Goal: Information Seeking & Learning: Compare options

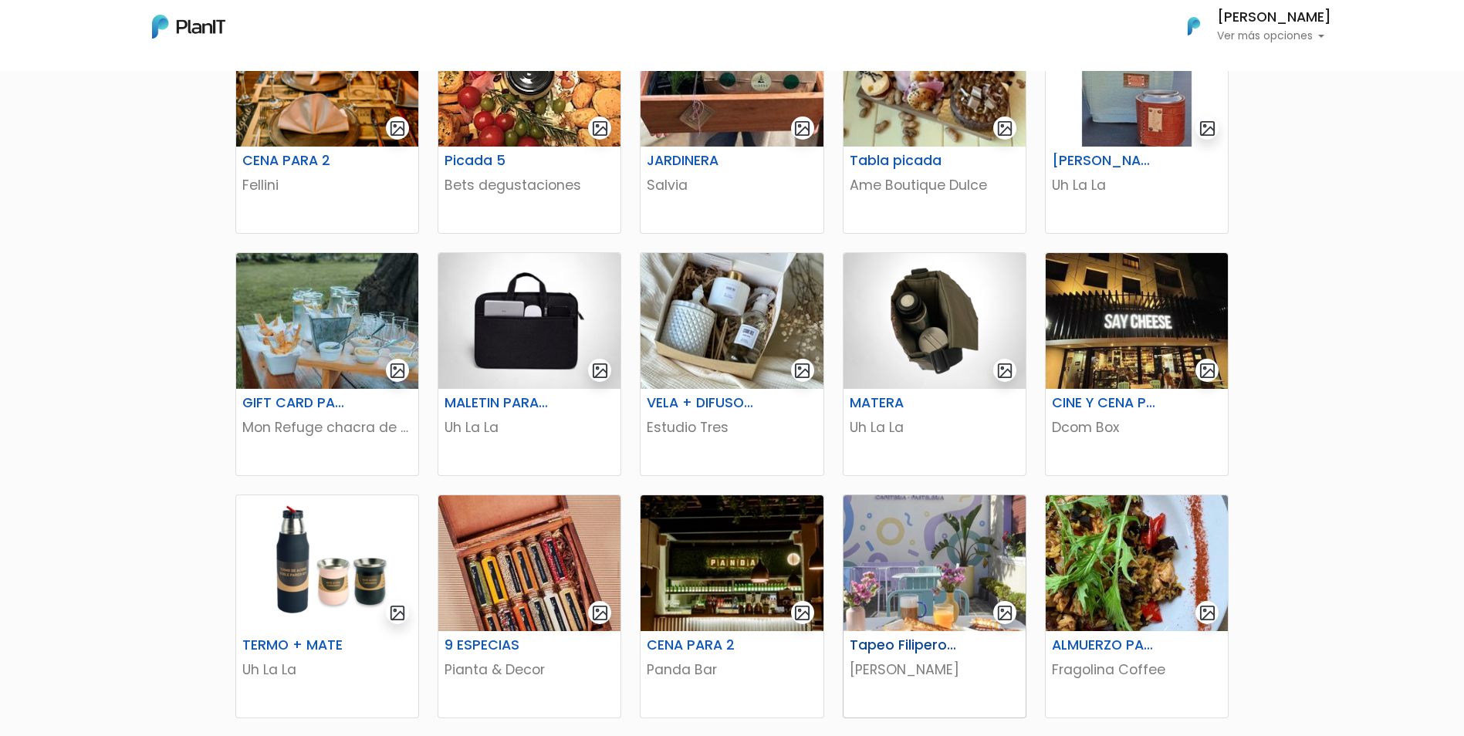
scroll to position [381, 0]
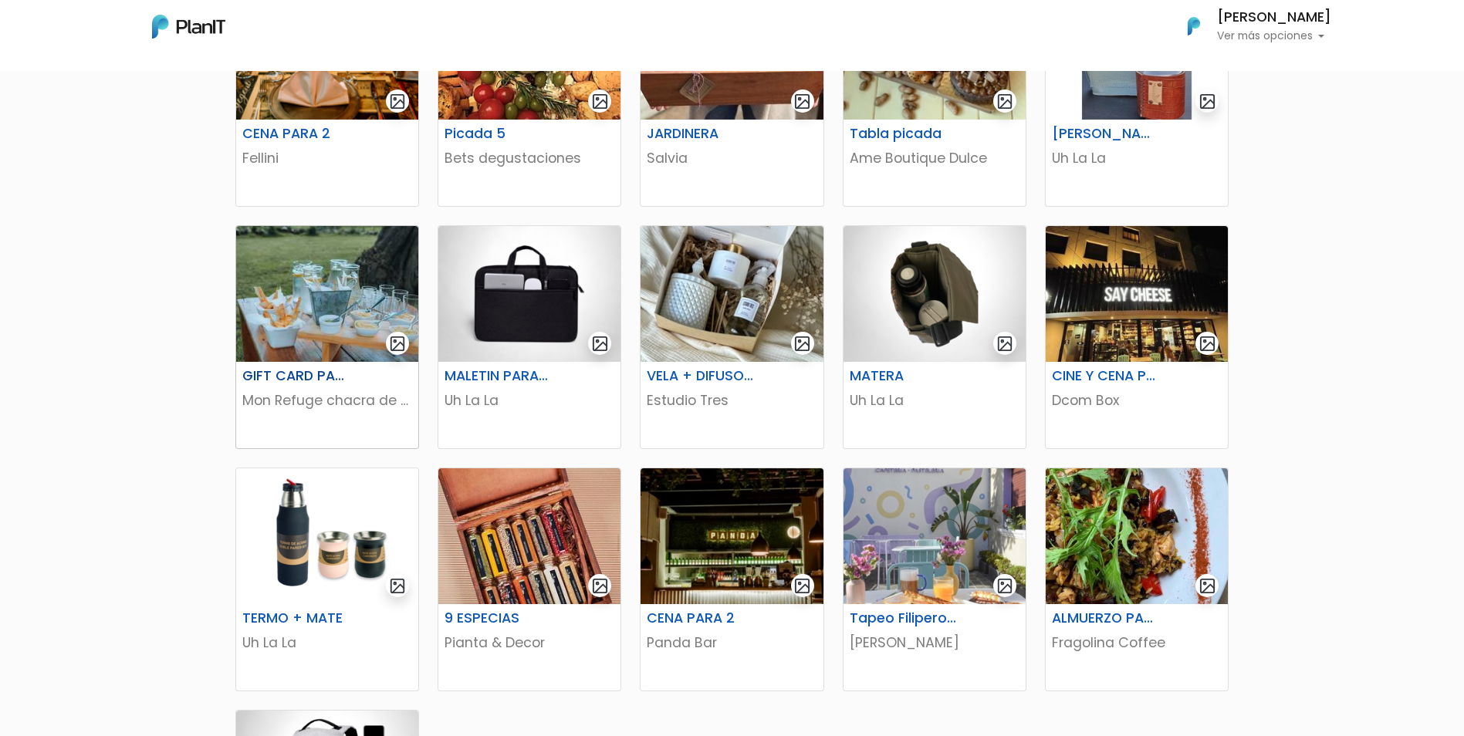
click at [315, 393] on p "Mon Refuge chacra de eventos" at bounding box center [327, 400] width 170 height 20
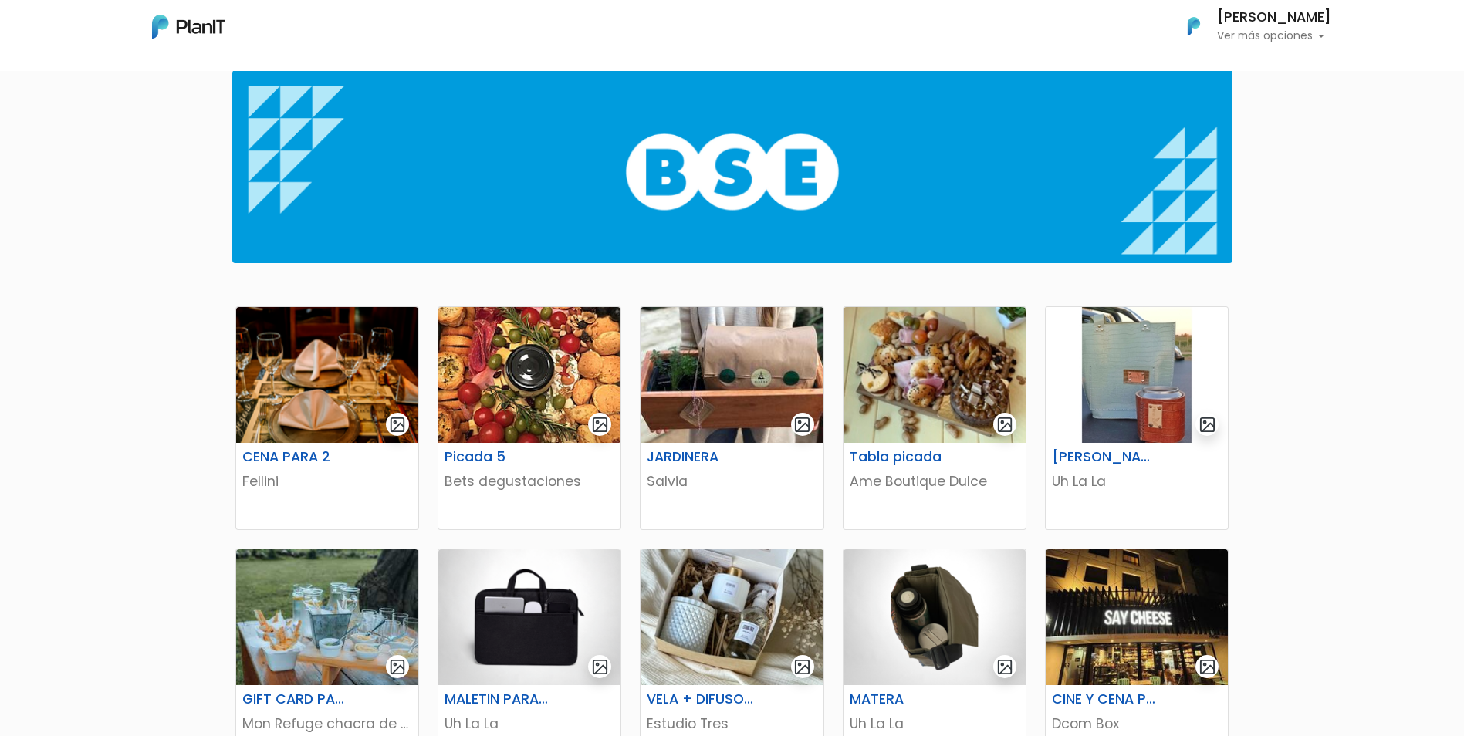
scroll to position [0, 0]
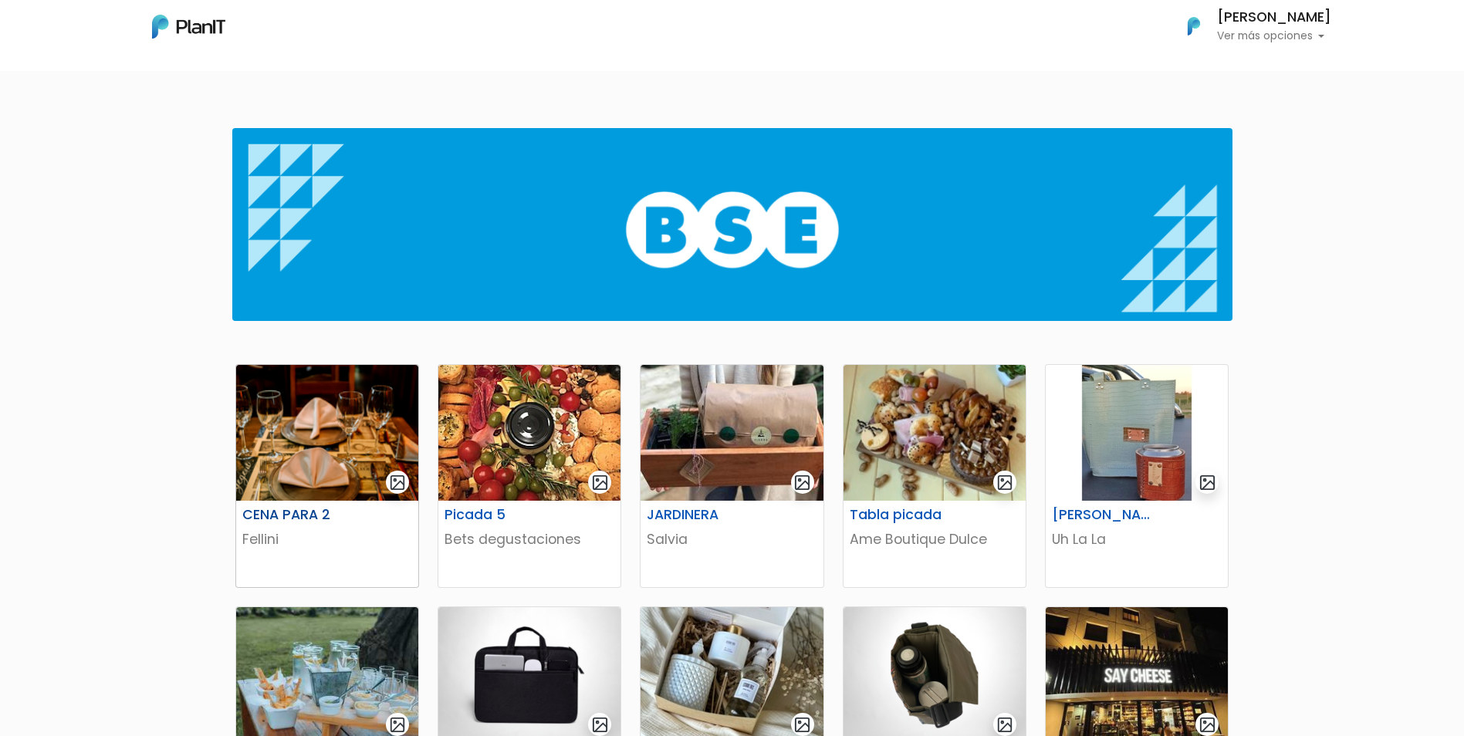
click at [370, 400] on img at bounding box center [327, 433] width 182 height 136
click at [715, 433] on img at bounding box center [731, 433] width 182 height 136
click at [529, 437] on img at bounding box center [529, 433] width 182 height 136
click at [927, 424] on img at bounding box center [934, 433] width 182 height 136
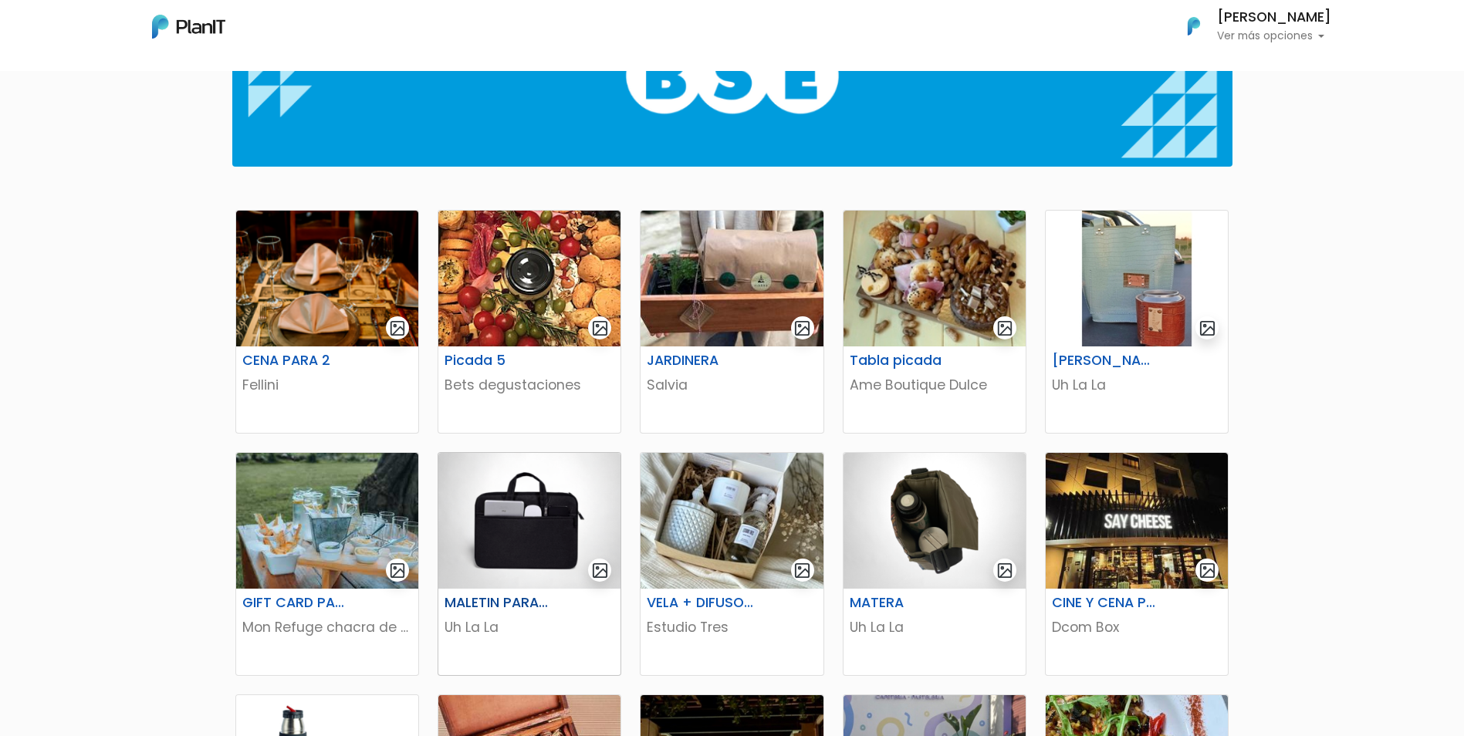
click at [529, 543] on img at bounding box center [529, 521] width 182 height 136
click at [728, 502] on img at bounding box center [731, 521] width 182 height 136
click at [894, 541] on img at bounding box center [934, 521] width 182 height 136
click at [1169, 512] on img at bounding box center [1136, 521] width 182 height 136
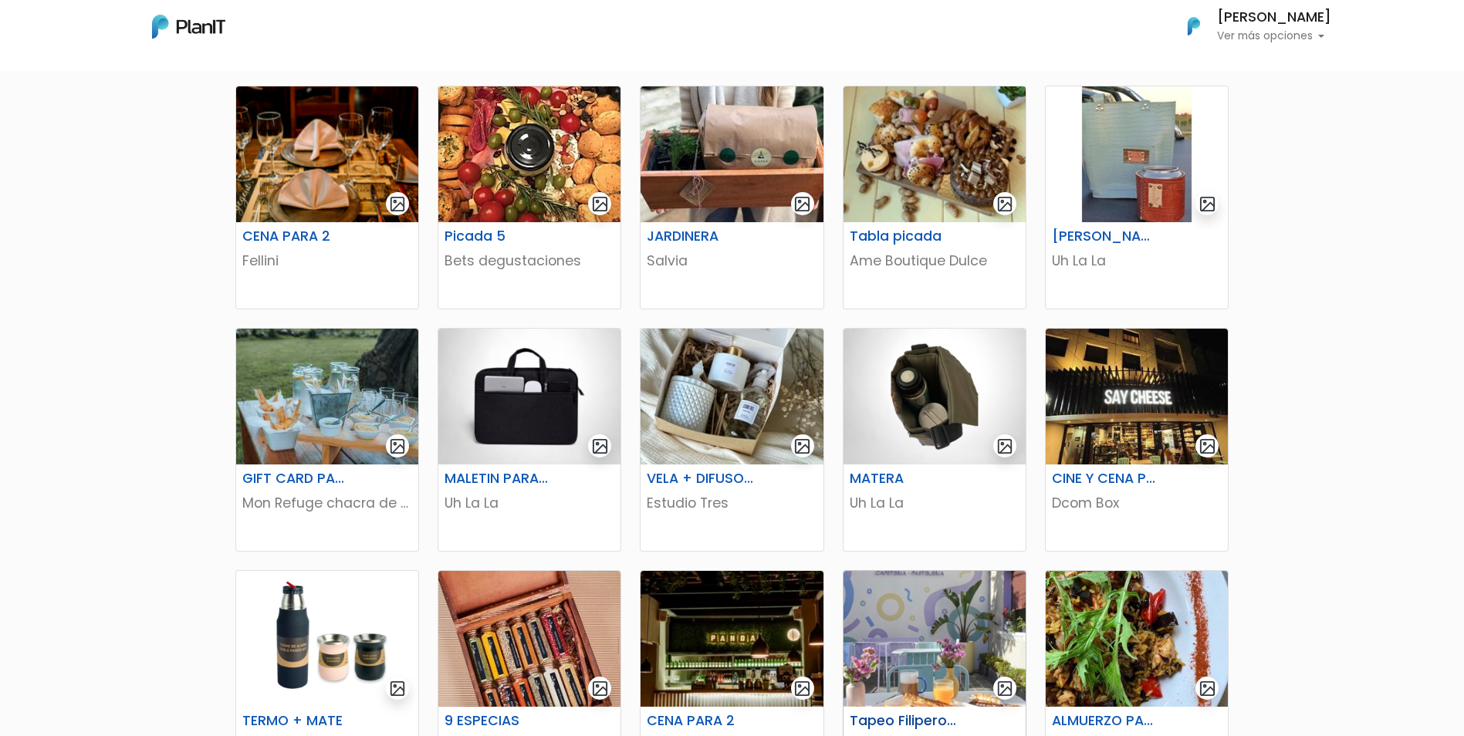
scroll to position [463, 0]
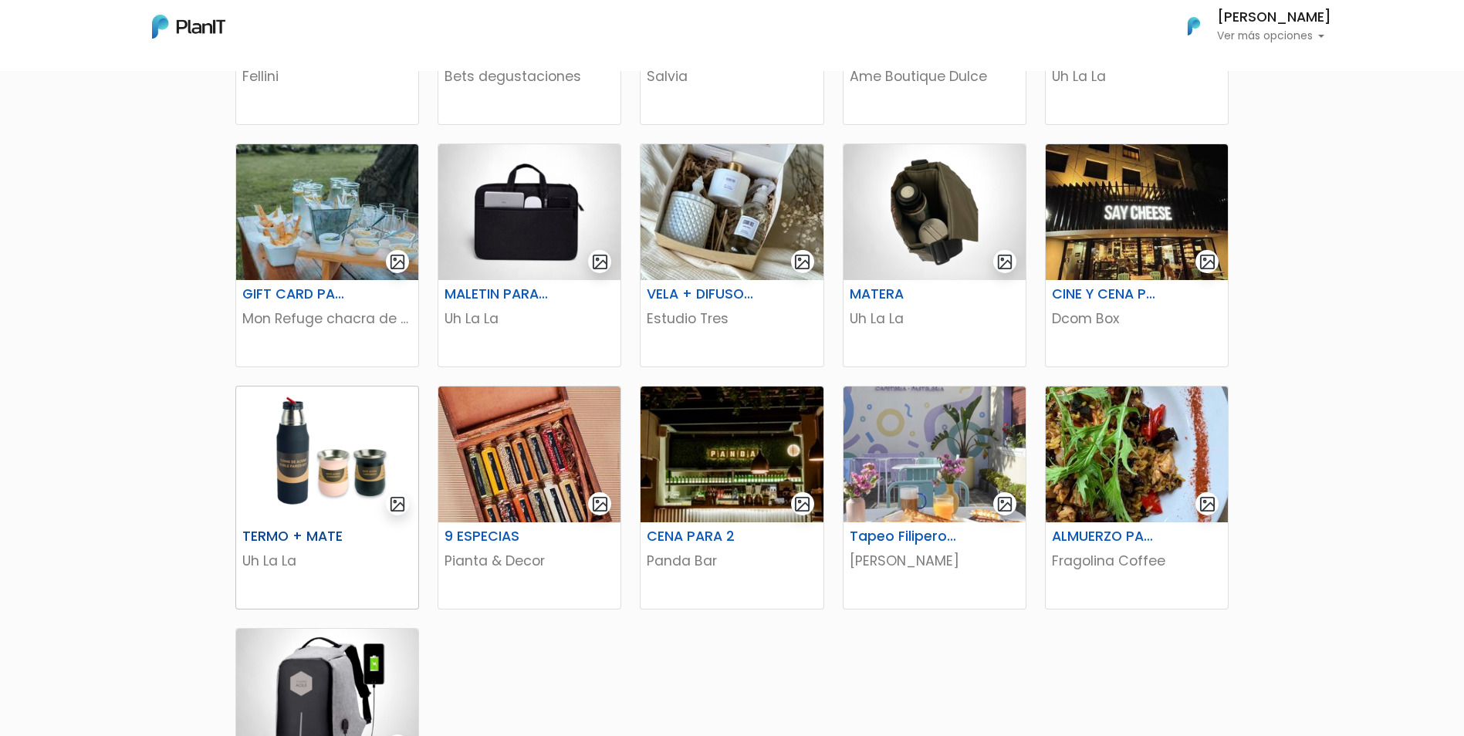
click at [279, 478] on img at bounding box center [327, 455] width 182 height 136
click at [510, 504] on img at bounding box center [529, 455] width 182 height 136
click at [773, 477] on img at bounding box center [731, 455] width 182 height 136
click at [980, 478] on img at bounding box center [934, 455] width 182 height 136
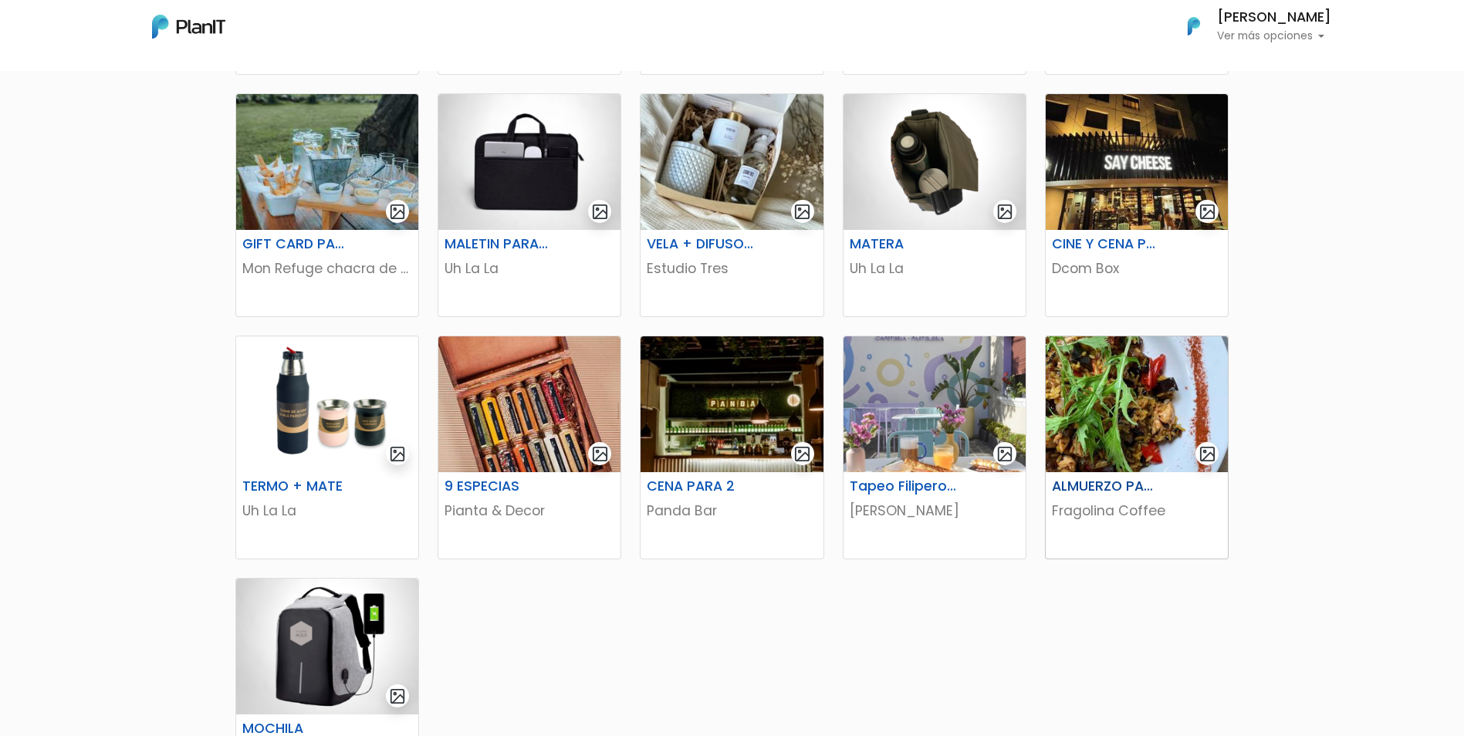
scroll to position [540, 0]
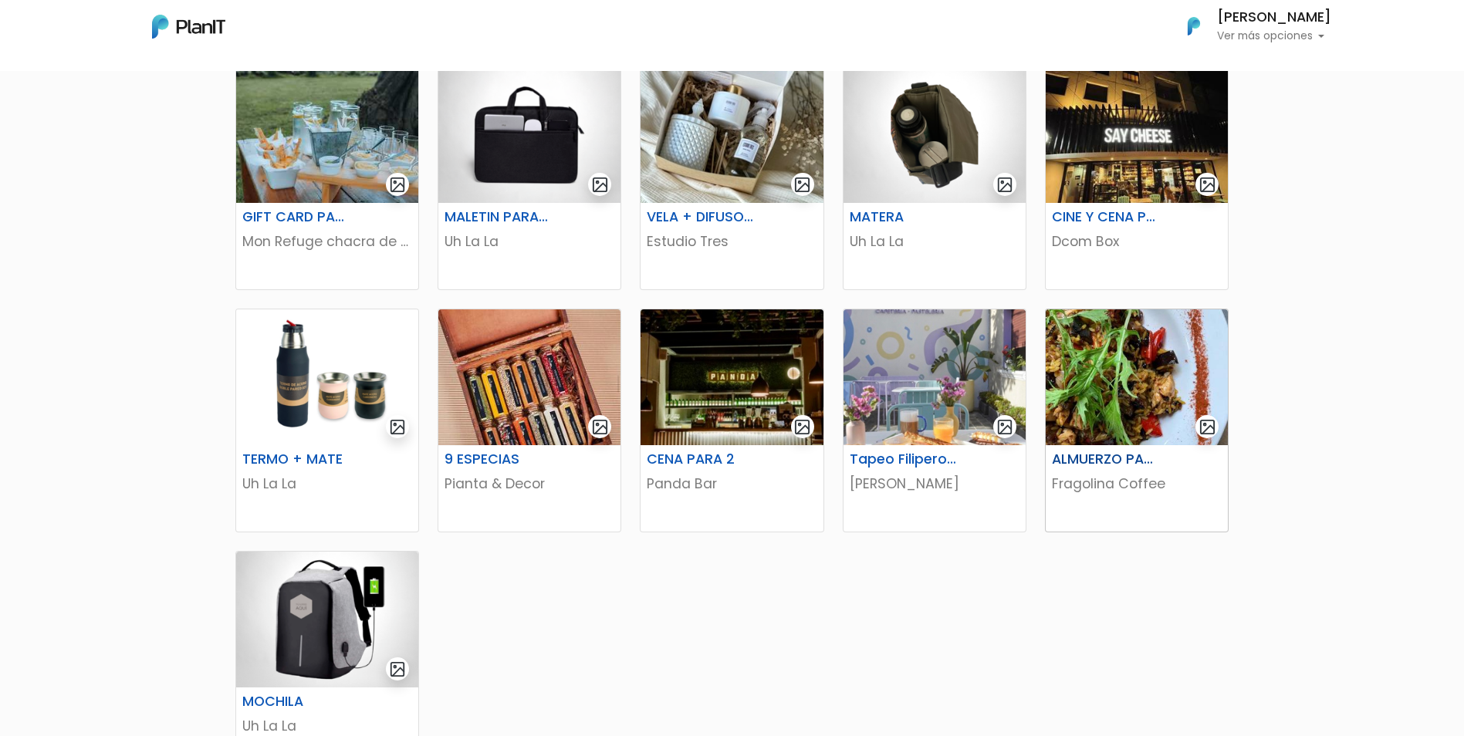
click at [1152, 401] on img at bounding box center [1136, 377] width 182 height 136
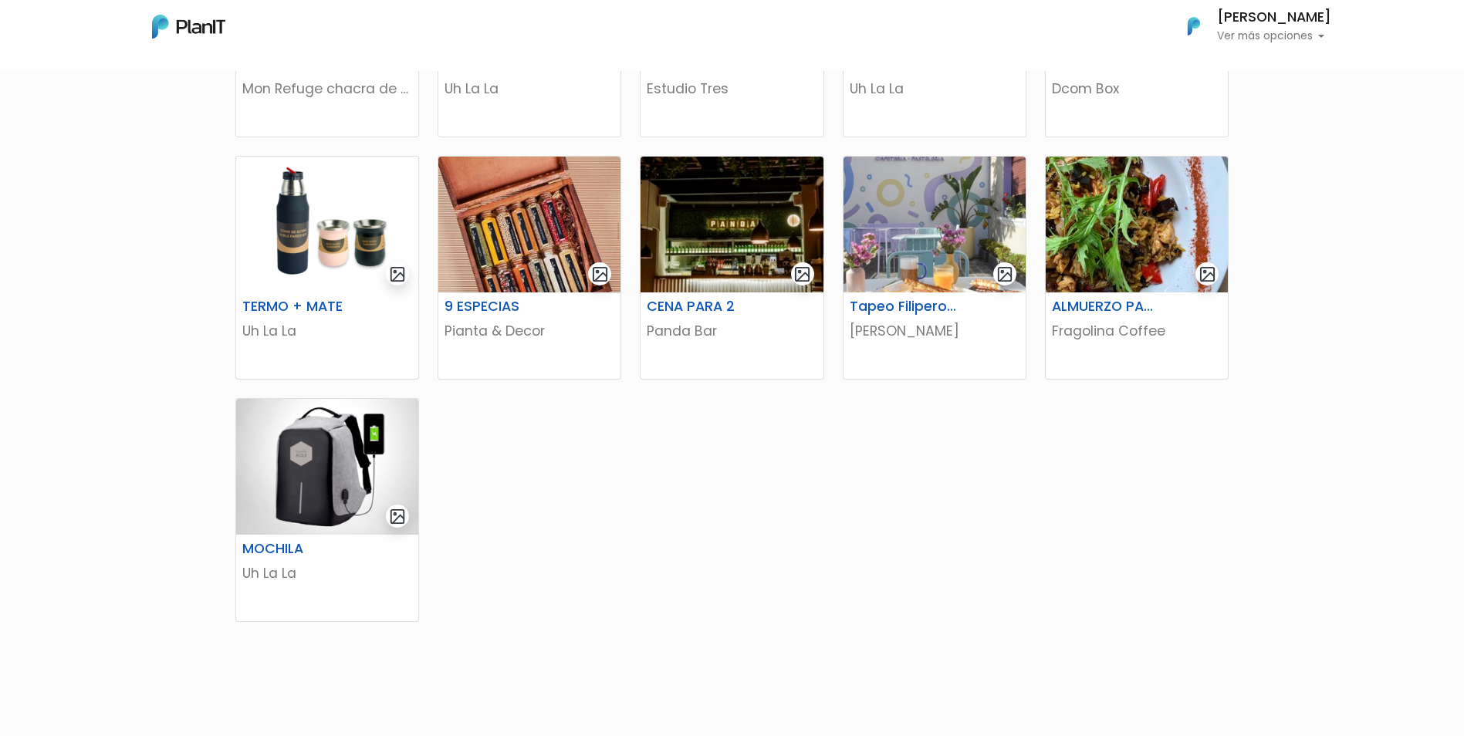
scroll to position [694, 0]
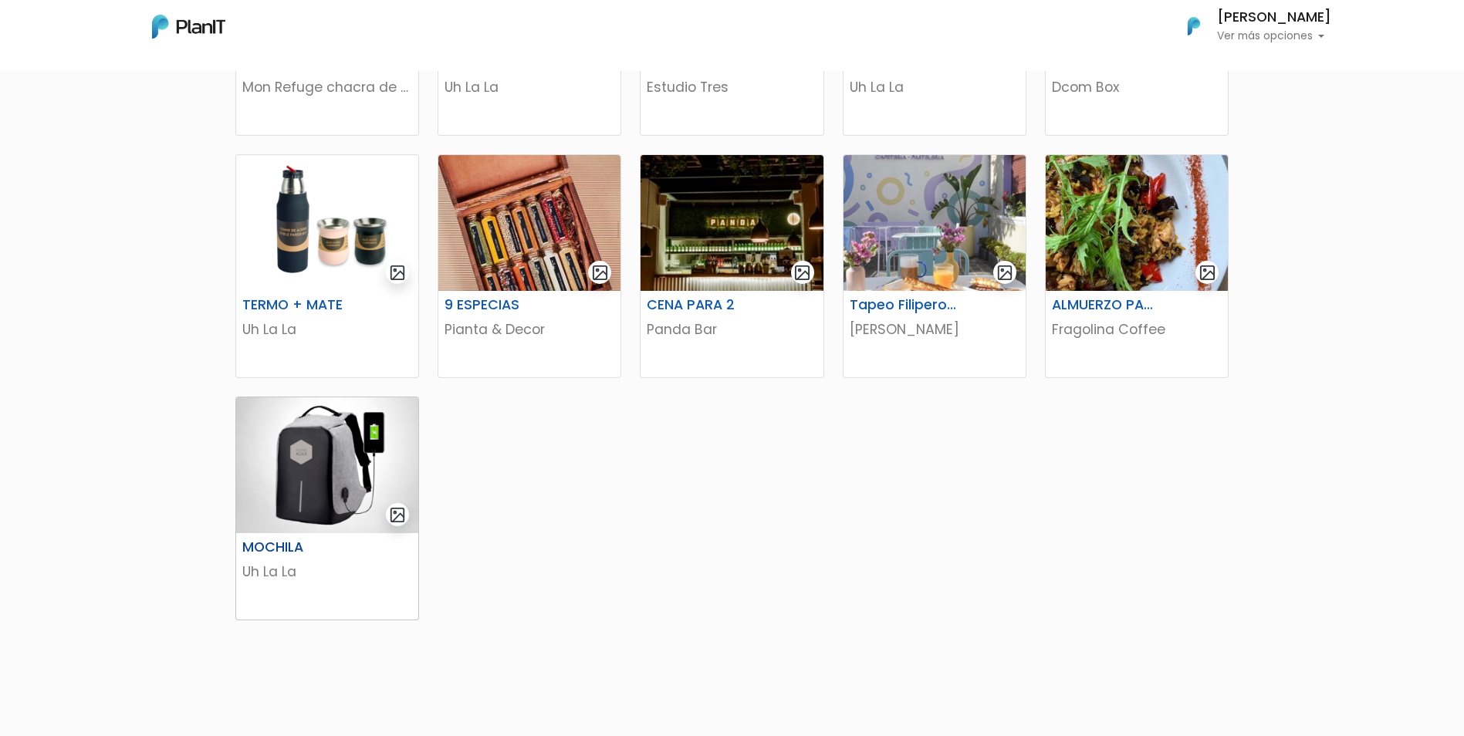
click at [302, 435] on img at bounding box center [327, 465] width 182 height 136
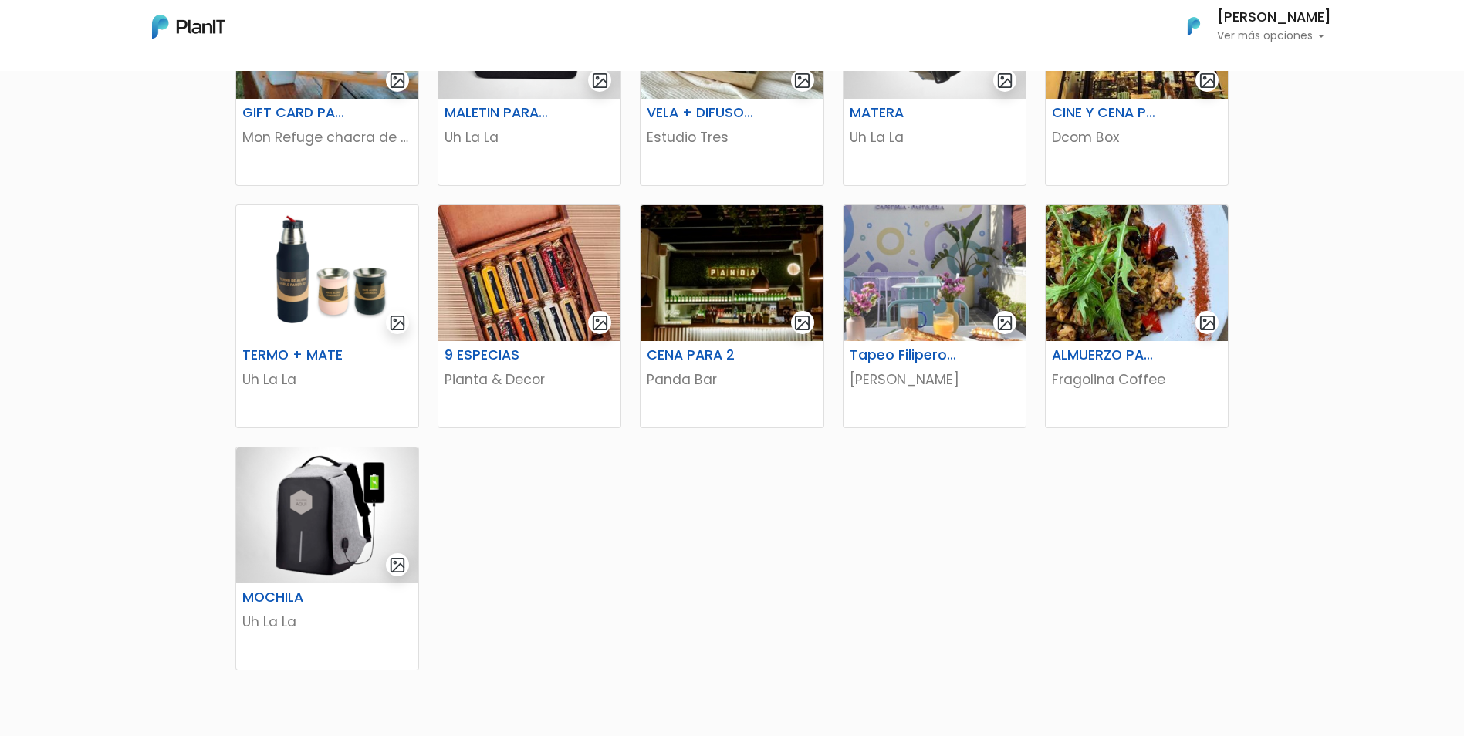
scroll to position [617, 0]
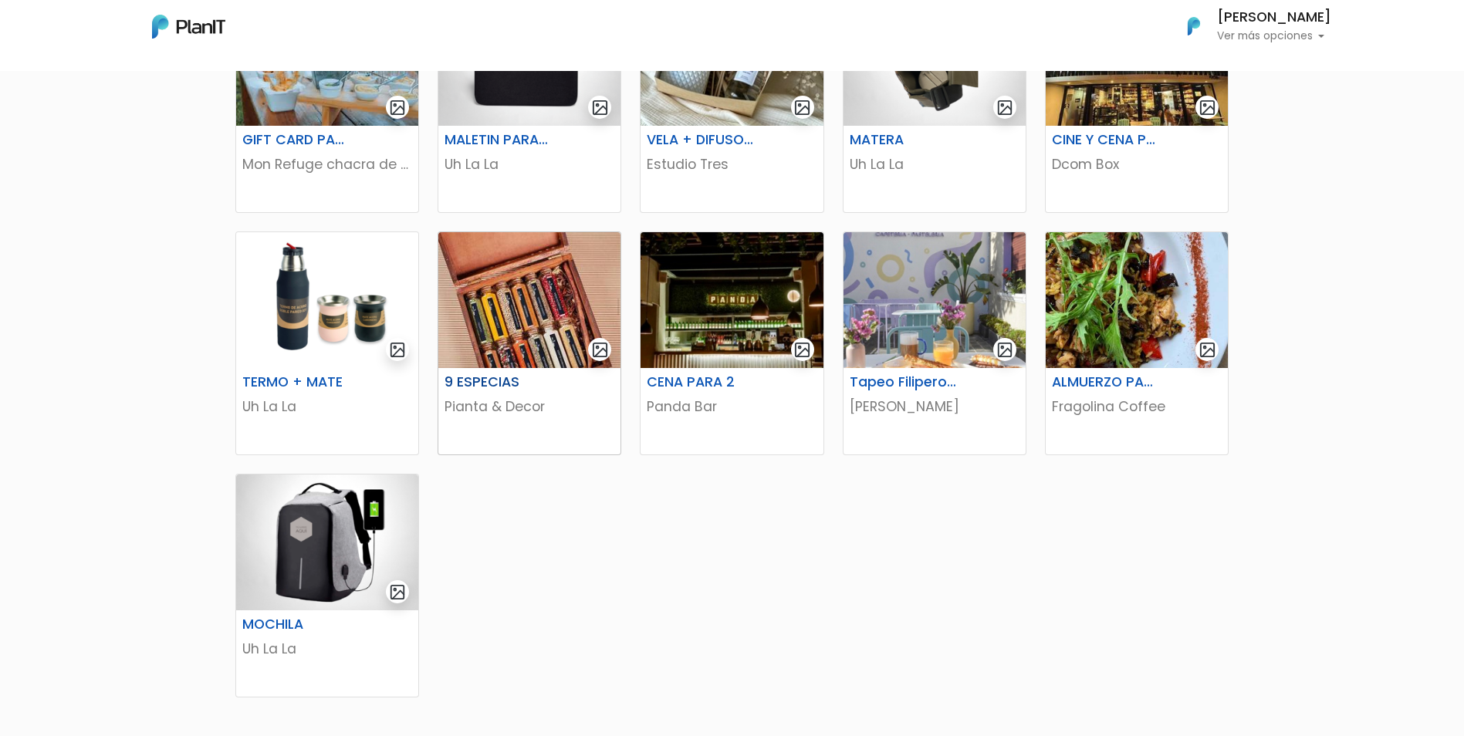
click at [545, 283] on img at bounding box center [529, 300] width 182 height 136
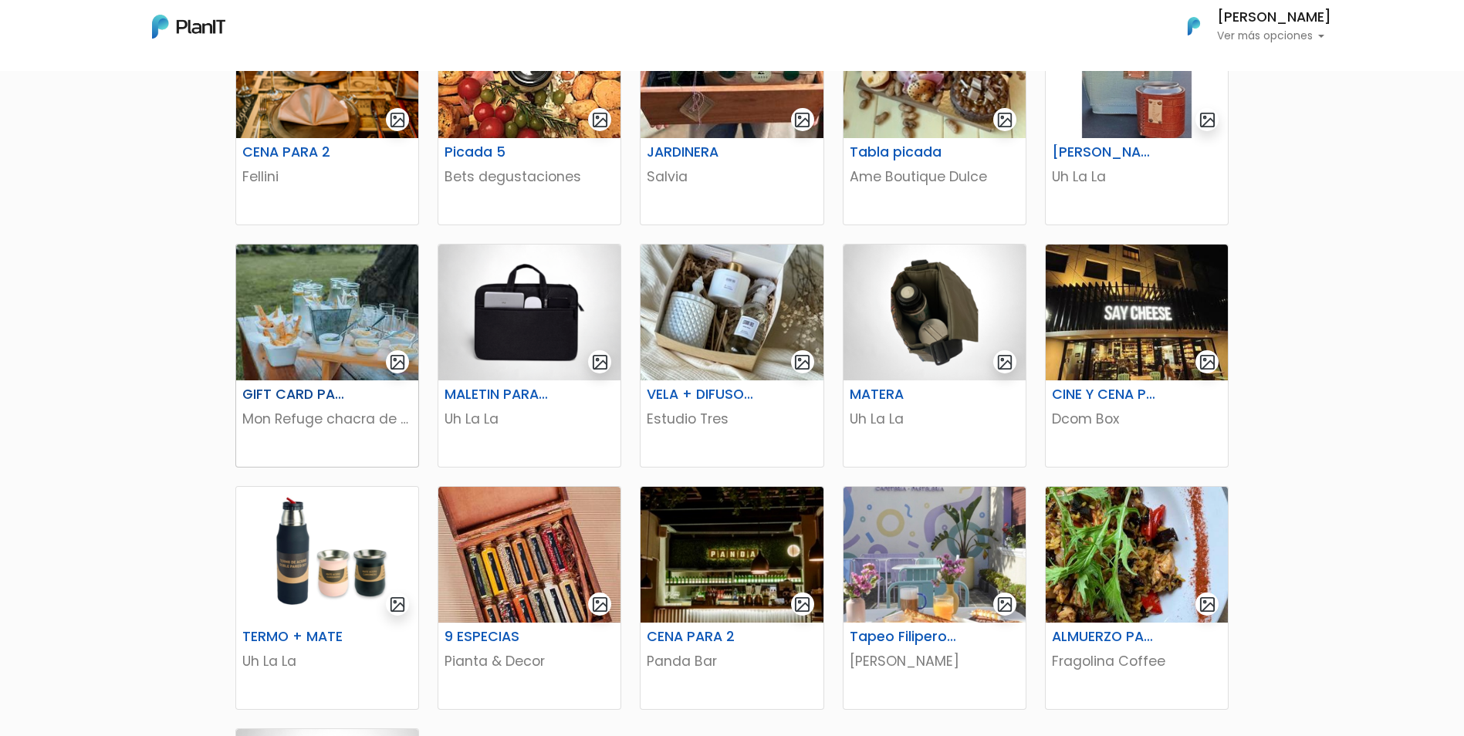
scroll to position [309, 0]
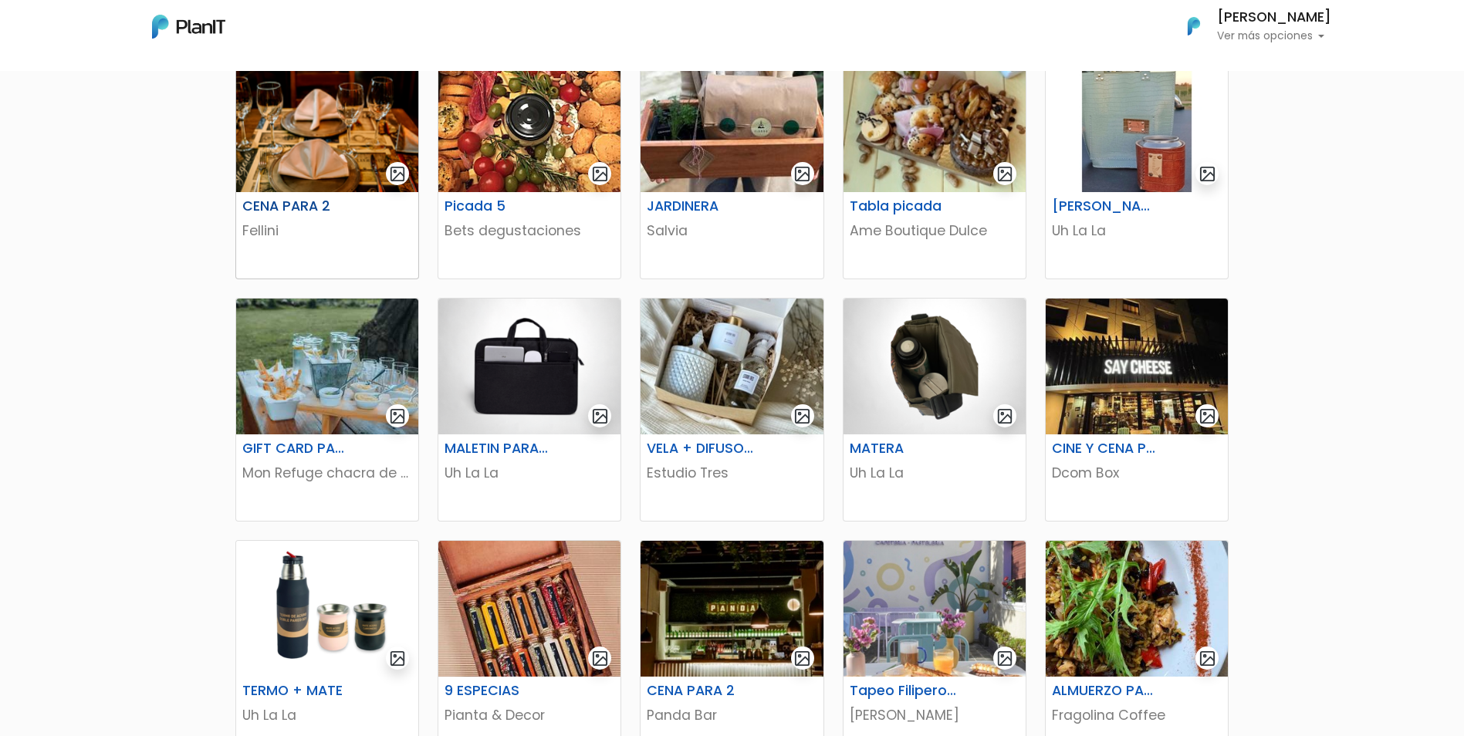
click at [266, 187] on img at bounding box center [327, 124] width 182 height 136
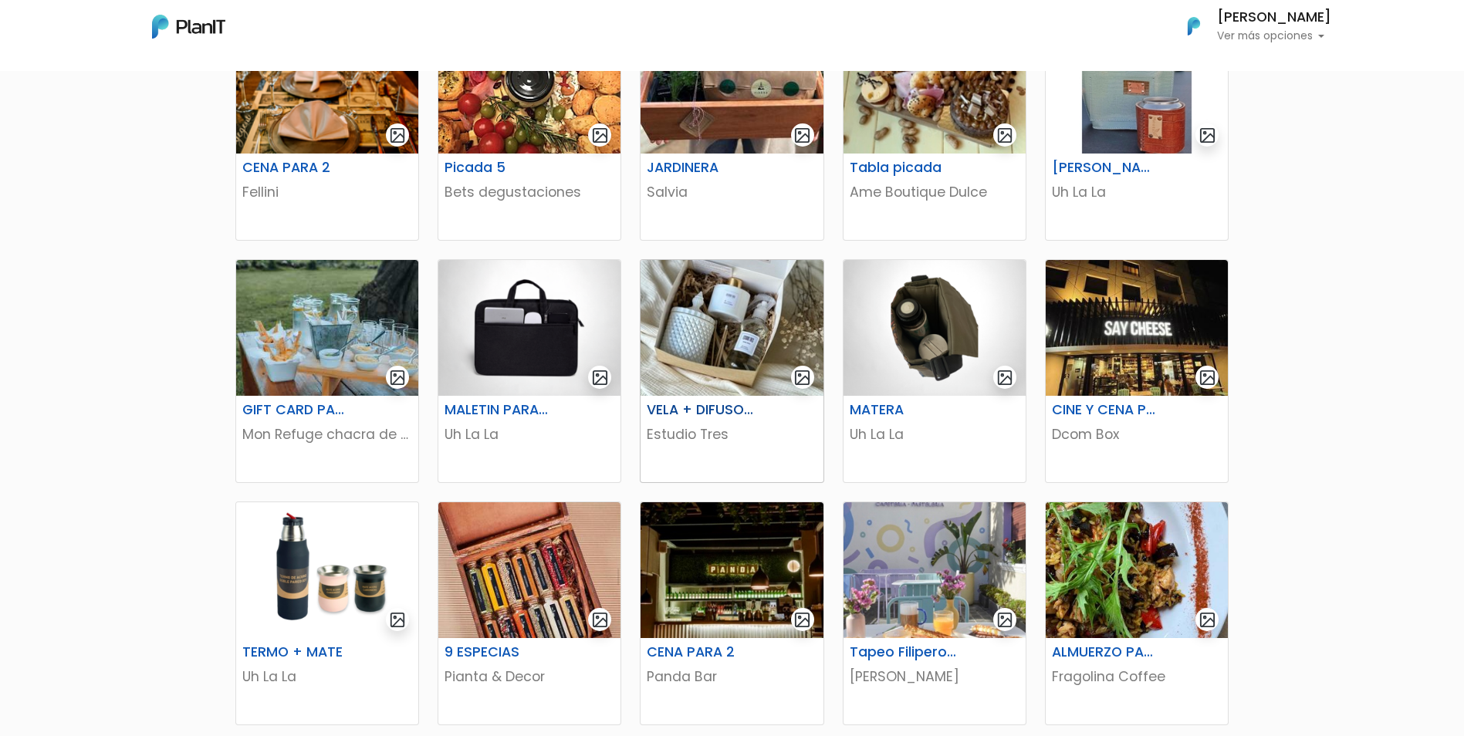
scroll to position [386, 0]
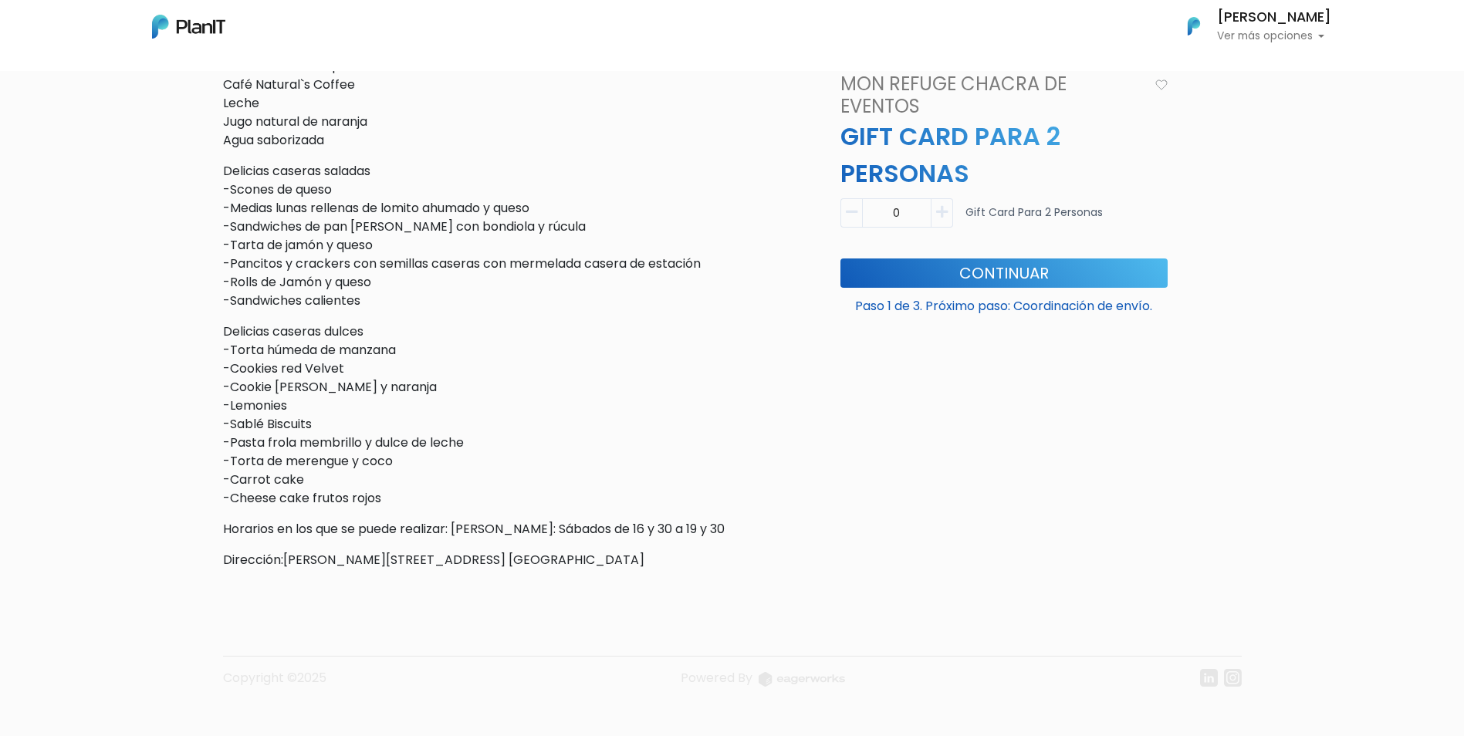
scroll to position [657, 0]
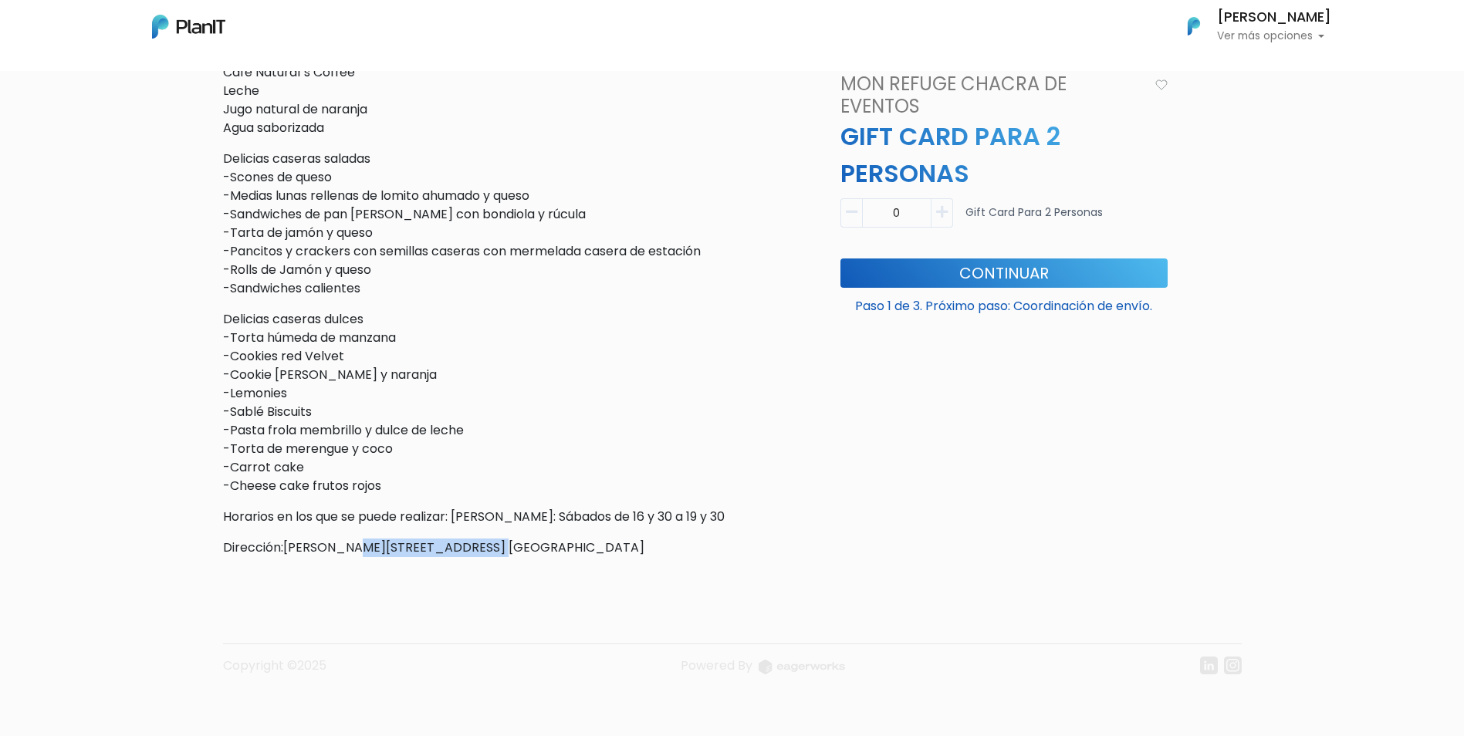
drag, startPoint x: 511, startPoint y: 555, endPoint x: 363, endPoint y: 563, distance: 148.4
click at [363, 563] on div "slide 2 of 4 Descripción Servicio de té Buffette -Salón de té en casco antiguo …" at bounding box center [516, 32] width 605 height 1074
drag, startPoint x: 363, startPoint y: 563, endPoint x: 284, endPoint y: 537, distance: 83.0
click at [284, 537] on div "Descripción Servicio de té Buffette -Salón de té en casco antiguo -Jardín arbol…" at bounding box center [516, 217] width 586 height 679
drag, startPoint x: 285, startPoint y: 549, endPoint x: 489, endPoint y: 546, distance: 203.7
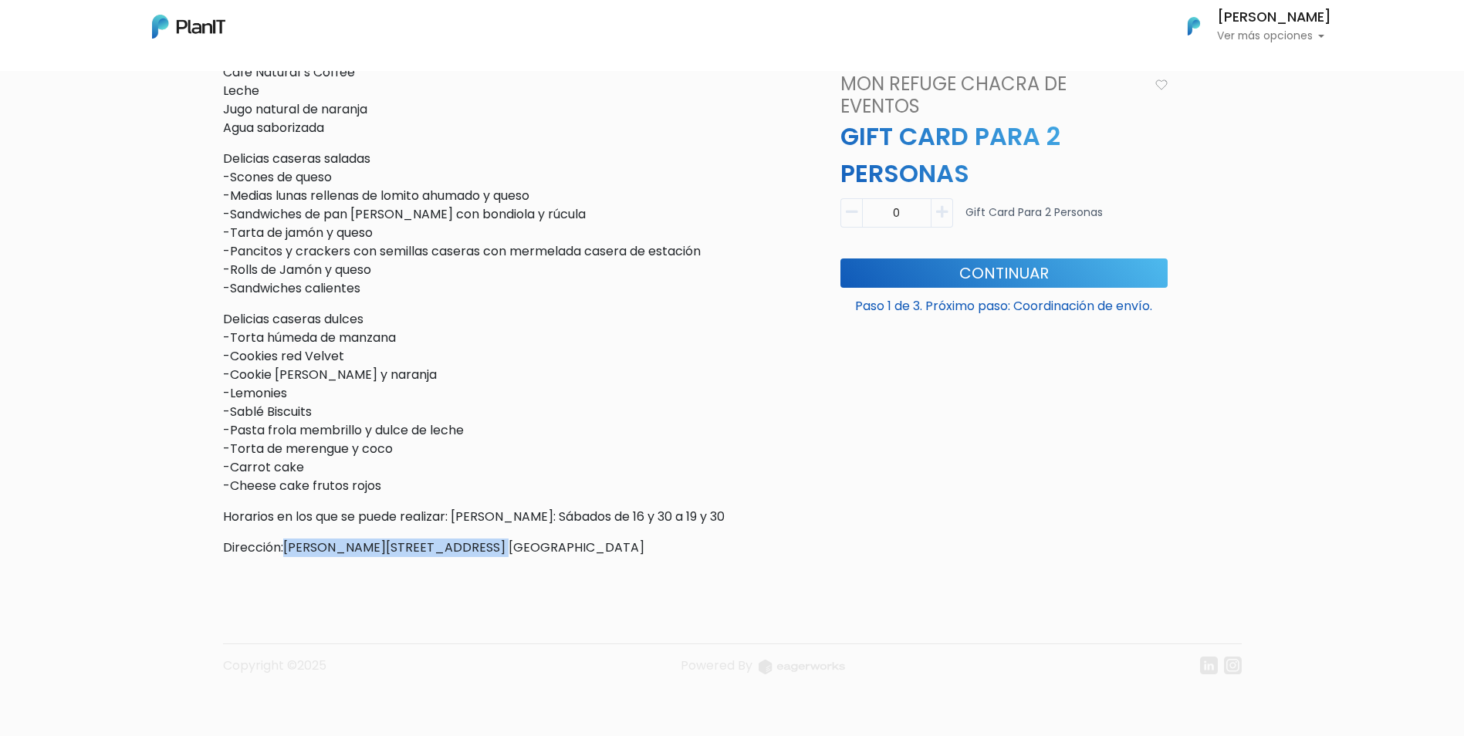
click at [489, 546] on p "Dirección:Ramón Trabal 4474 Esq. Mendoza" at bounding box center [516, 548] width 586 height 19
copy p "Ramón Trabal 4474 Esq. Mendoza"
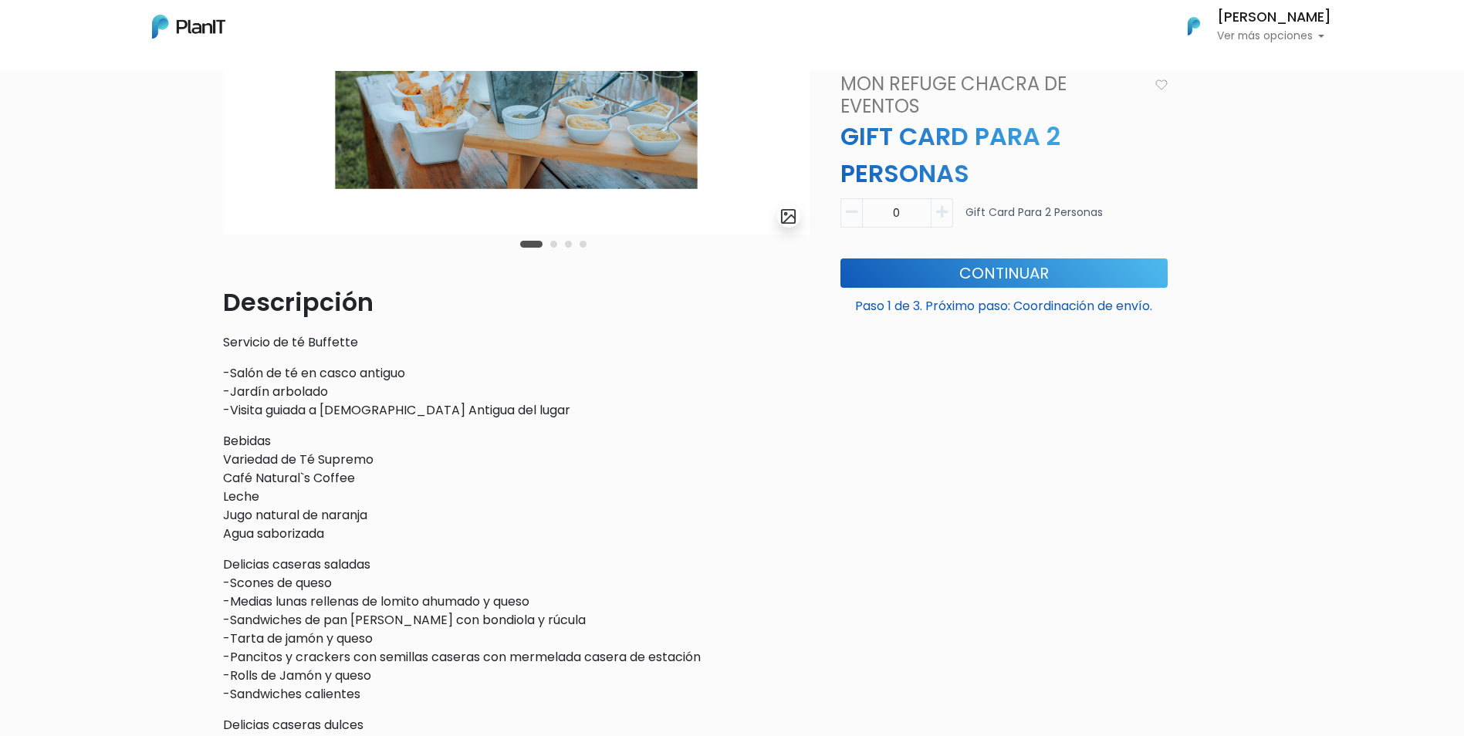
scroll to position [40, 0]
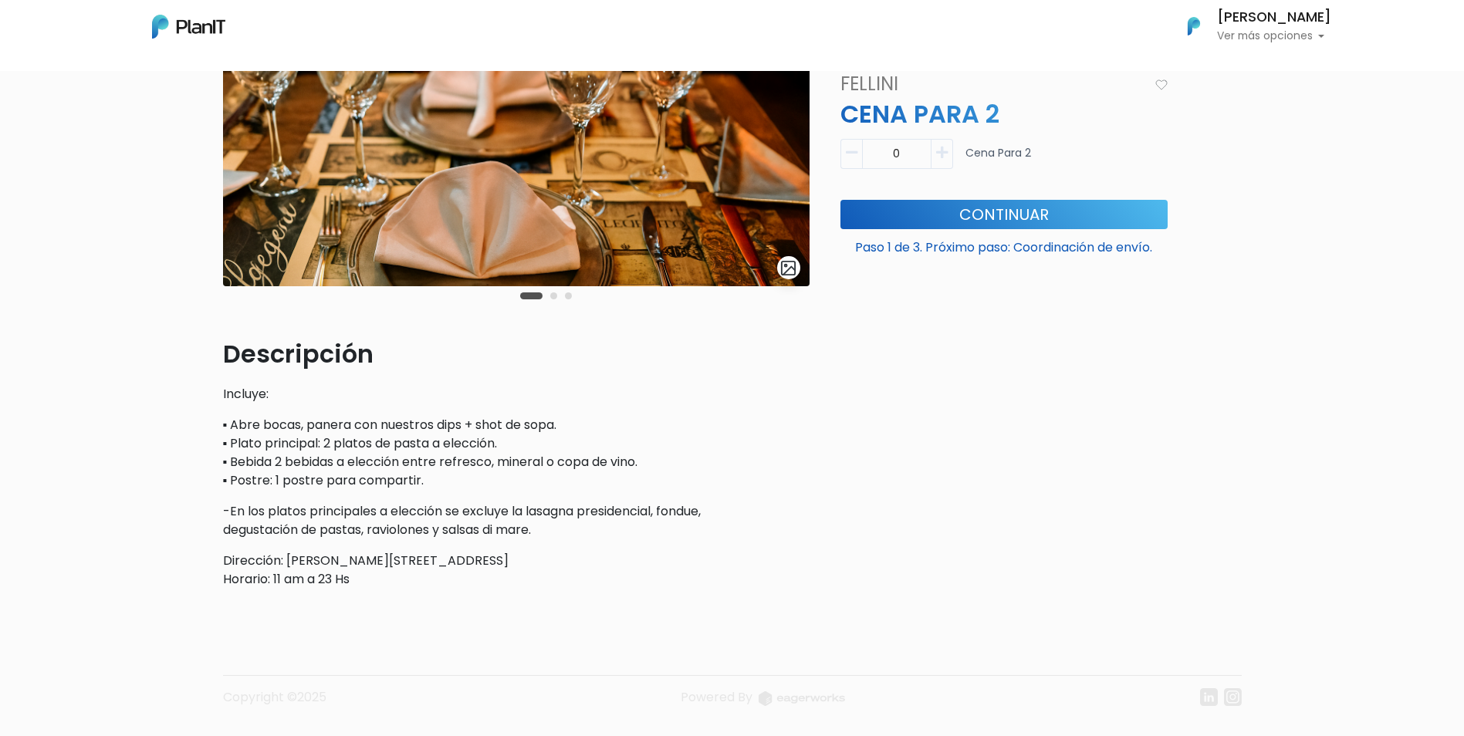
scroll to position [231, 0]
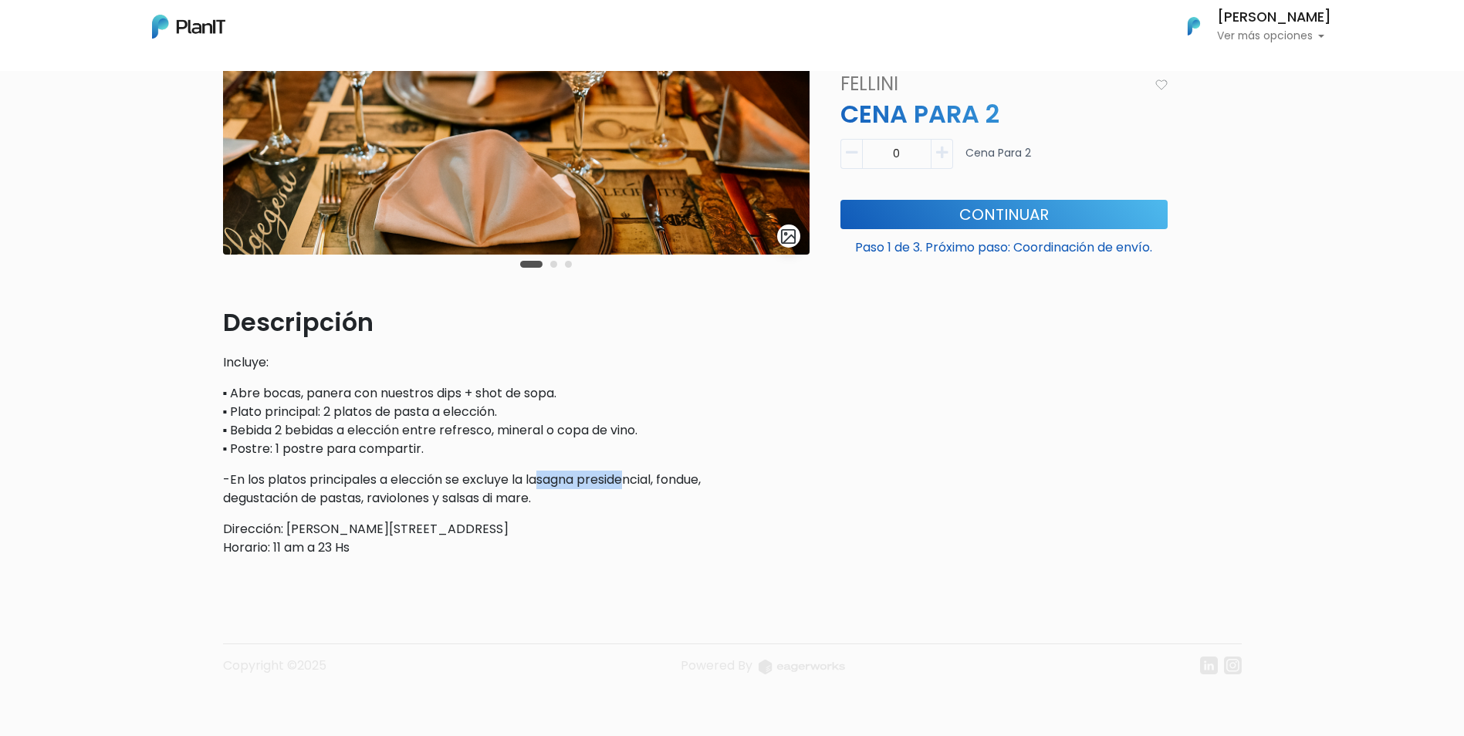
drag, startPoint x: 543, startPoint y: 476, endPoint x: 627, endPoint y: 470, distance: 83.6
click at [627, 470] on div "Descripción Incluye: ▪ Abre bocas, panera con nuestros dips + shot de sopa. ▪ P…" at bounding box center [516, 430] width 586 height 253
drag, startPoint x: 627, startPoint y: 470, endPoint x: 645, endPoint y: 527, distance: 60.0
click at [645, 527] on p "Dirección: José Martí 3408 Horario: 11 am a 23 Hs" at bounding box center [516, 538] width 586 height 37
drag, startPoint x: 487, startPoint y: 488, endPoint x: 559, endPoint y: 488, distance: 71.8
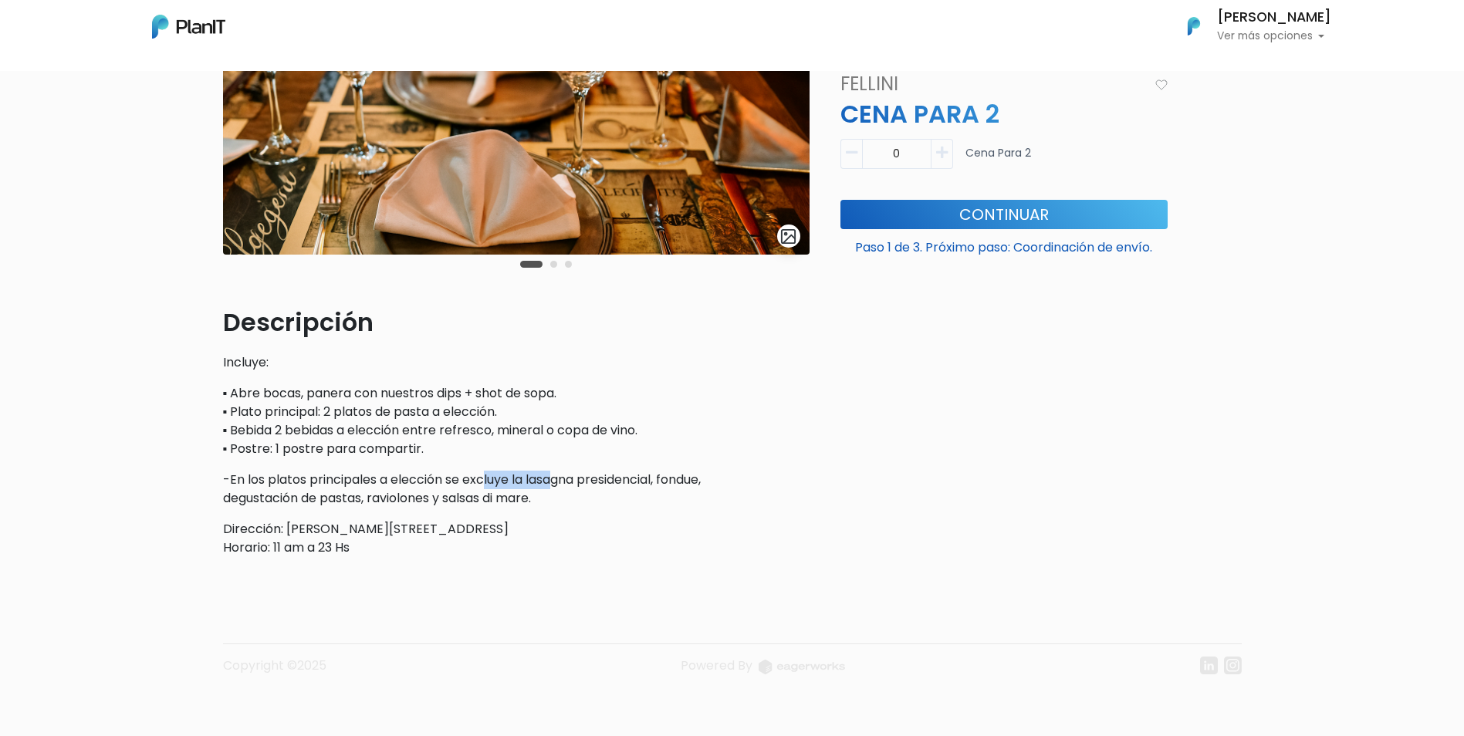
click at [559, 488] on p "-En los platos principales a elección se excluye la lasagna presidencial, fondu…" at bounding box center [516, 489] width 586 height 37
drag, startPoint x: 559, startPoint y: 488, endPoint x: 562, endPoint y: 508, distance: 19.7
click at [562, 508] on div "Descripción Incluye: ▪ Abre bocas, panera con nuestros dips + shot de sopa. ▪ P…" at bounding box center [516, 430] width 586 height 253
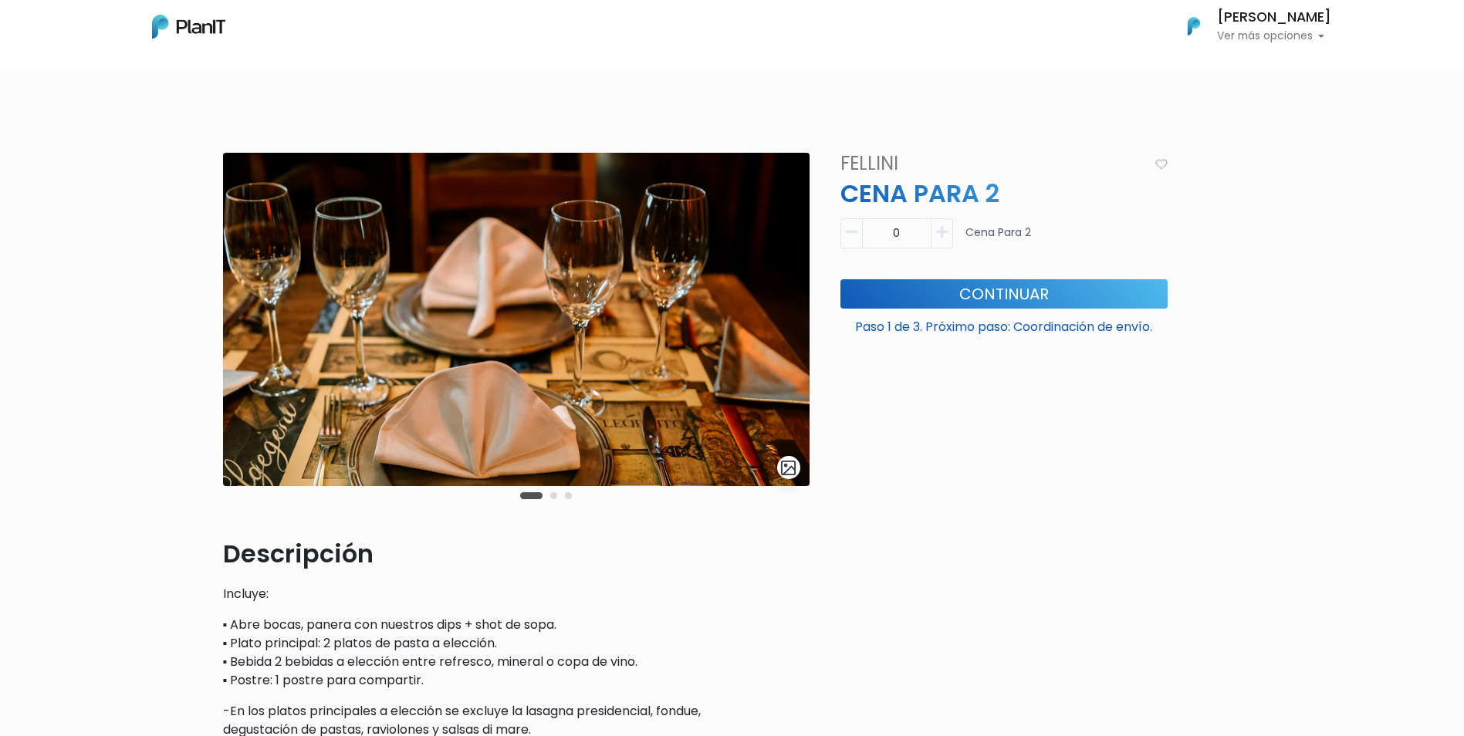
scroll to position [154, 0]
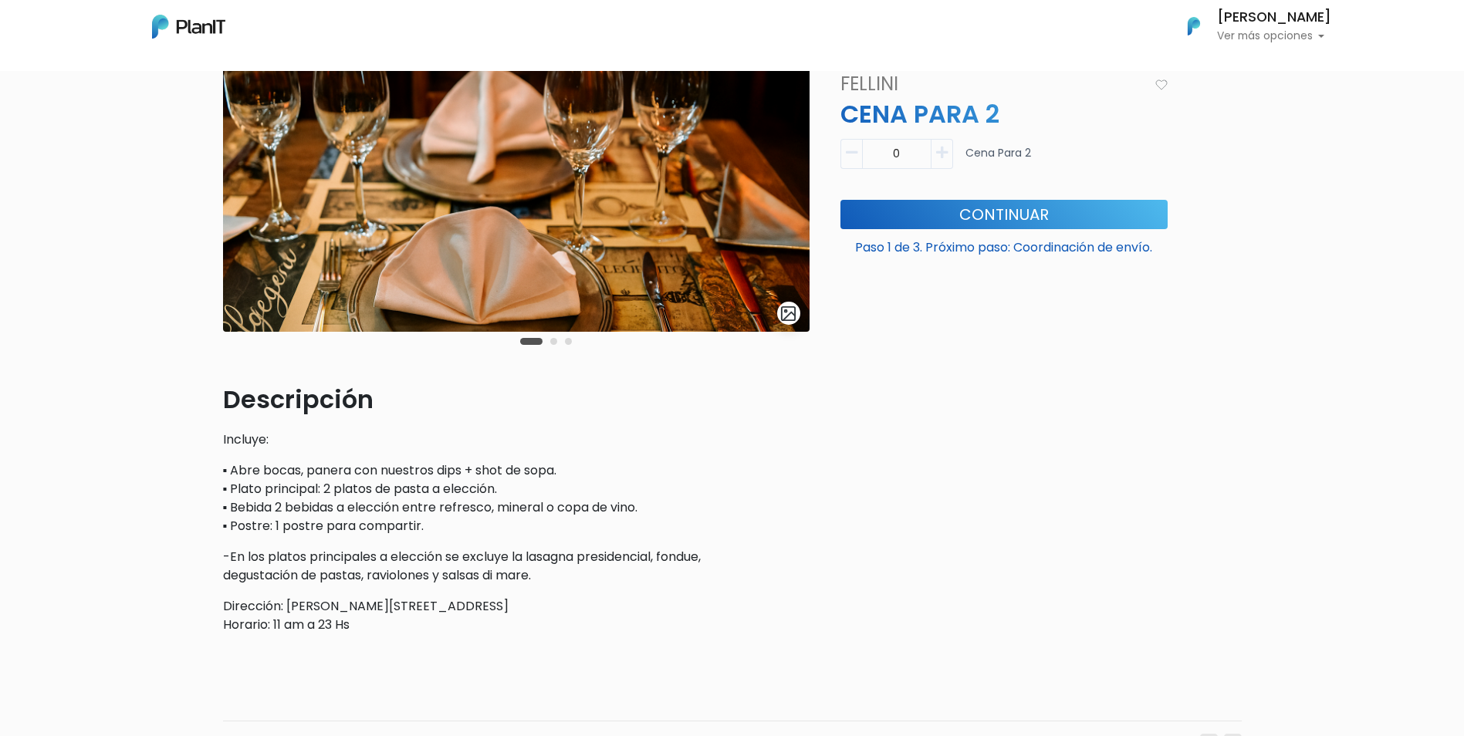
click at [777, 213] on img at bounding box center [516, 164] width 586 height 333
click at [550, 342] on button "Carousel Page 2" at bounding box center [553, 341] width 7 height 7
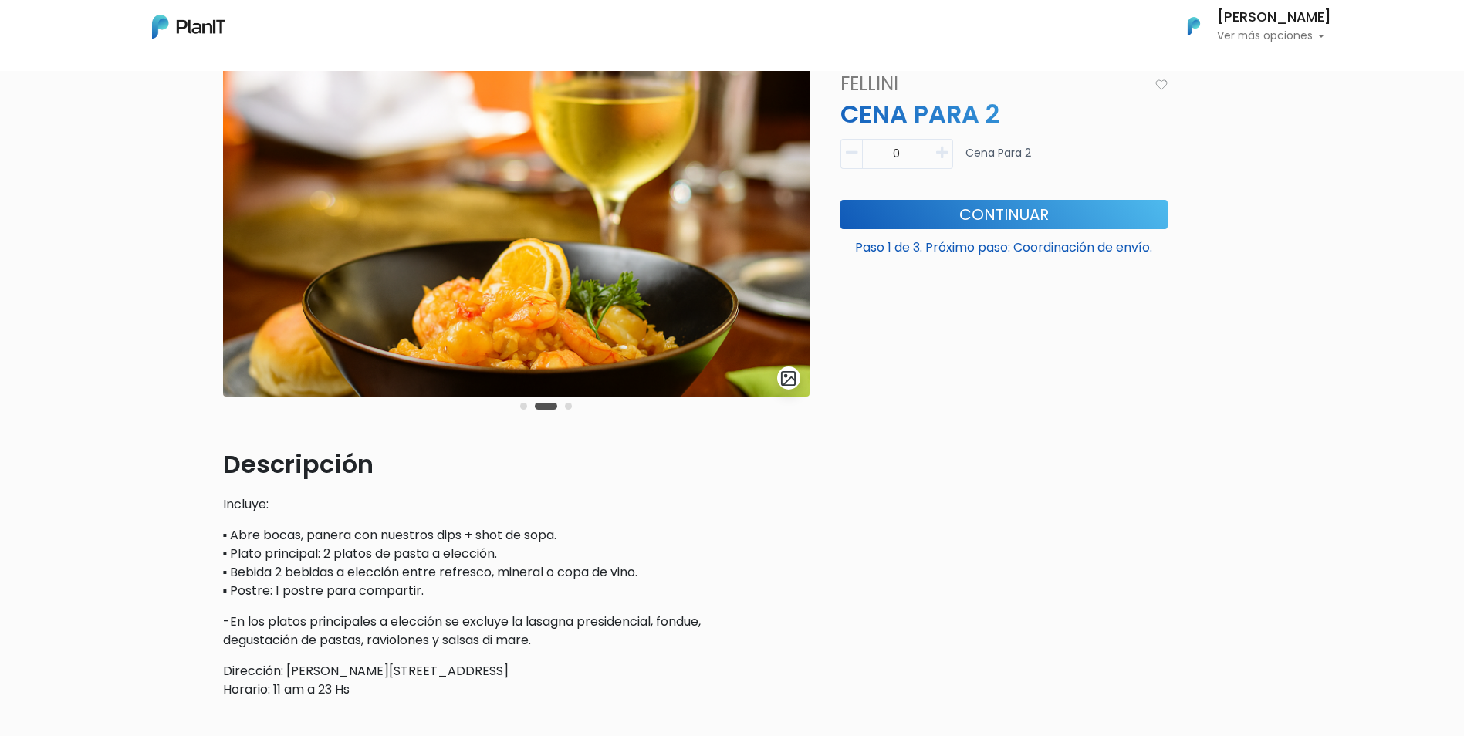
scroll to position [0, 0]
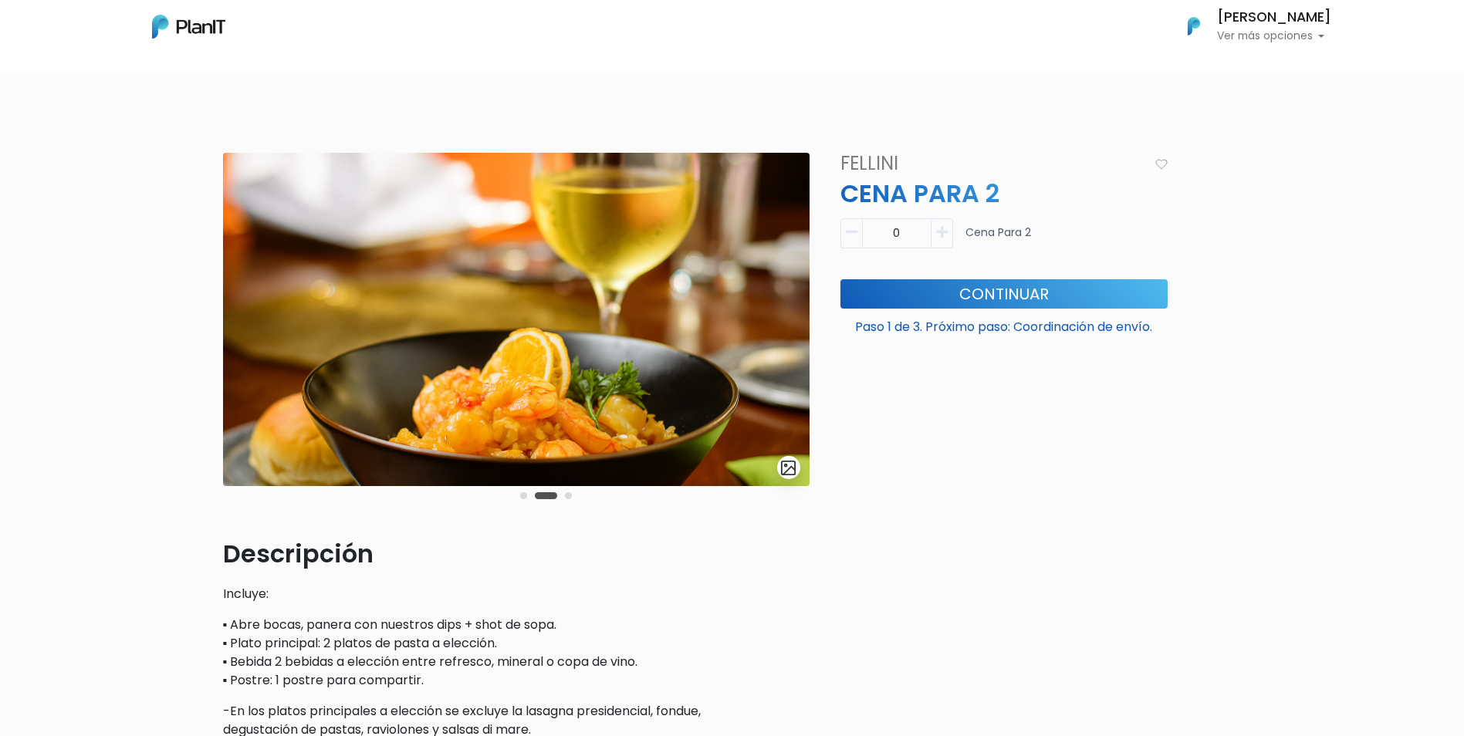
click at [566, 495] on button "Carousel Page 3" at bounding box center [568, 495] width 7 height 7
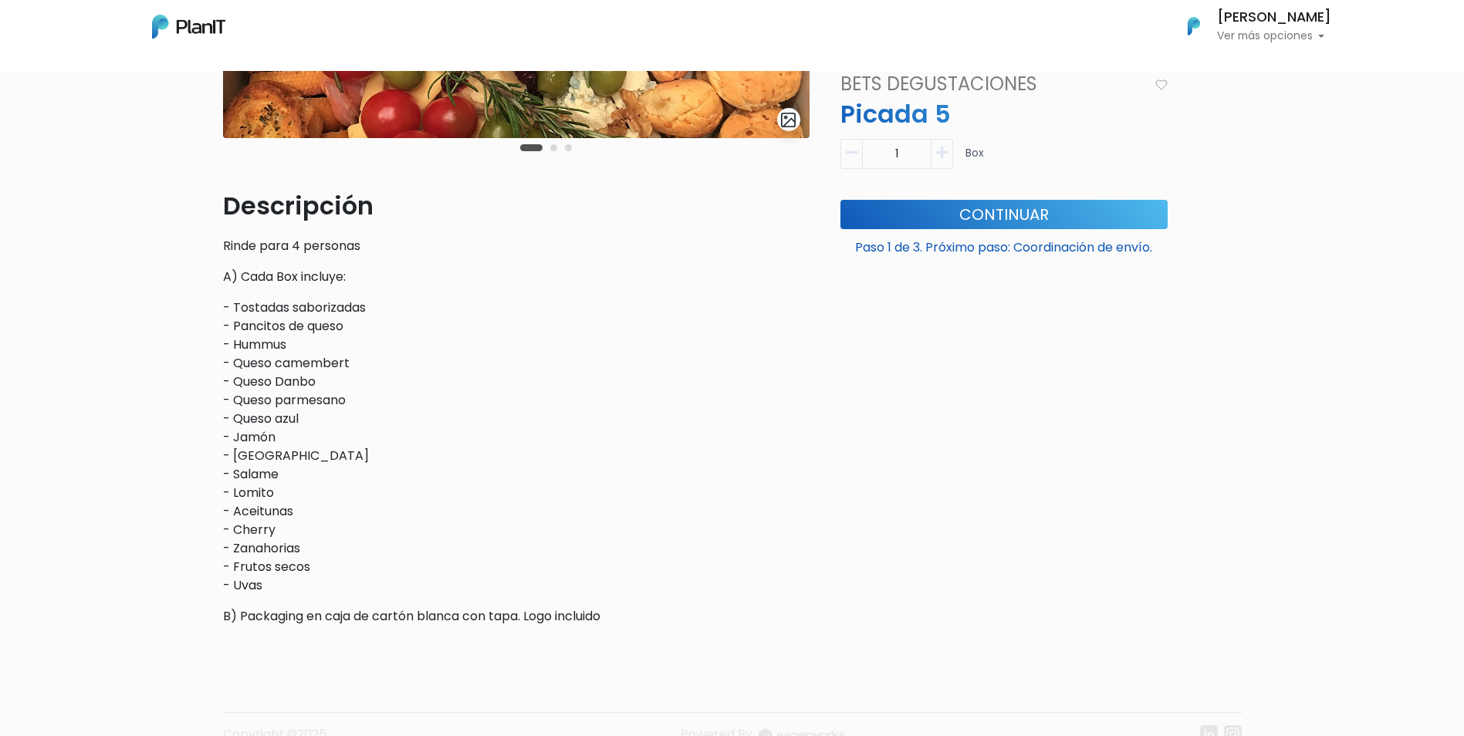
scroll to position [386, 0]
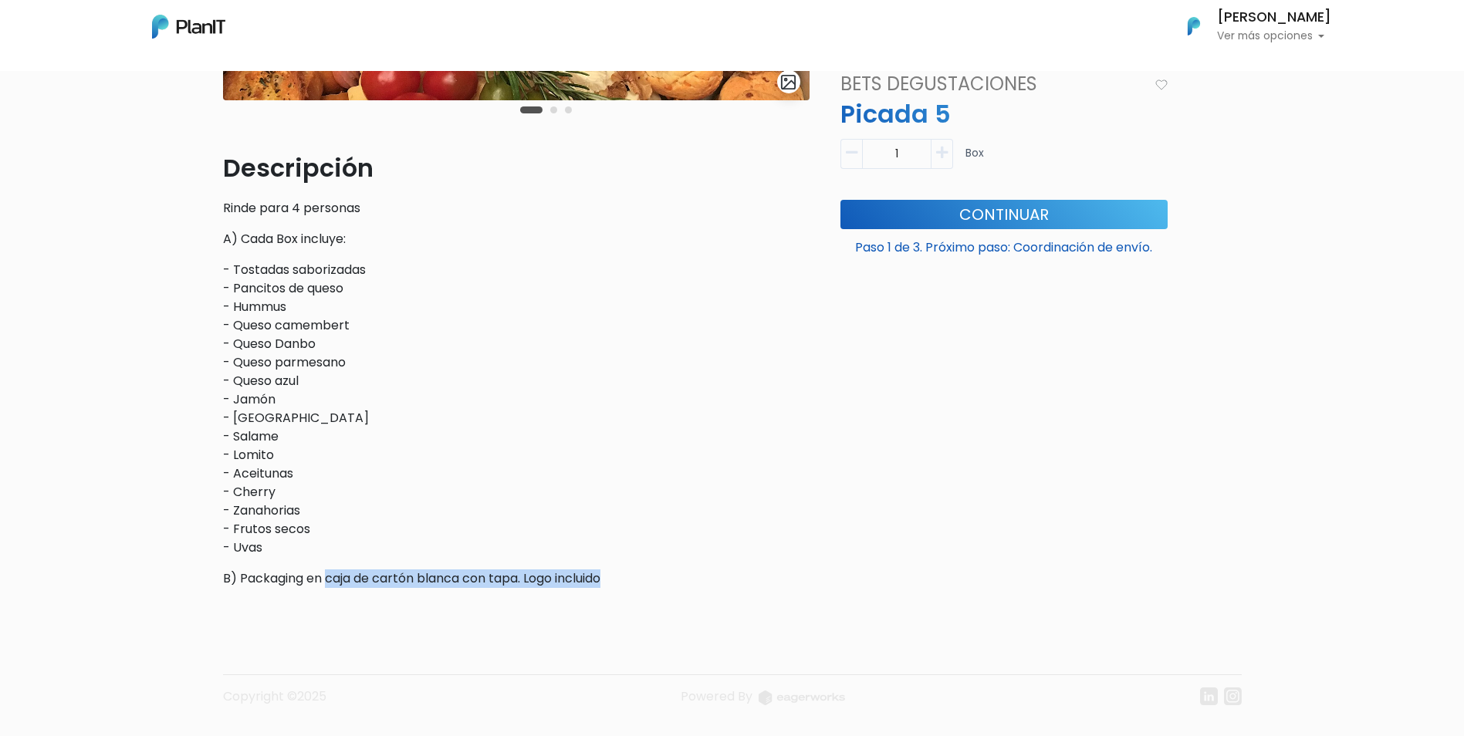
drag, startPoint x: 329, startPoint y: 586, endPoint x: 614, endPoint y: 592, distance: 285.5
click at [614, 592] on div "slide 2 of 3 Descripción Rinde para 4 personas A) Cada Box incluye: - Tostadas …" at bounding box center [516, 183] width 605 height 833
drag, startPoint x: 614, startPoint y: 592, endPoint x: 668, endPoint y: 598, distance: 54.4
click at [668, 598] on div "slide 2 of 3 Descripción Rinde para 4 personas A) Cada Box incluye: - Tostadas …" at bounding box center [516, 183] width 605 height 833
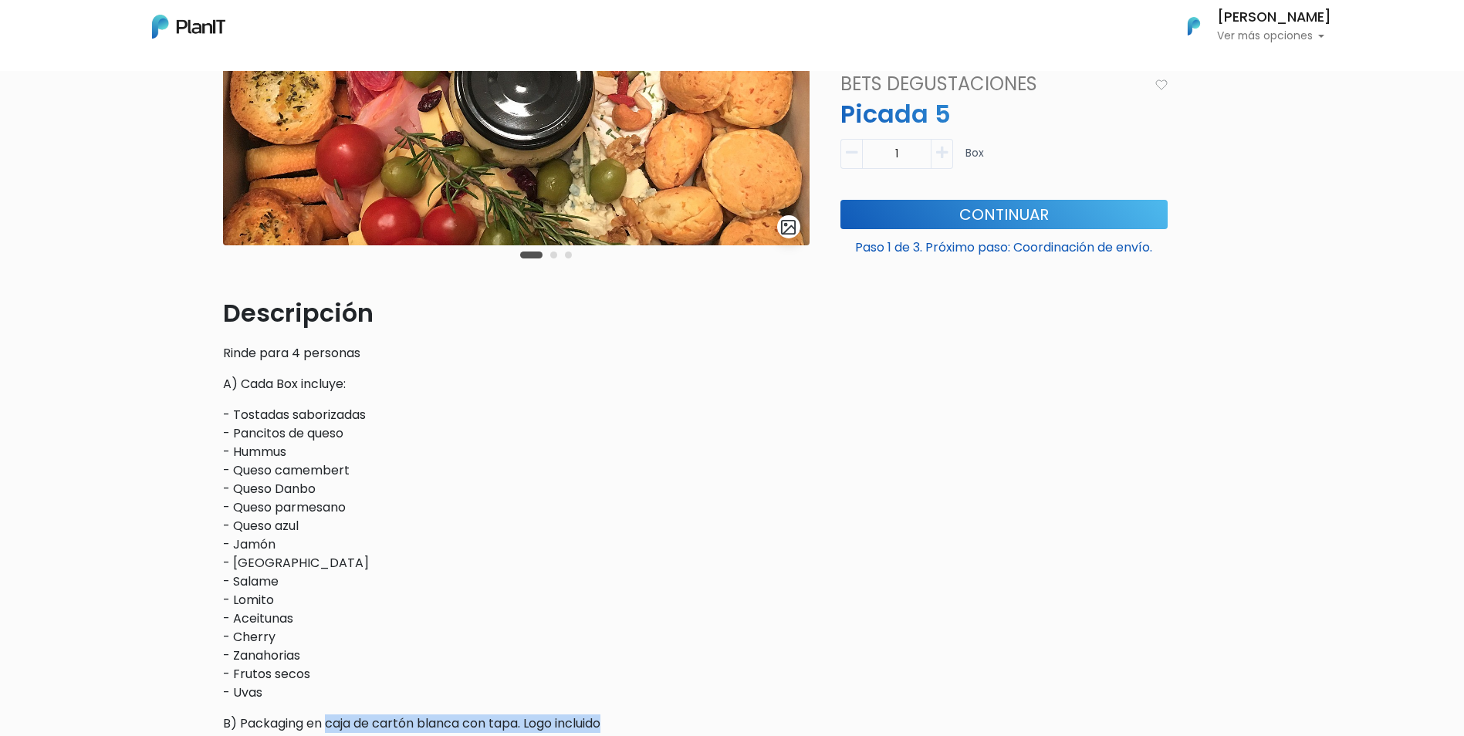
scroll to position [231, 0]
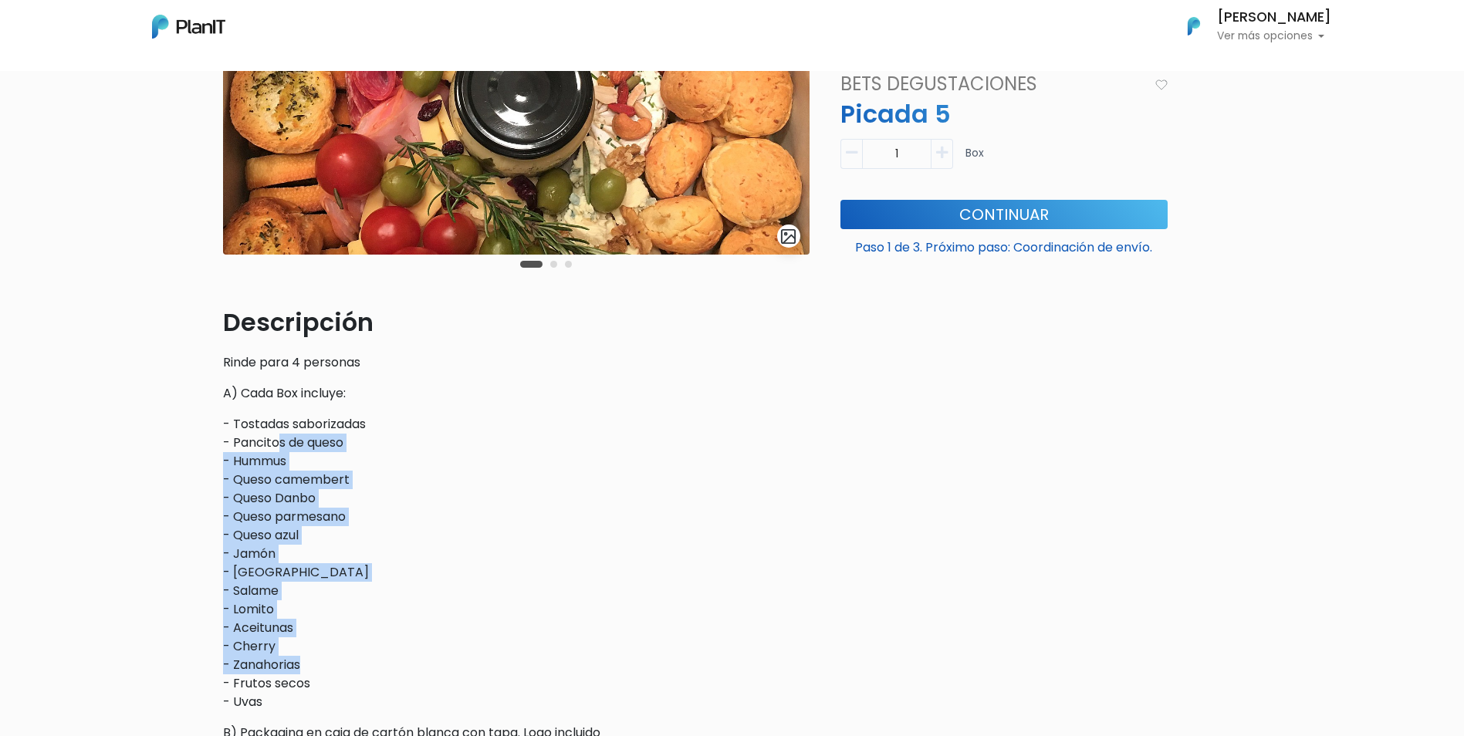
drag, startPoint x: 279, startPoint y: 437, endPoint x: 324, endPoint y: 658, distance: 225.9
click at [324, 658] on p "- Tostadas saborizadas - Pancitos de queso - Hummus - Queso camembert - Queso D…" at bounding box center [516, 563] width 586 height 296
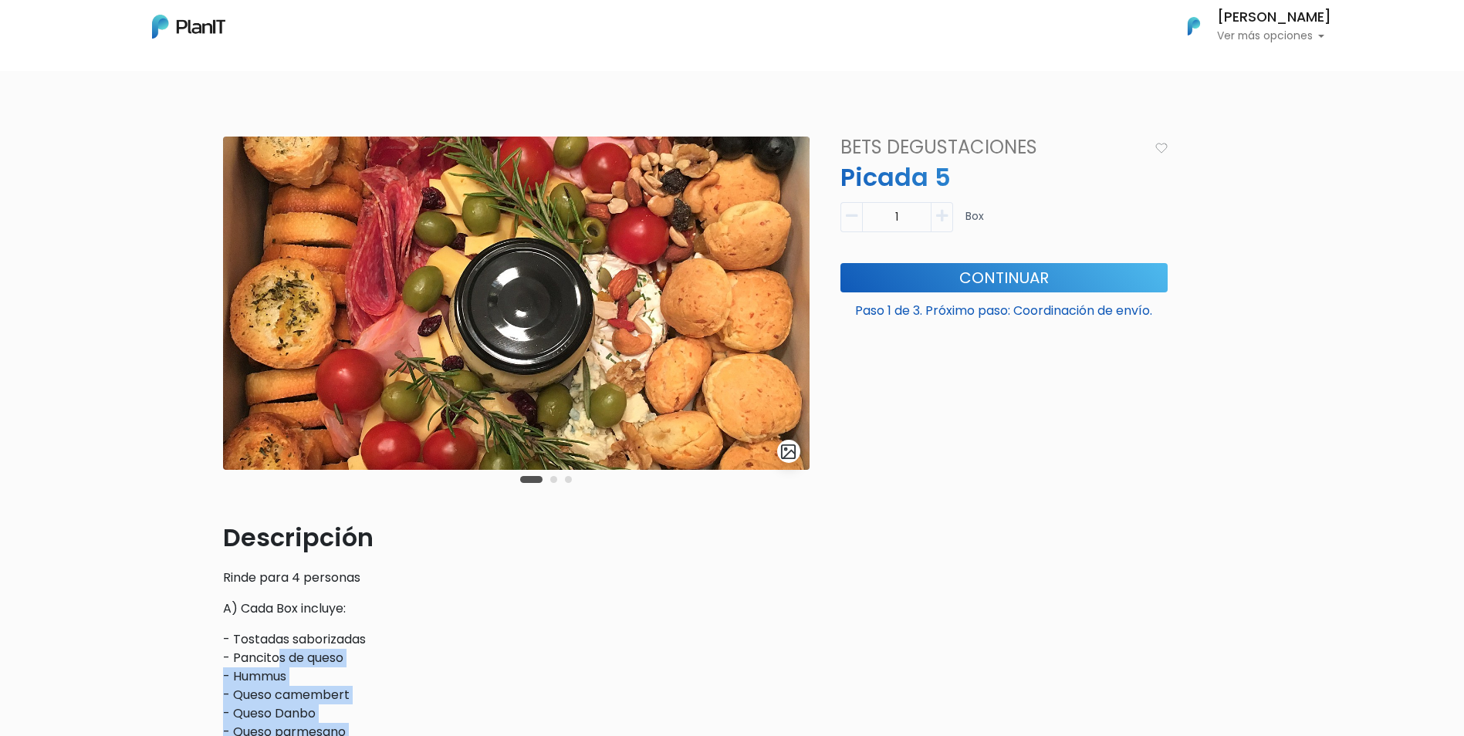
scroll to position [0, 0]
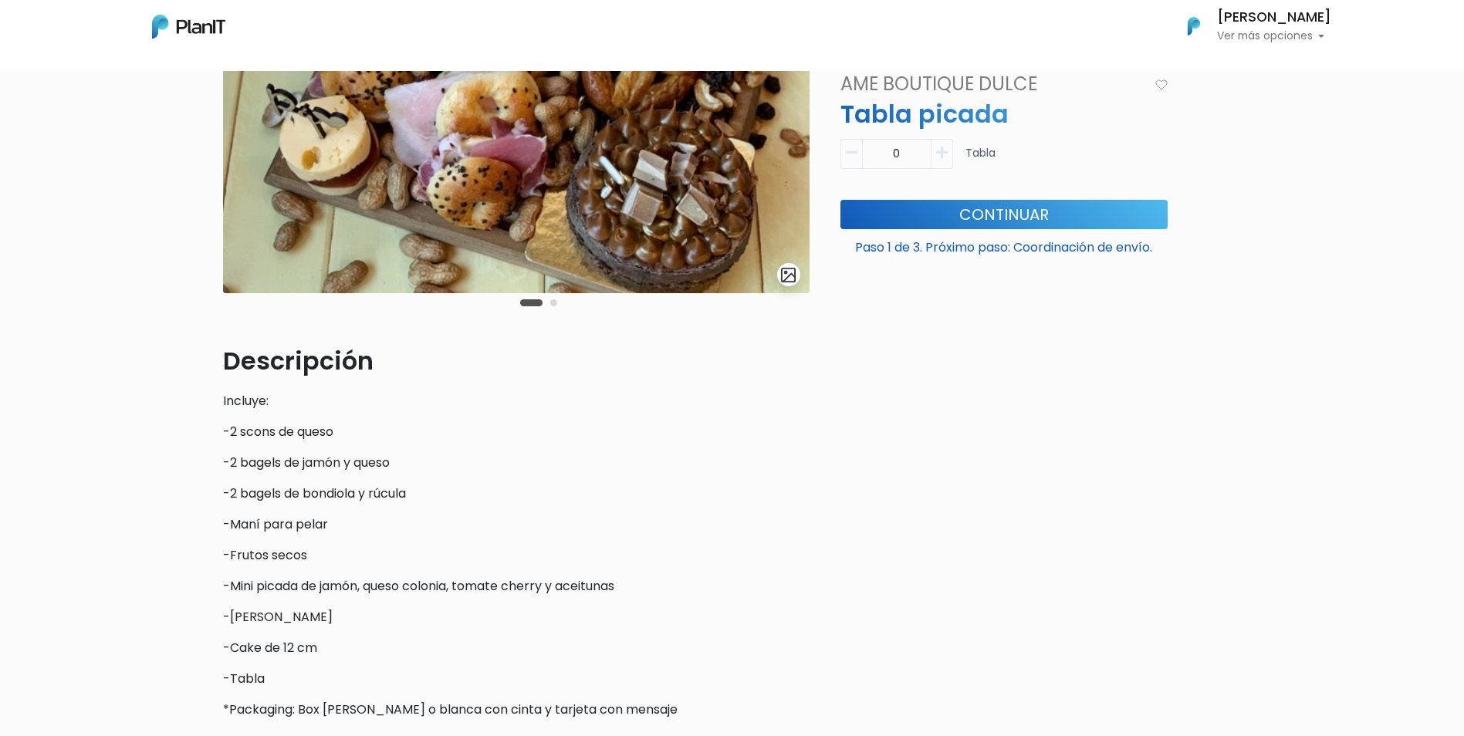
scroll to position [231, 0]
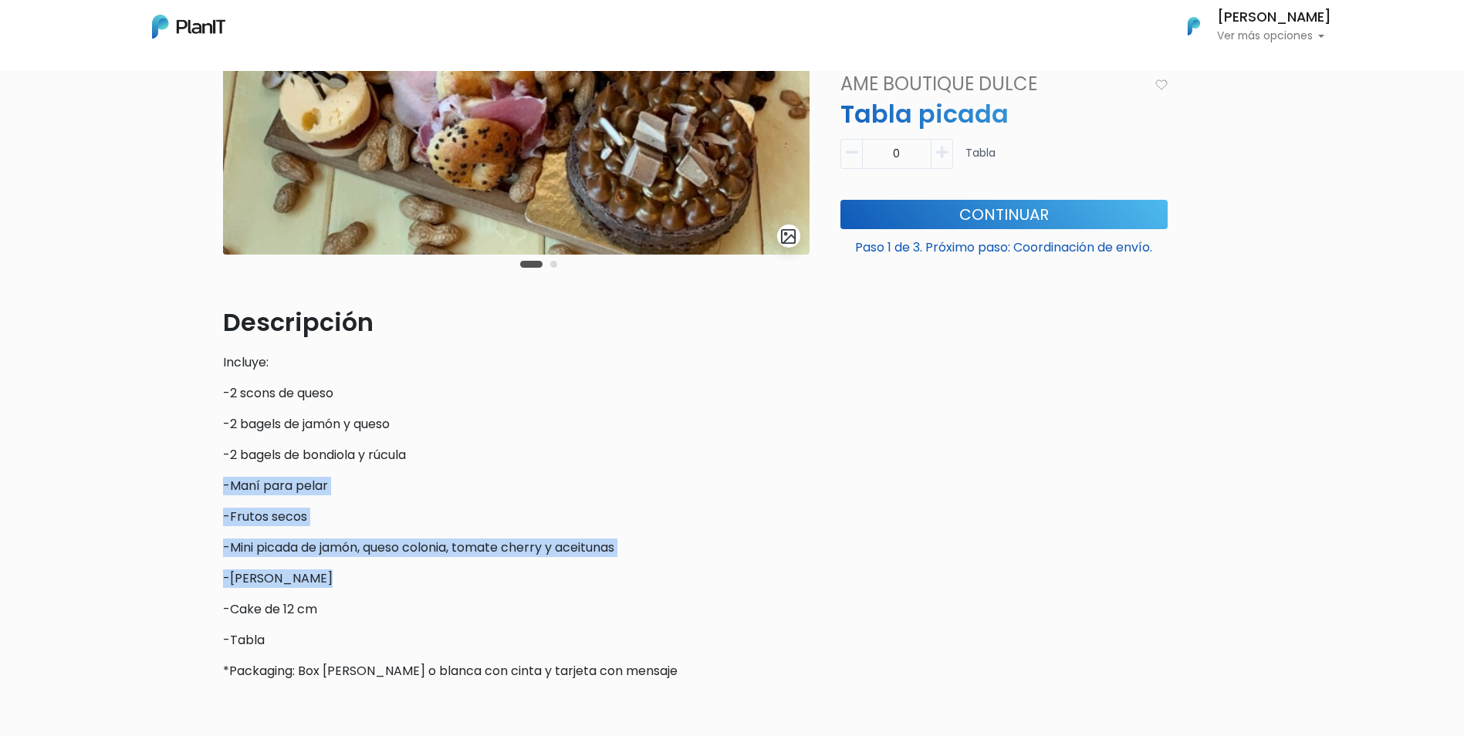
drag, startPoint x: 195, startPoint y: 471, endPoint x: 671, endPoint y: 580, distance: 488.3
click at [671, 580] on div "slide 3 of 2 Descripción Incluye: -2 scons de queso -2 bagels de jamón y queso …" at bounding box center [732, 371] width 1464 height 975
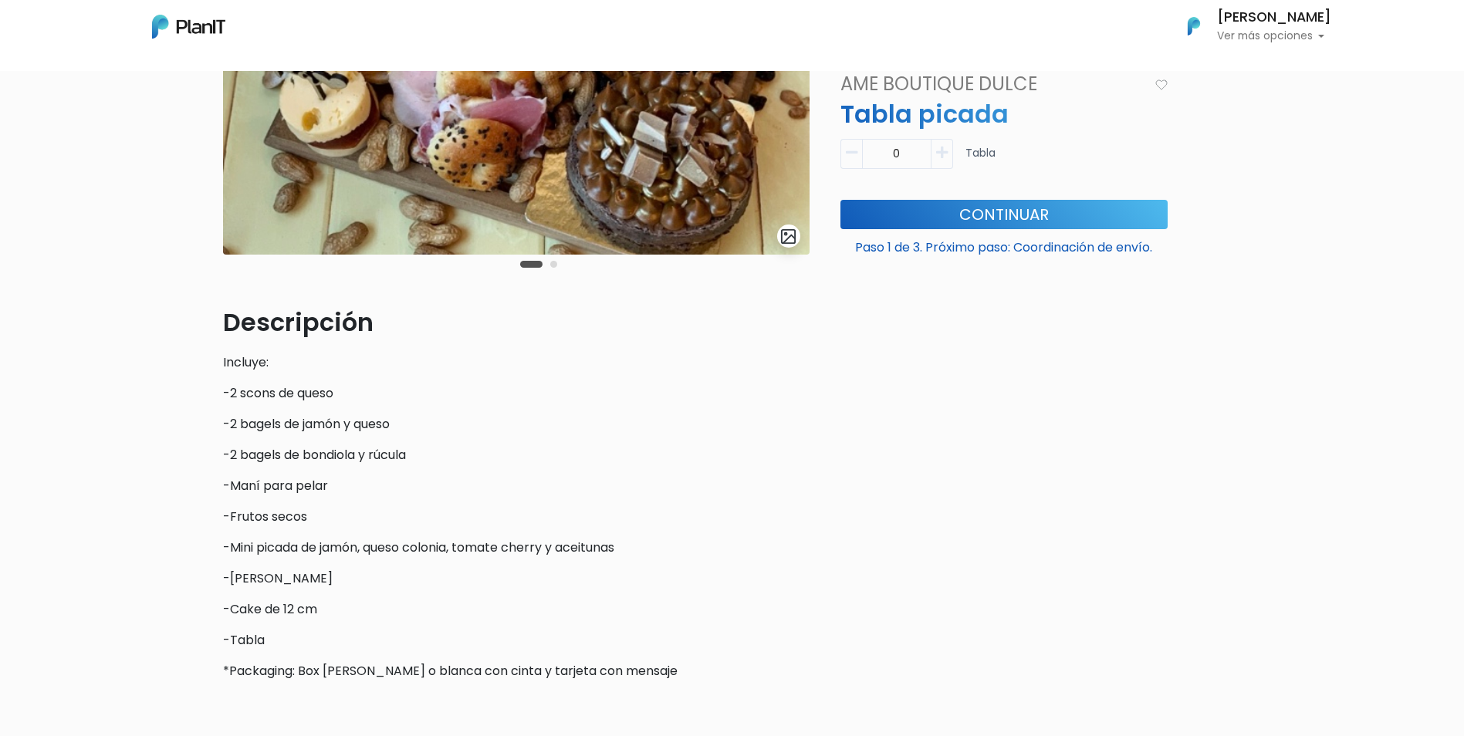
drag, startPoint x: 671, startPoint y: 580, endPoint x: 642, endPoint y: 589, distance: 30.7
click at [642, 589] on div "Descripción Incluye: -2 scons de queso -2 bagels de jamón y queso -2 bagels de …" at bounding box center [516, 492] width 586 height 377
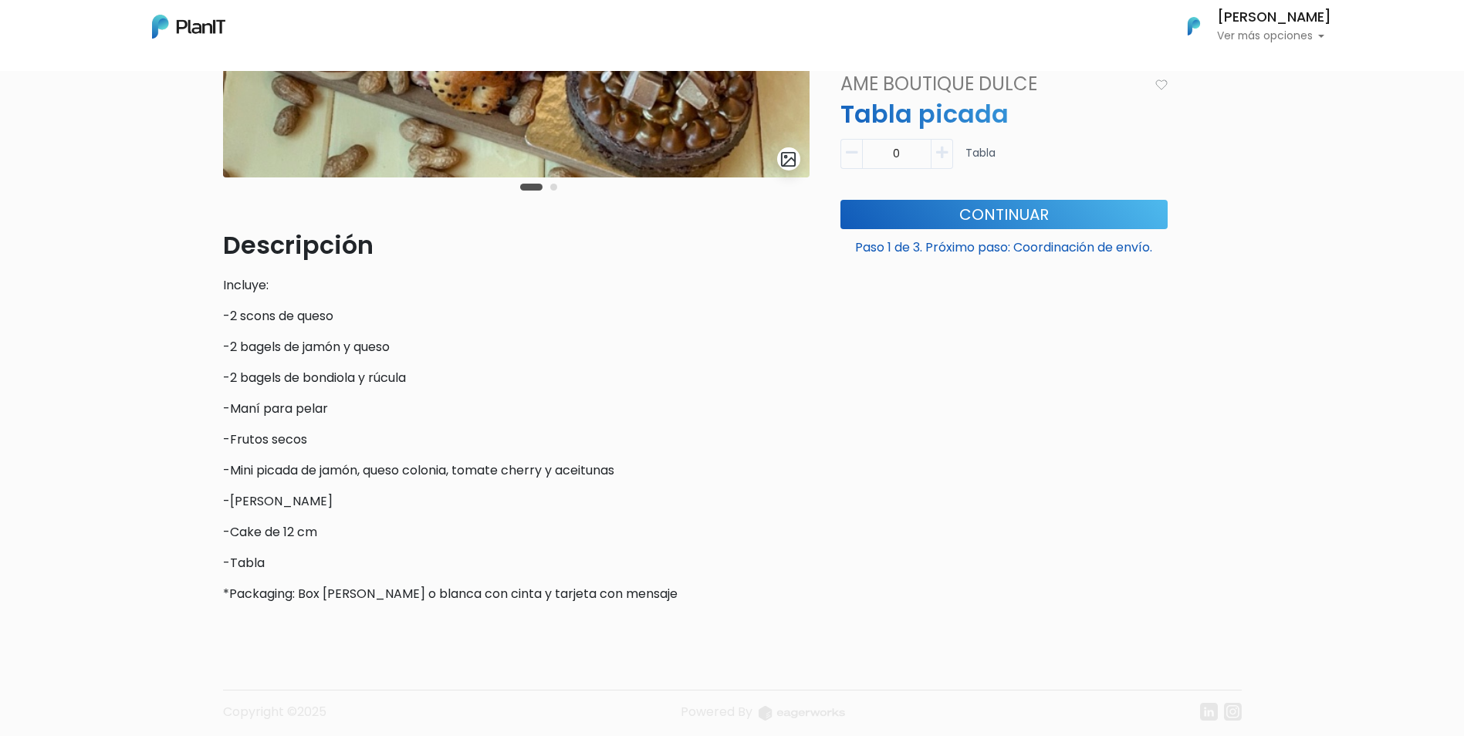
scroll to position [0, 0]
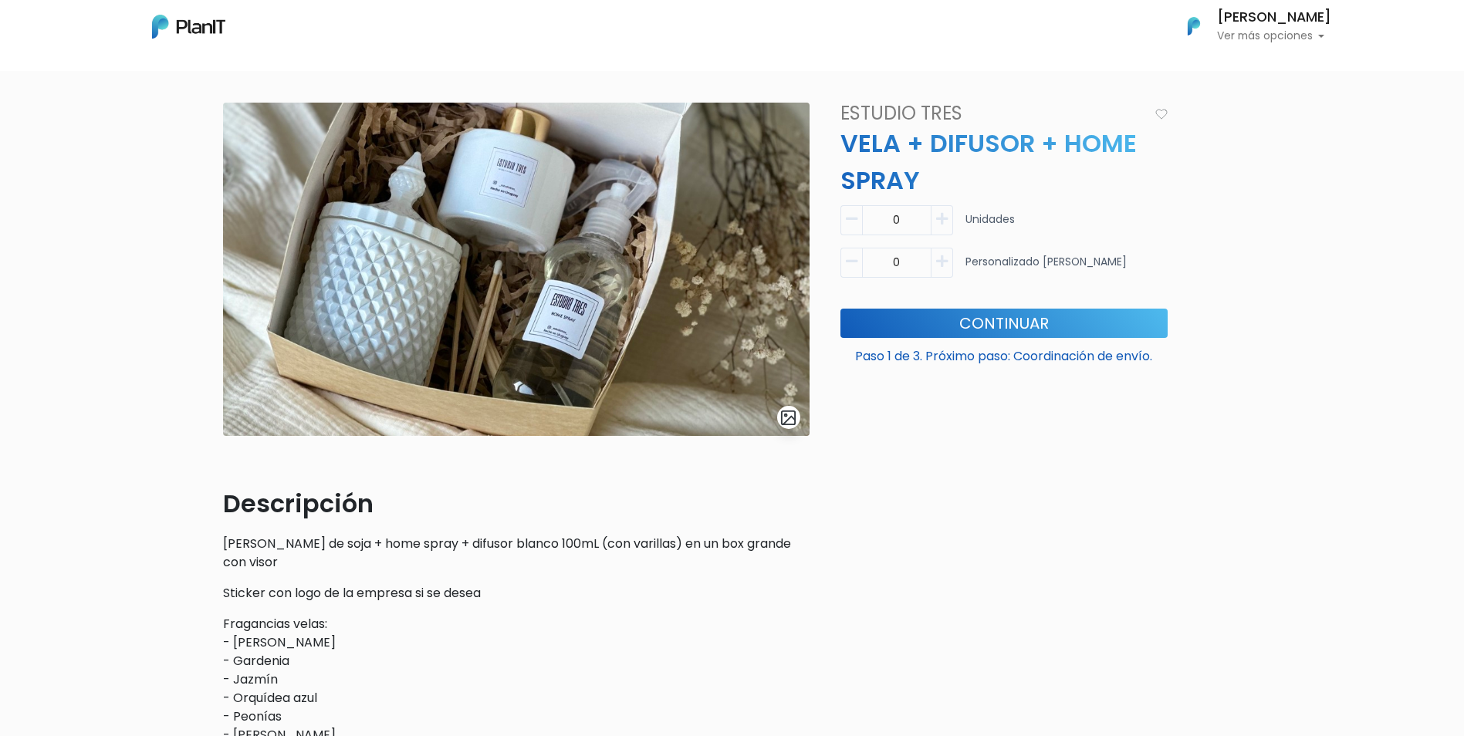
scroll to position [154, 0]
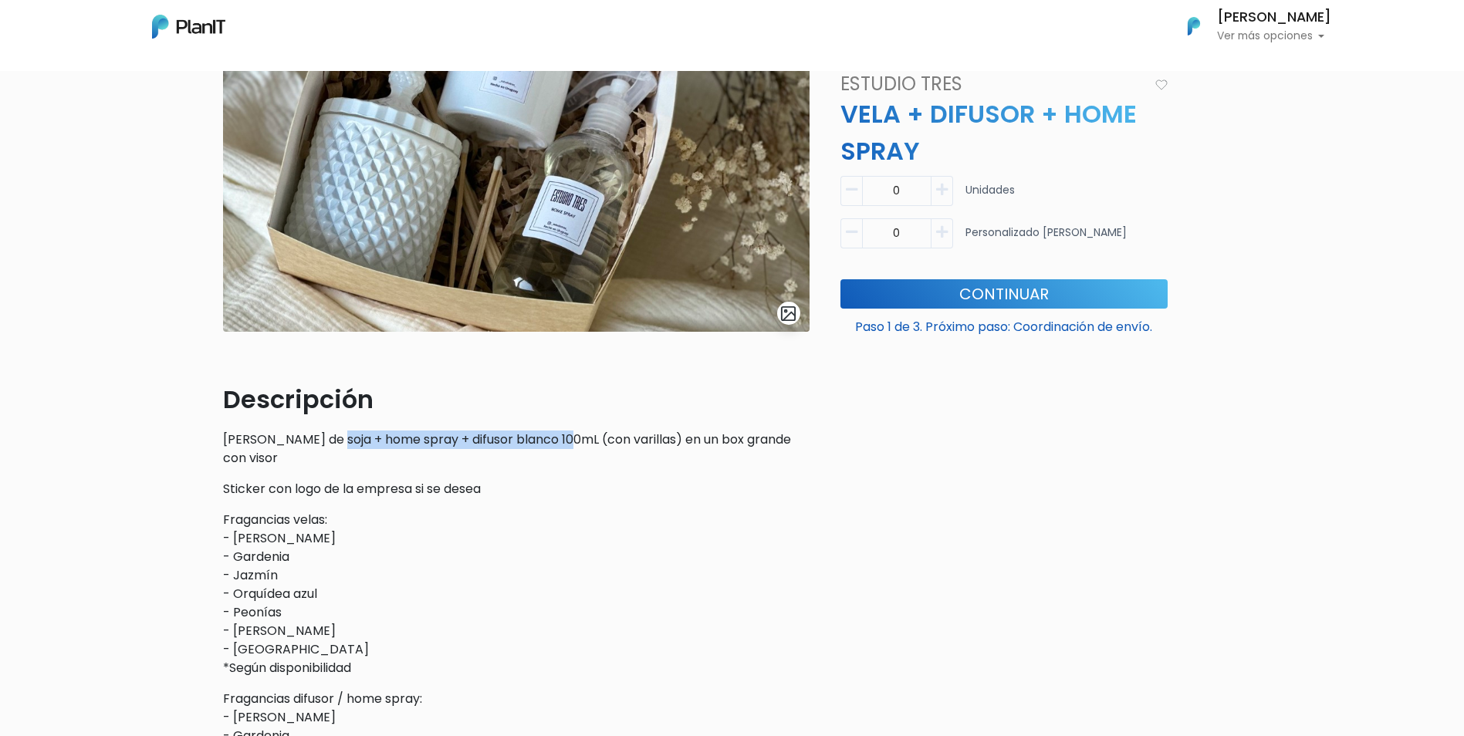
drag, startPoint x: 332, startPoint y: 441, endPoint x: 570, endPoint y: 435, distance: 238.5
click at [570, 435] on p "Vela de cera de soja + home spray + difusor blanco 100mL (con varillas) en un b…" at bounding box center [516, 449] width 586 height 37
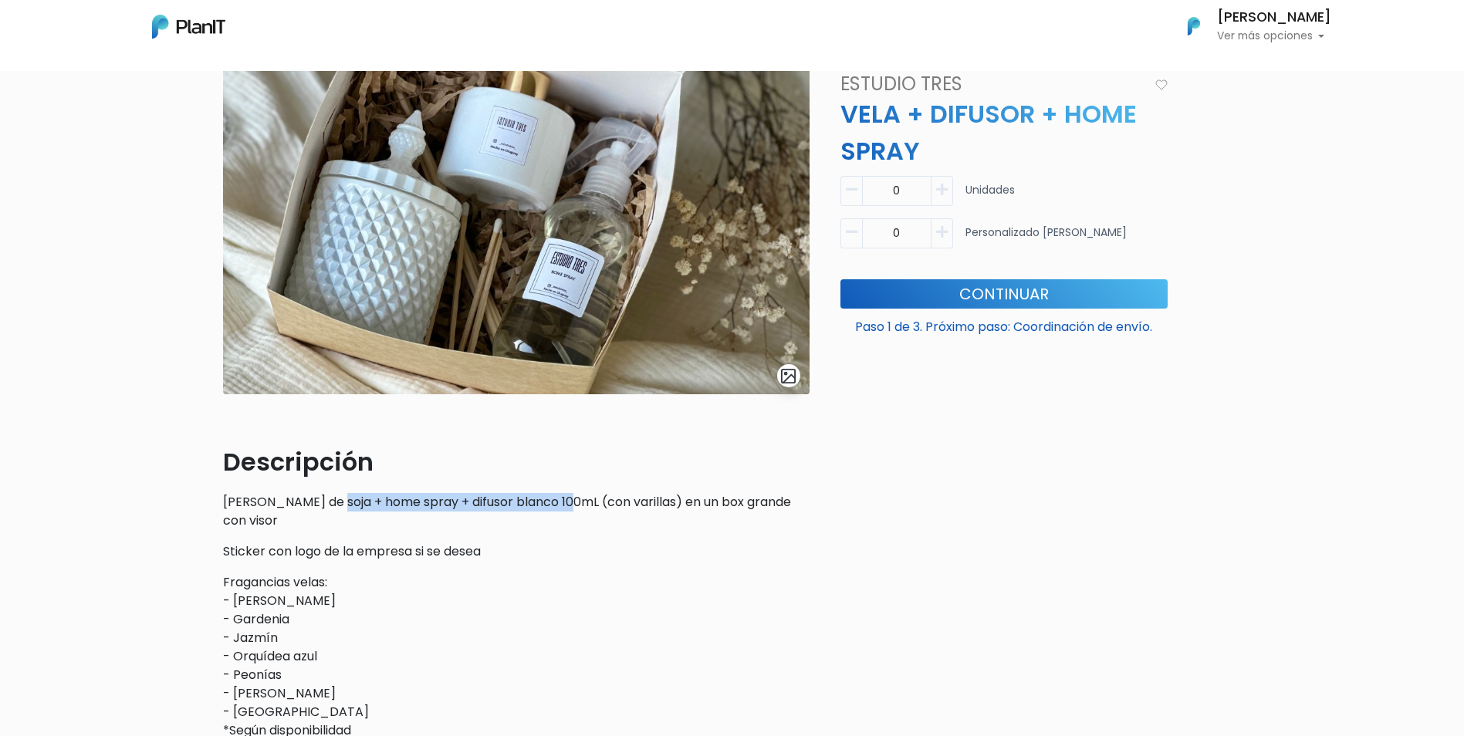
scroll to position [0, 0]
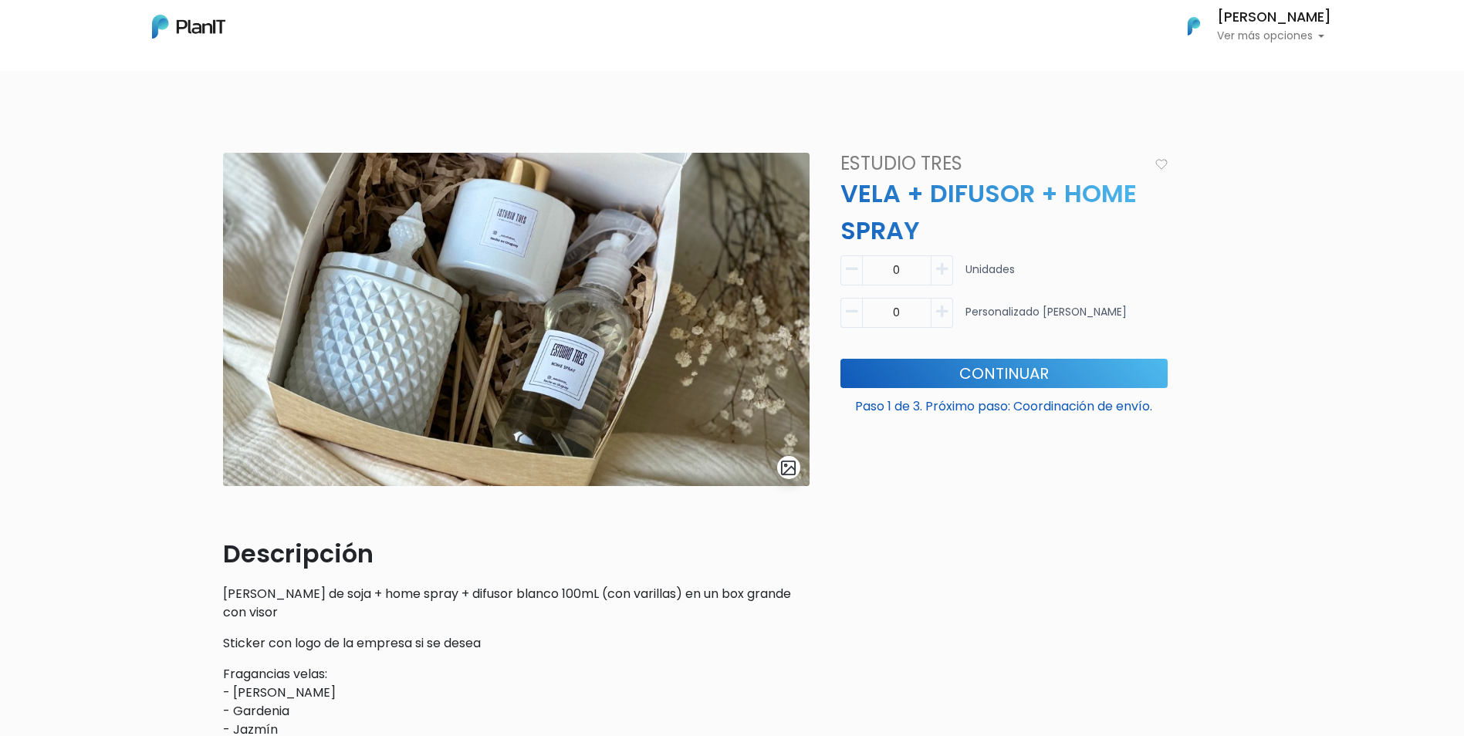
click at [693, 600] on p "Vela de cera de soja + home spray + difusor blanco 100mL (con varillas) en un b…" at bounding box center [516, 603] width 586 height 37
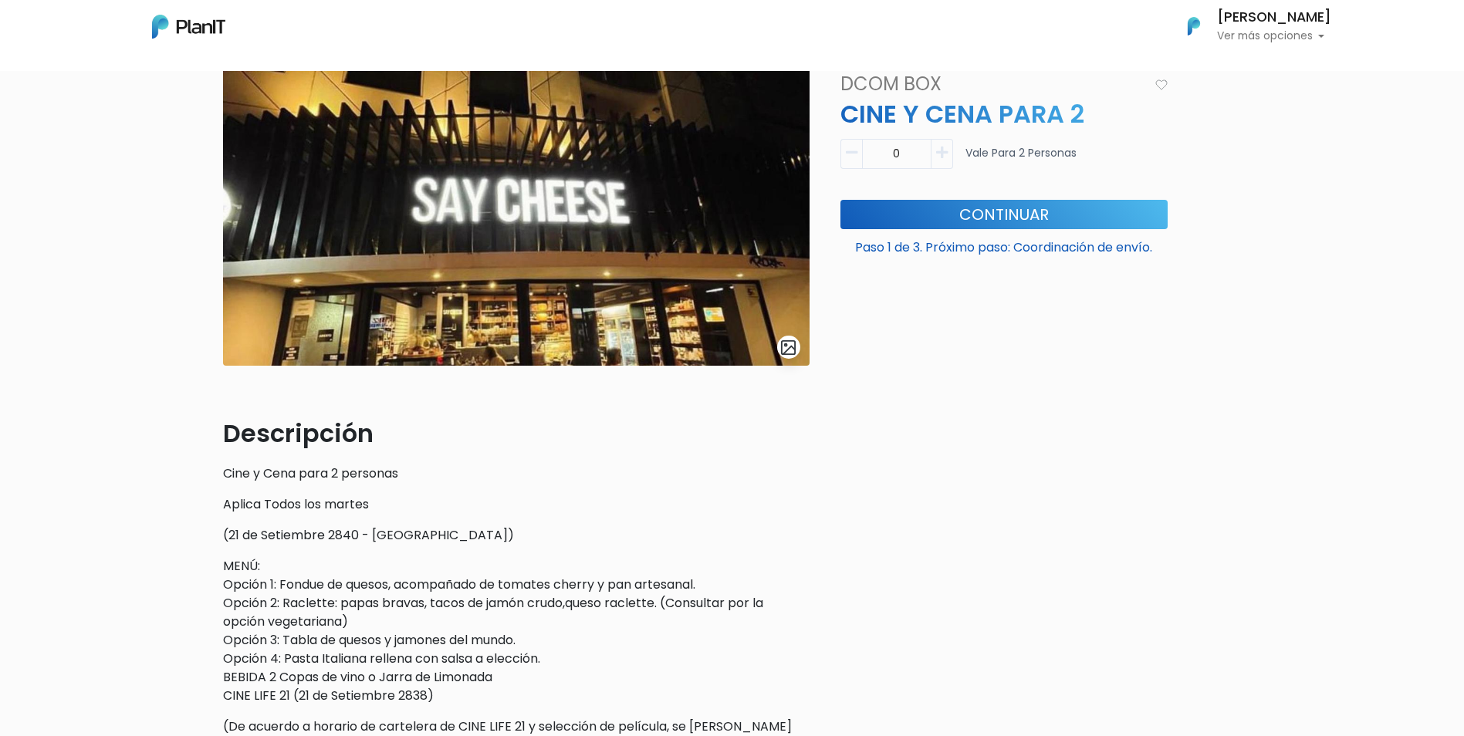
scroll to position [154, 0]
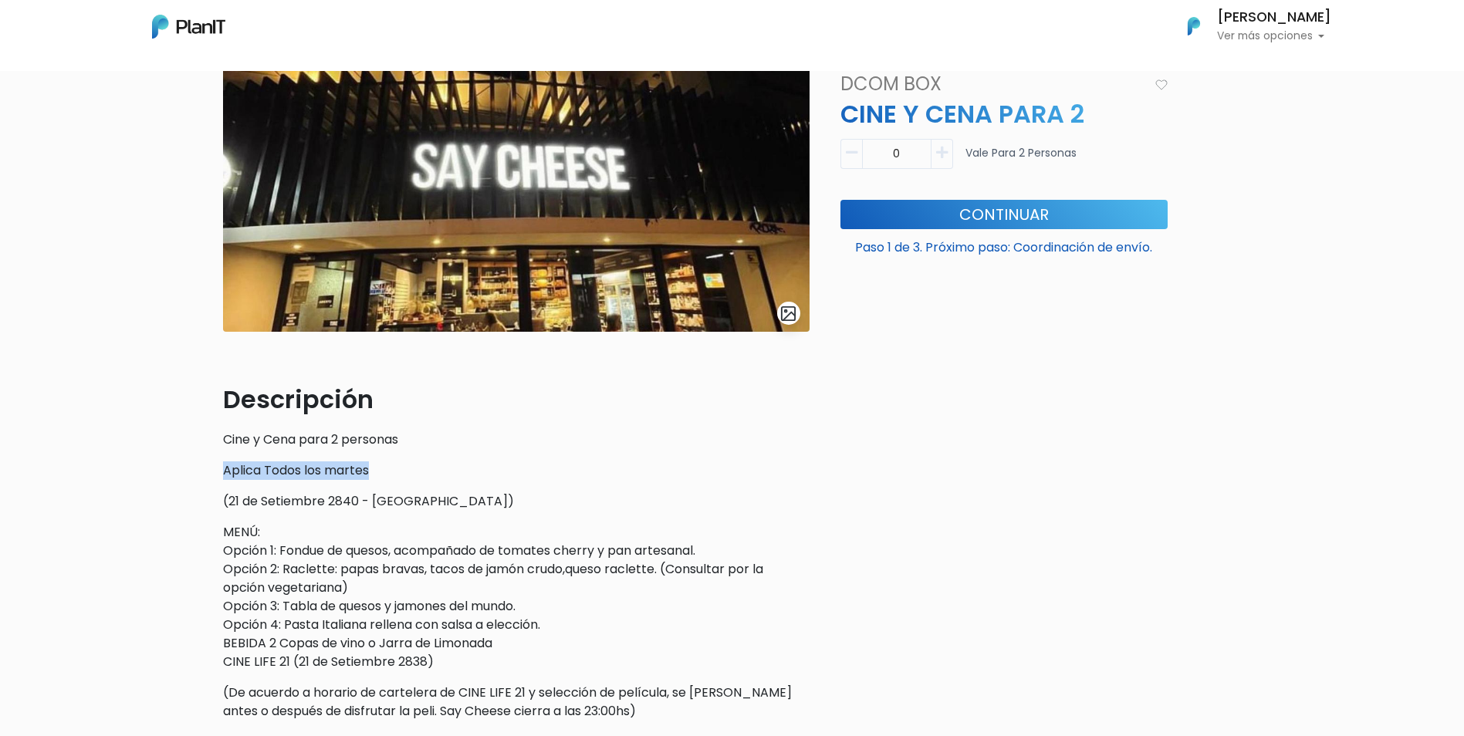
drag, startPoint x: 219, startPoint y: 475, endPoint x: 404, endPoint y: 471, distance: 185.2
click at [404, 471] on div "slide 1 of 1 Descripción Cine y Cena para 2 personas Aplica Todos los martes (2…" at bounding box center [516, 365] width 605 height 735
click at [815, 510] on div "slide 1 of 1 Descripción Cine y Cena para 2 personas Aplica Todos los martes (2…" at bounding box center [516, 365] width 605 height 735
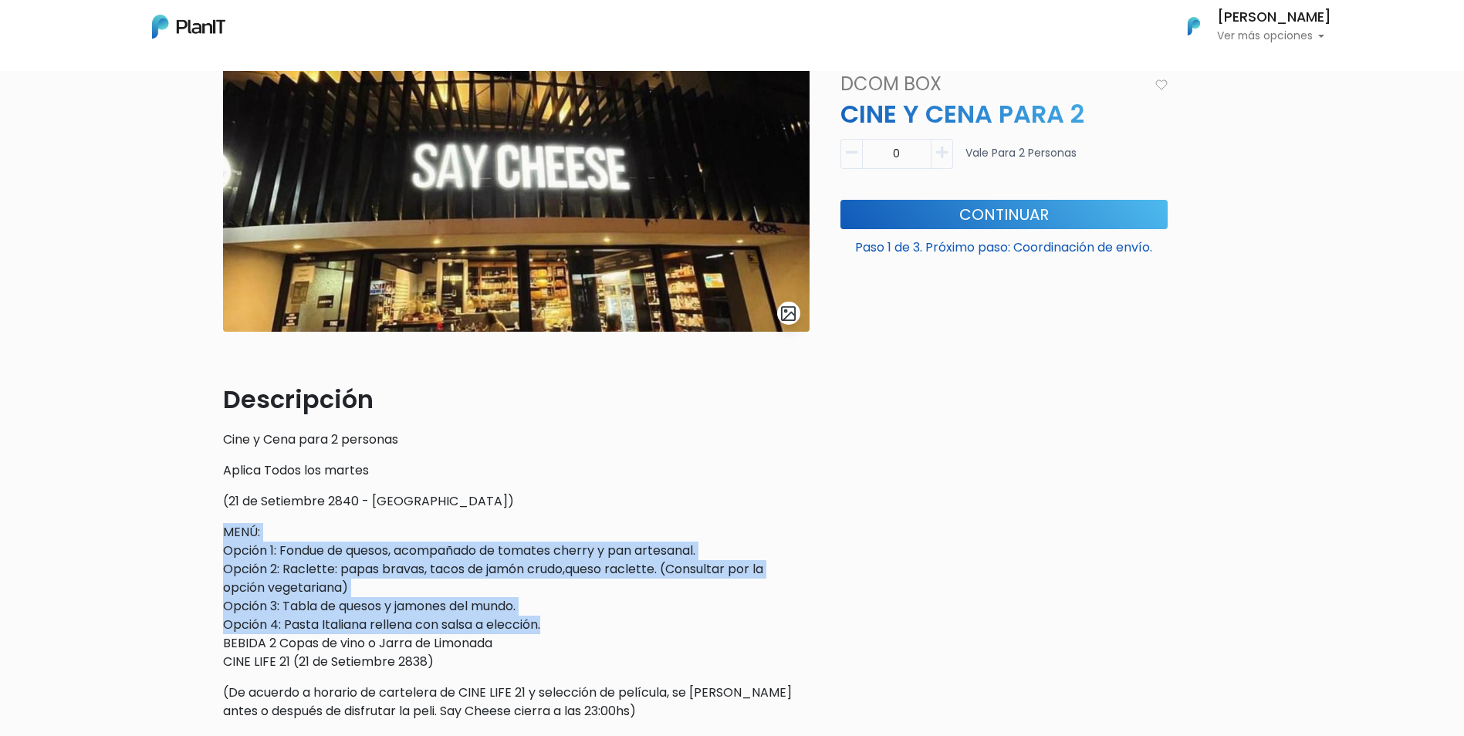
drag, startPoint x: 318, startPoint y: 541, endPoint x: 586, endPoint y: 629, distance: 281.8
click at [586, 629] on p "MENÚ: Opción 1: Fondue de quesos, acompañado de tomates cherry y pan artesanal.…" at bounding box center [516, 597] width 586 height 148
drag, startPoint x: 586, startPoint y: 629, endPoint x: 605, endPoint y: 627, distance: 19.4
click at [603, 628] on p "MENÚ: Opción 1: Fondue de quesos, acompañado de tomates cherry y pan artesanal.…" at bounding box center [516, 597] width 586 height 148
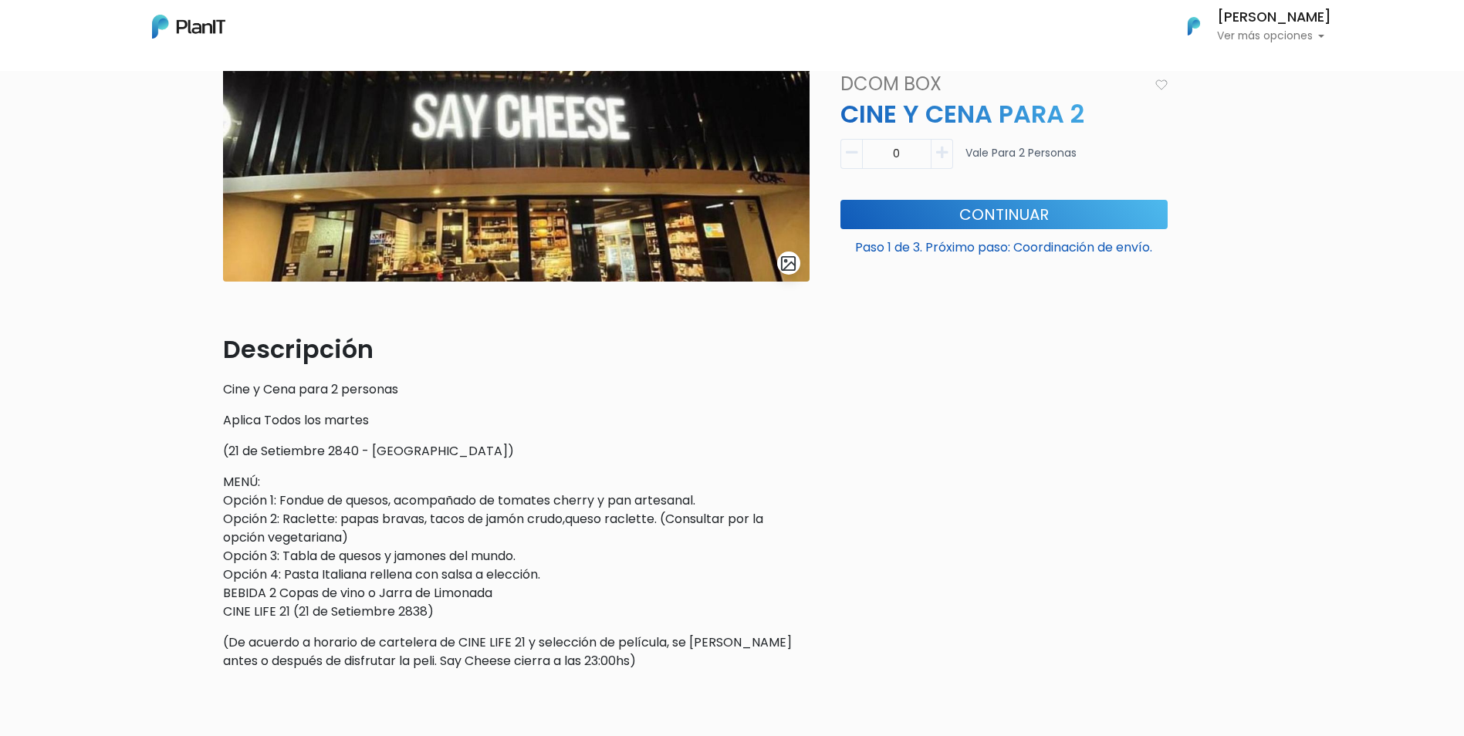
scroll to position [231, 0]
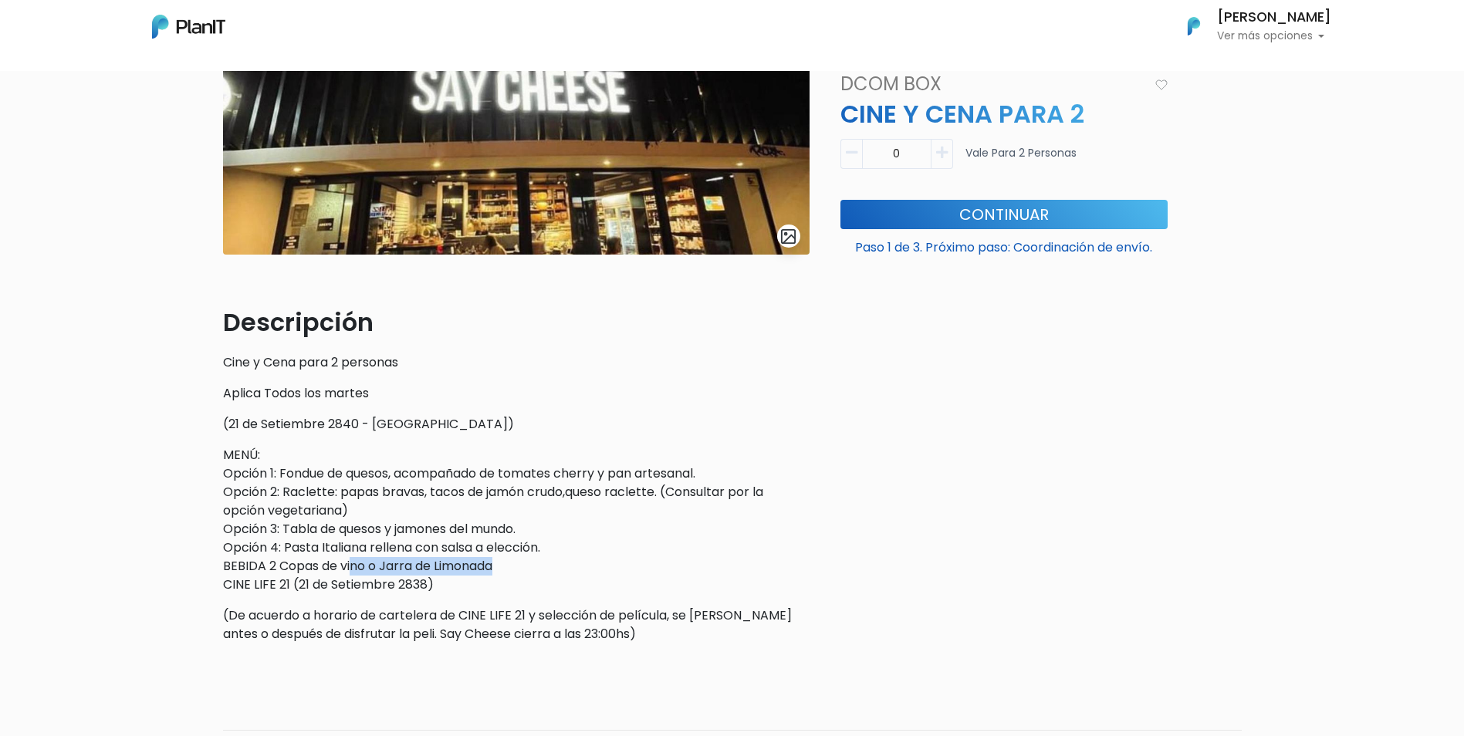
drag, startPoint x: 354, startPoint y: 561, endPoint x: 514, endPoint y: 560, distance: 159.7
click at [514, 560] on p "MENÚ: Opción 1: Fondue de quesos, acompañado de tomates cherry y pan artesanal.…" at bounding box center [516, 520] width 586 height 148
drag, startPoint x: 514, startPoint y: 560, endPoint x: 492, endPoint y: 575, distance: 26.1
click at [492, 575] on p "MENÚ: Opción 1: Fondue de quesos, acompañado de tomates cherry y pan artesanal.…" at bounding box center [516, 520] width 586 height 148
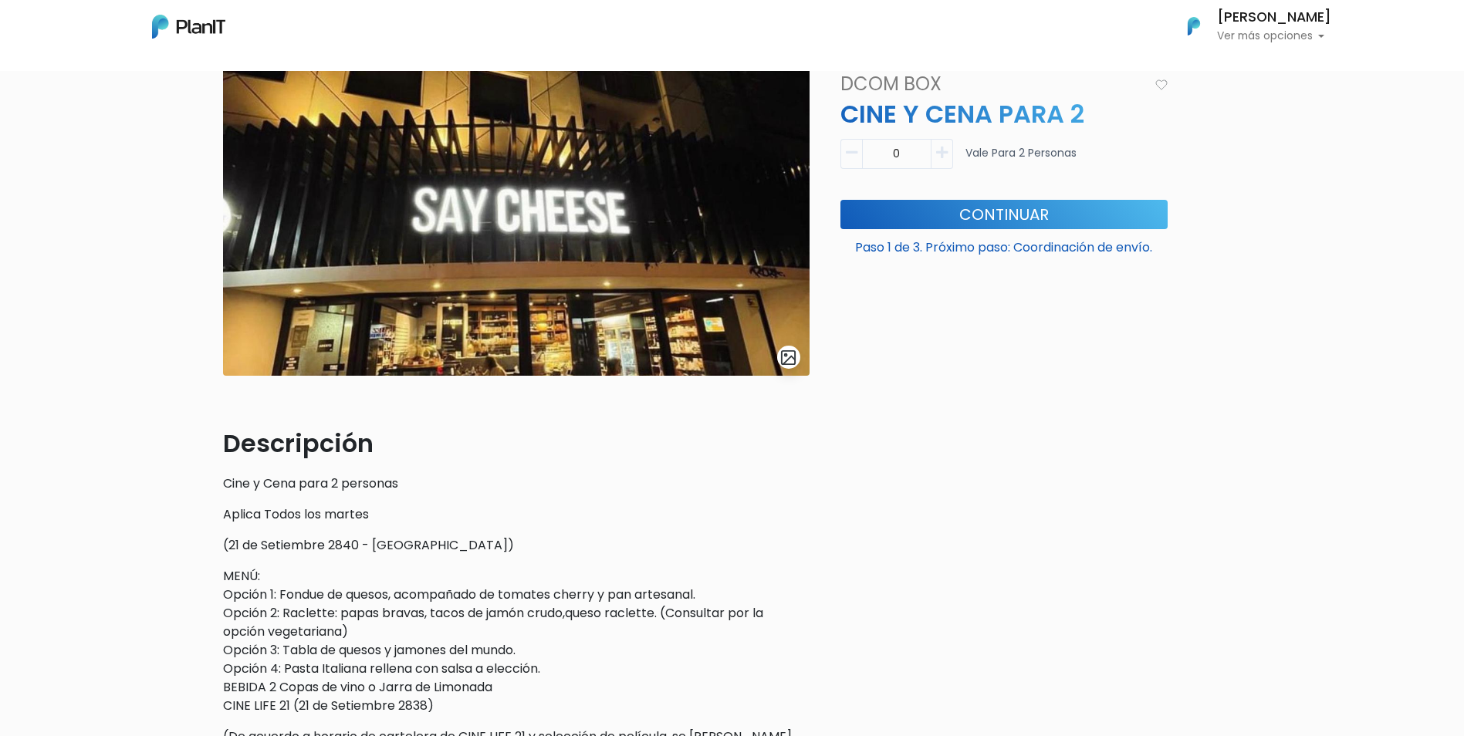
scroll to position [0, 0]
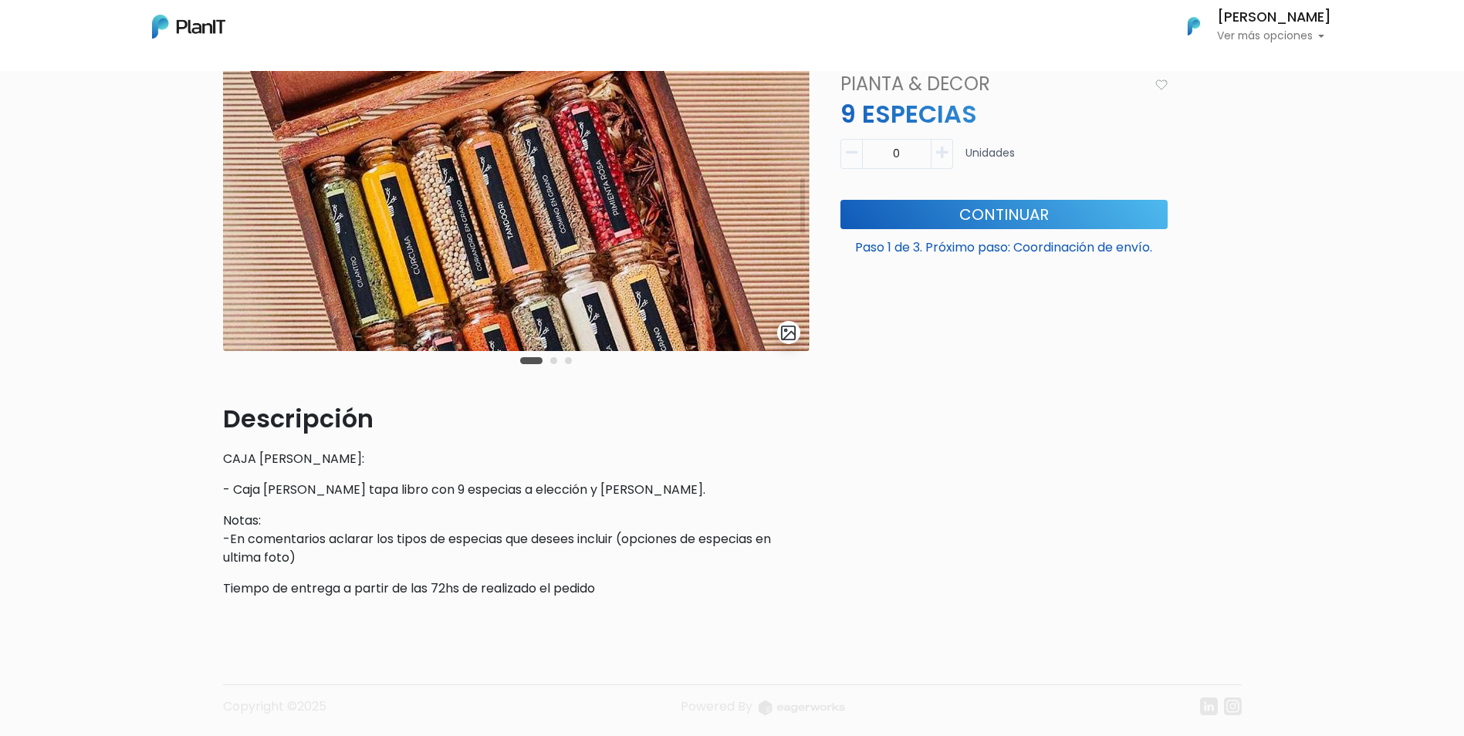
scroll to position [154, 0]
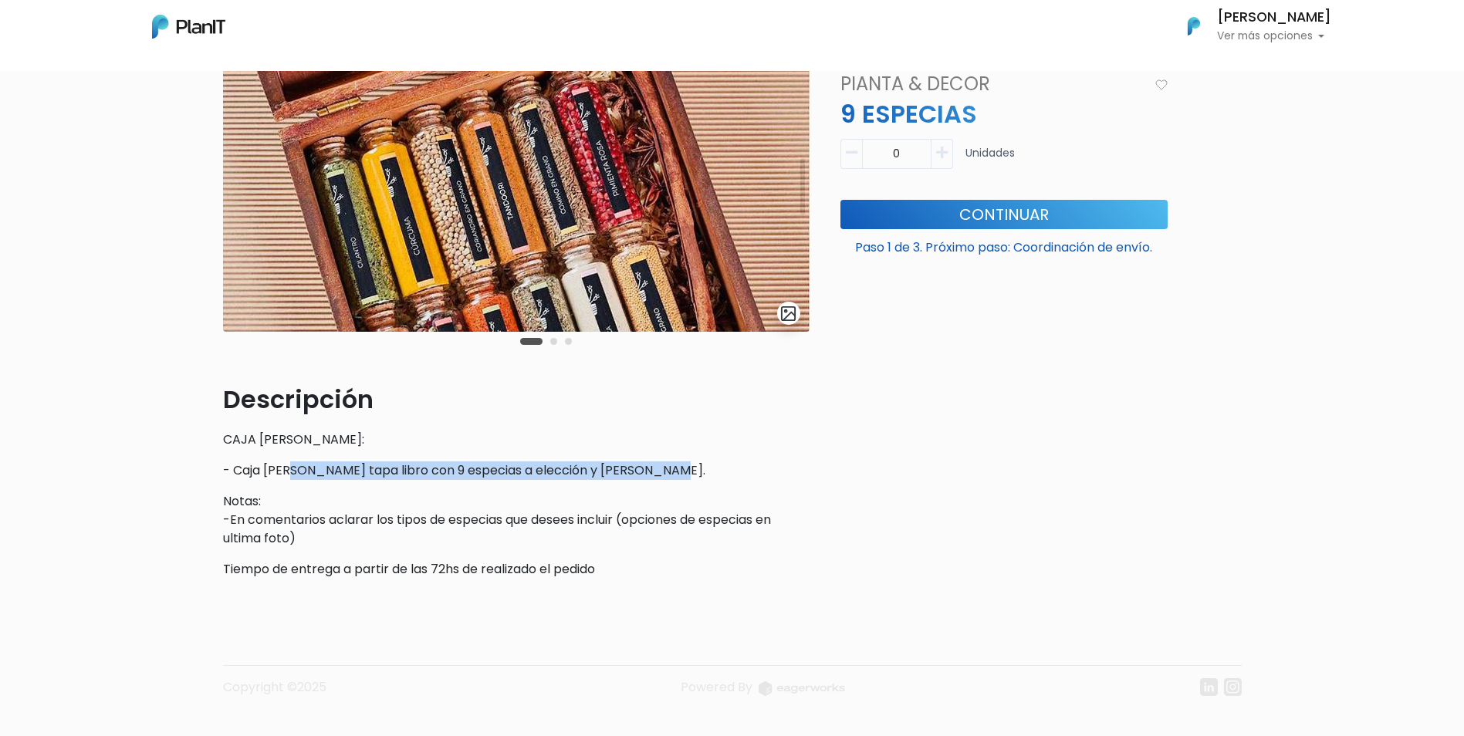
drag, startPoint x: 301, startPoint y: 468, endPoint x: 684, endPoint y: 471, distance: 383.5
click at [684, 471] on p "- Caja de madera tapa libro con 9 especias a elección y rama de canela." at bounding box center [516, 470] width 586 height 19
click at [489, 573] on p "Tiempo de entrega a partir de las 72hs de realizado el pedido" at bounding box center [516, 569] width 586 height 19
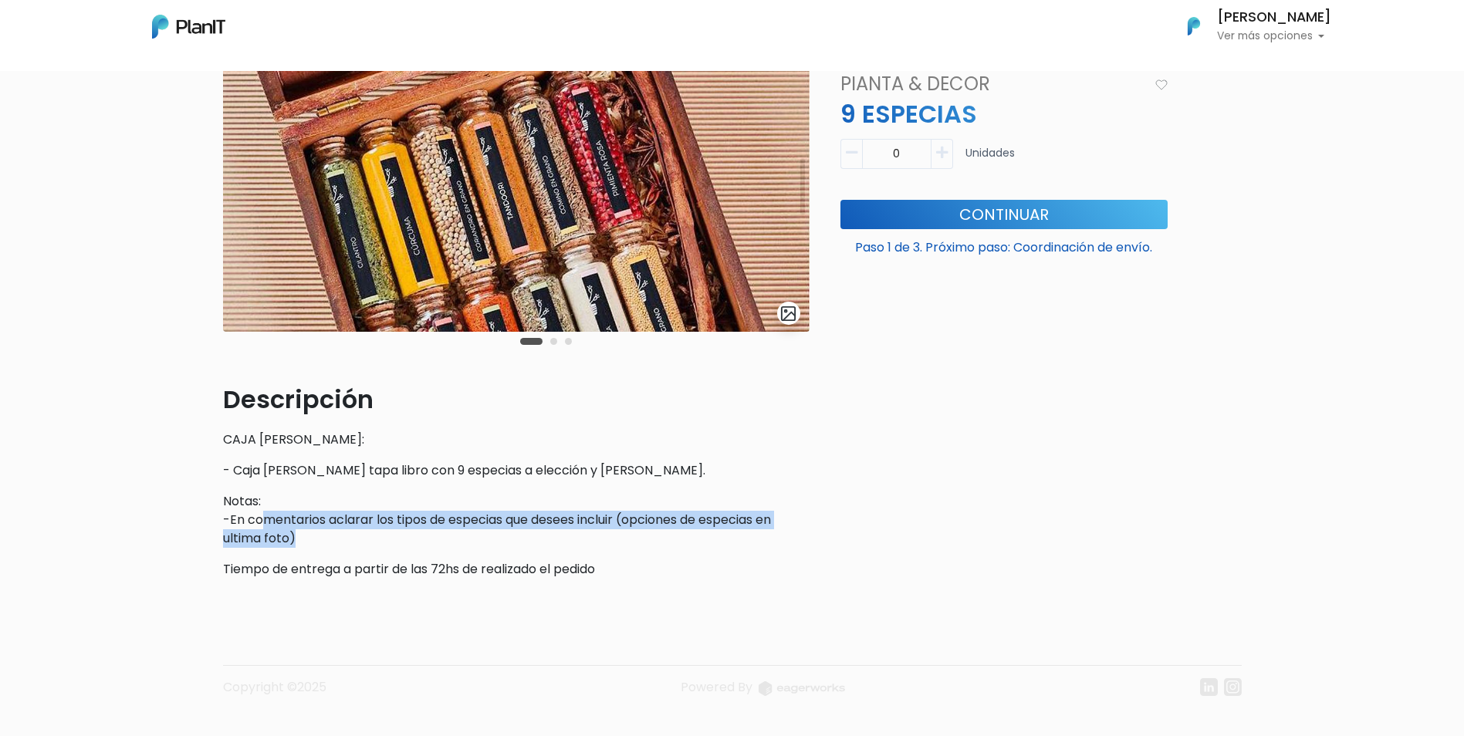
drag, startPoint x: 258, startPoint y: 523, endPoint x: 757, endPoint y: 531, distance: 498.5
click at [757, 531] on p "Notas: -En comentarios aclarar los tipos de especias que desees incluir (opcion…" at bounding box center [516, 520] width 586 height 56
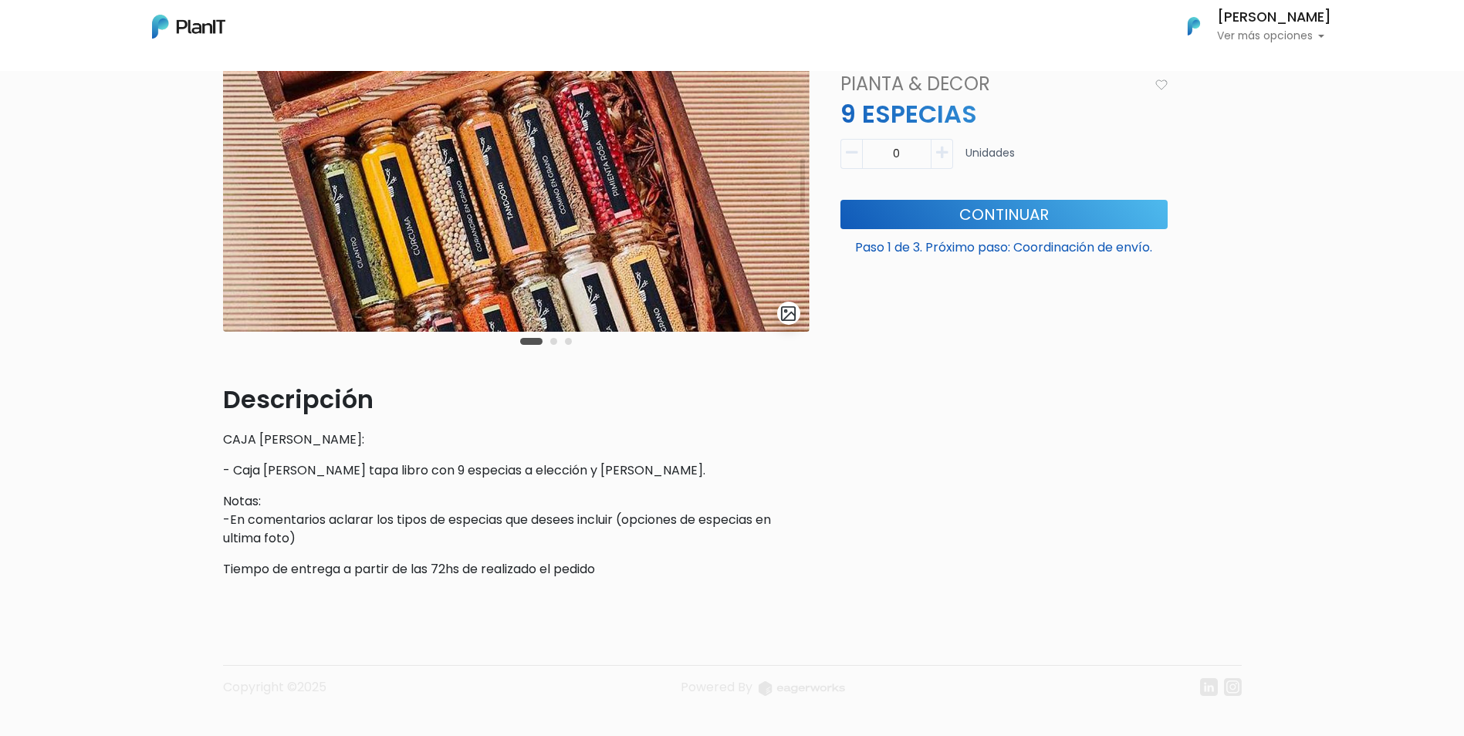
drag, startPoint x: 757, startPoint y: 531, endPoint x: 729, endPoint y: 555, distance: 36.7
click at [729, 555] on div "Descripción CAJA DE MADERA: - Caja de madera tapa libro con 9 especias a elecci…" at bounding box center [516, 480] width 586 height 198
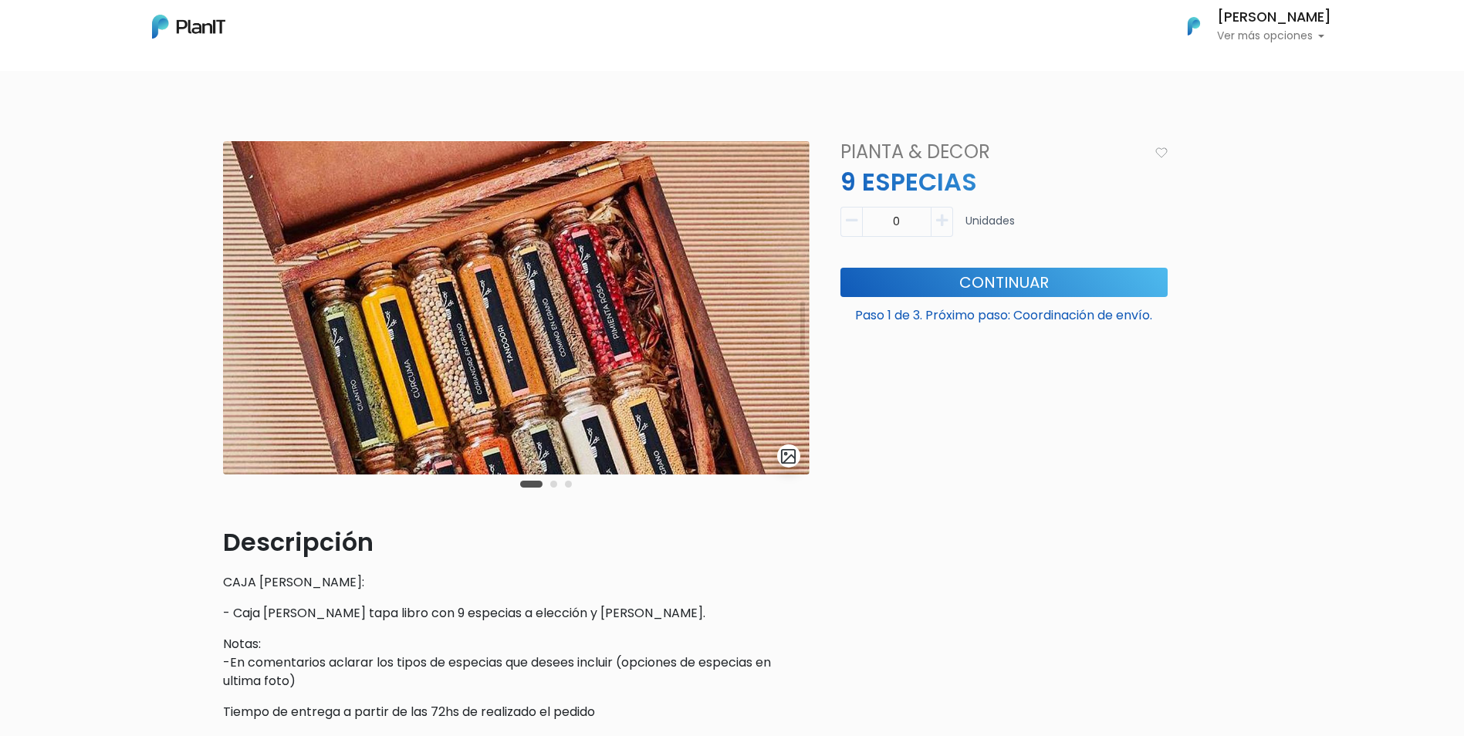
scroll to position [0, 0]
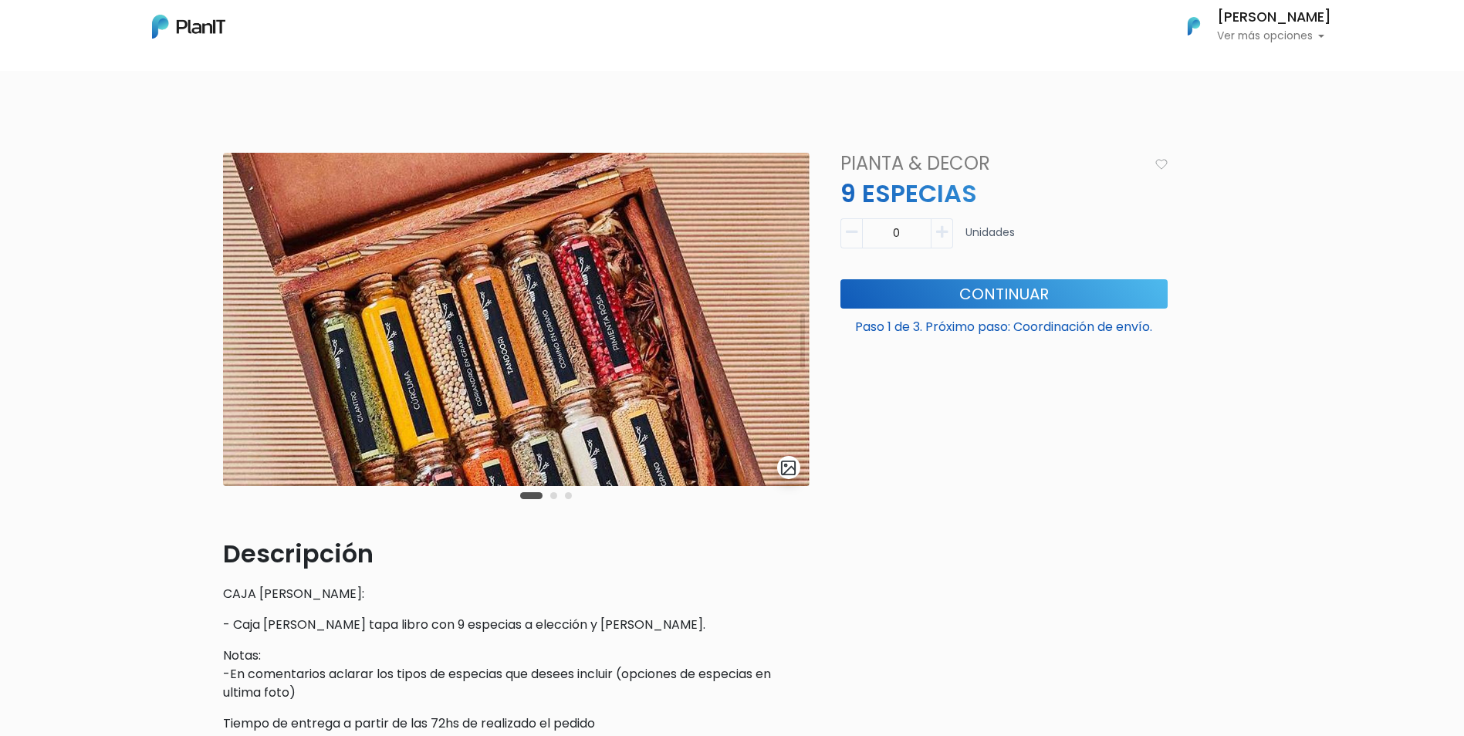
click at [781, 323] on img at bounding box center [516, 319] width 586 height 333
click at [545, 495] on div "Carousel Pagination" at bounding box center [545, 495] width 59 height 19
click at [550, 495] on button "Carousel Page 2" at bounding box center [553, 495] width 7 height 7
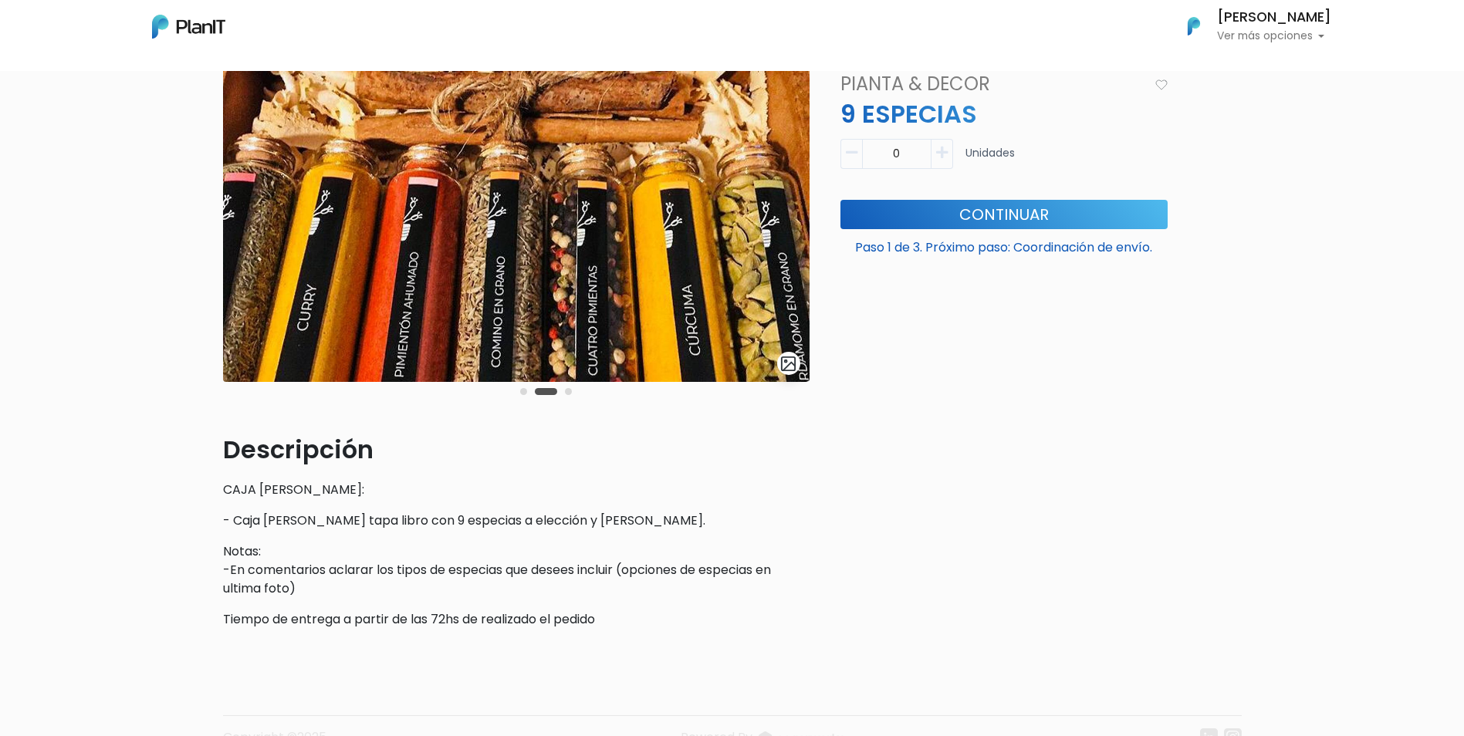
scroll to position [77, 0]
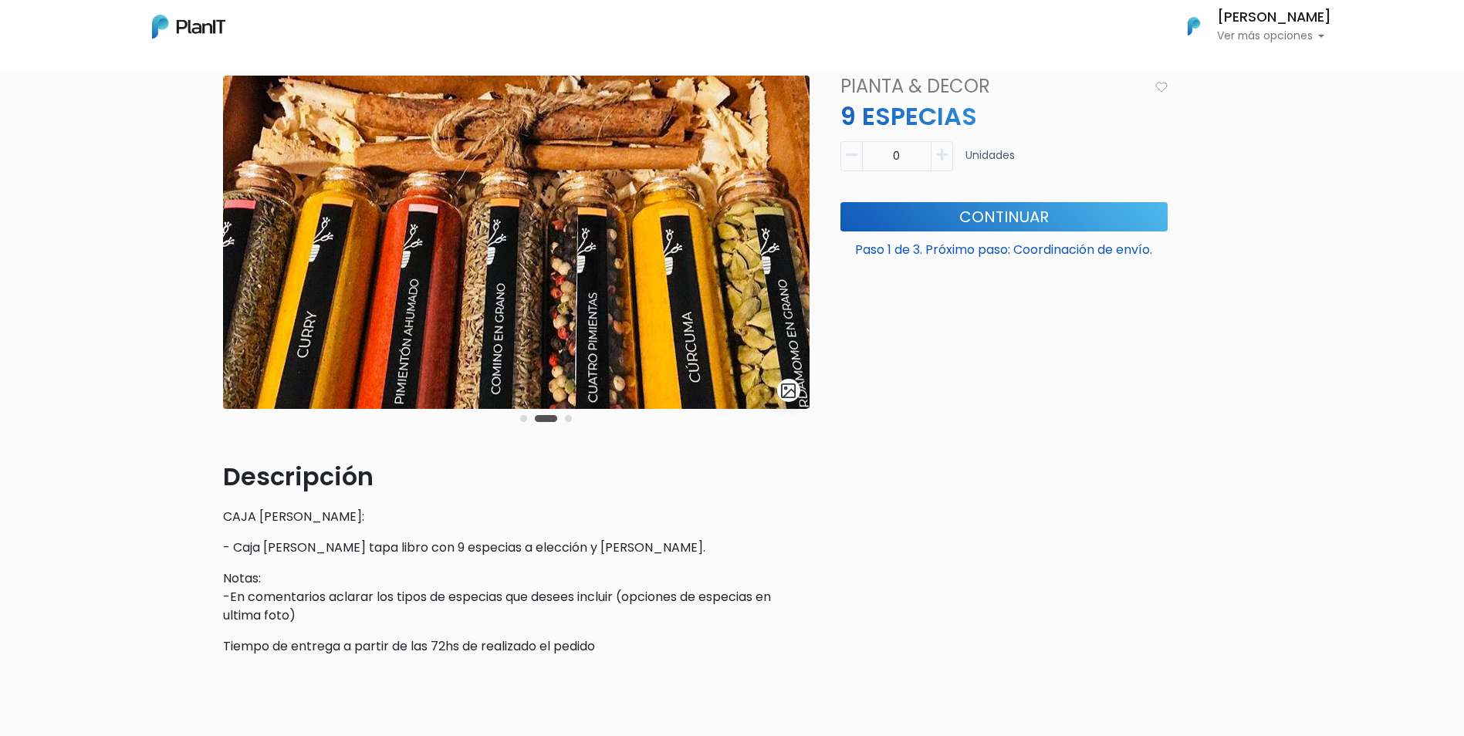
click at [565, 422] on div "Carousel Pagination" at bounding box center [545, 418] width 59 height 19
click at [565, 414] on div "Carousel Pagination" at bounding box center [545, 418] width 59 height 19
click at [569, 416] on button "Carousel Page 3" at bounding box center [568, 418] width 7 height 7
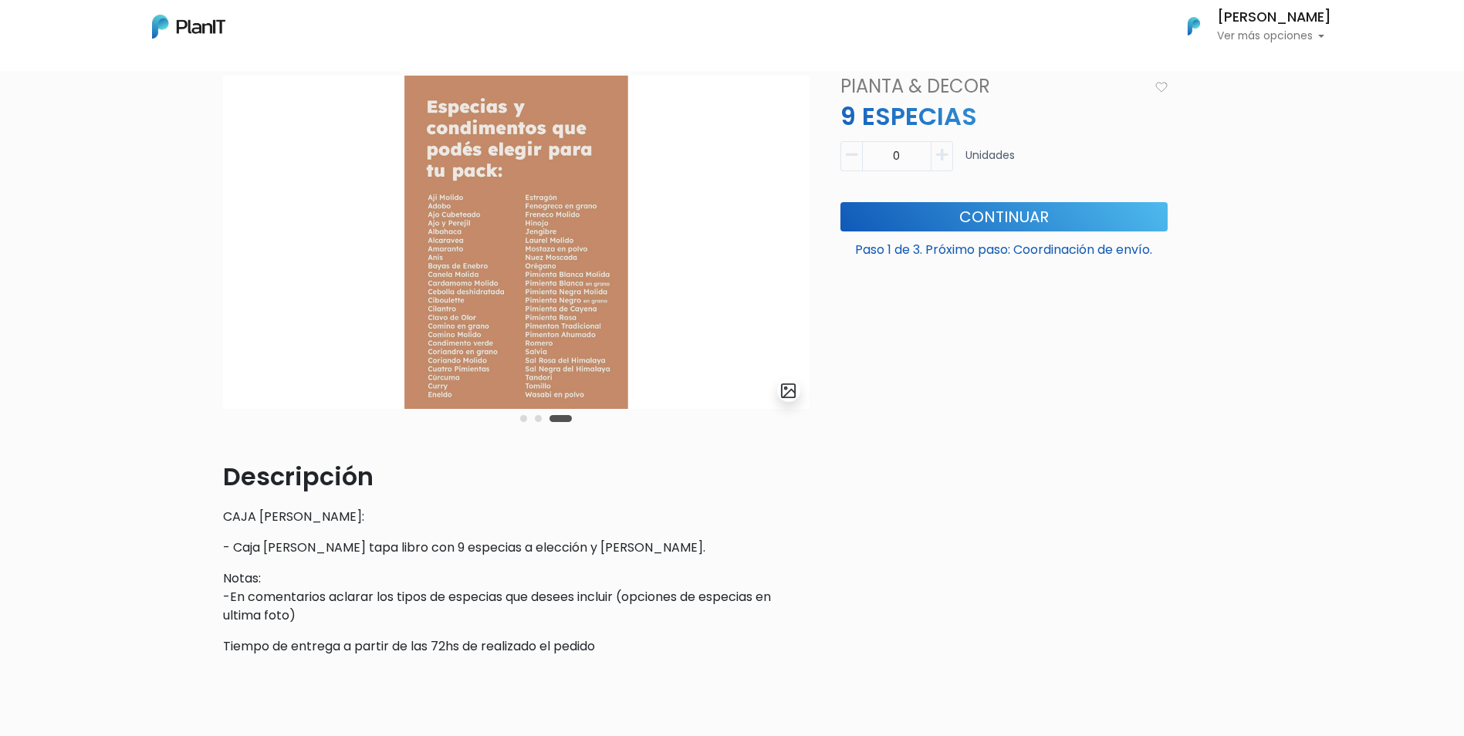
drag, startPoint x: 472, startPoint y: 191, endPoint x: 486, endPoint y: 305, distance: 114.3
click at [480, 295] on img at bounding box center [516, 242] width 586 height 333
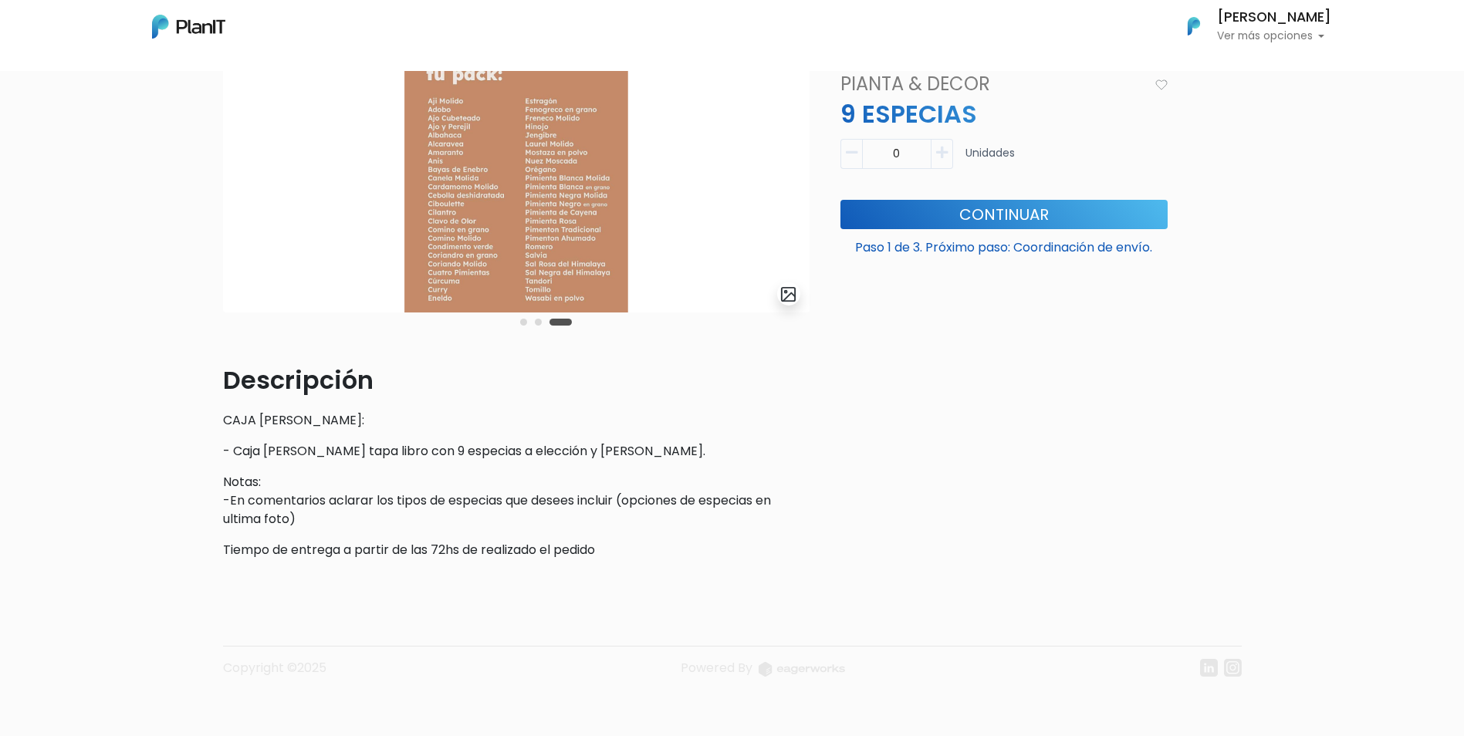
scroll to position [176, 0]
drag, startPoint x: 463, startPoint y: 512, endPoint x: 551, endPoint y: 508, distance: 88.0
click at [551, 508] on p "Notas: -En comentarios aclarar los tipos de especias que desees incluir (opcion…" at bounding box center [516, 499] width 586 height 56
click at [562, 530] on div "Descripción CAJA DE MADERA: - Caja de madera tapa libro con 9 especias a elecci…" at bounding box center [516, 459] width 586 height 198
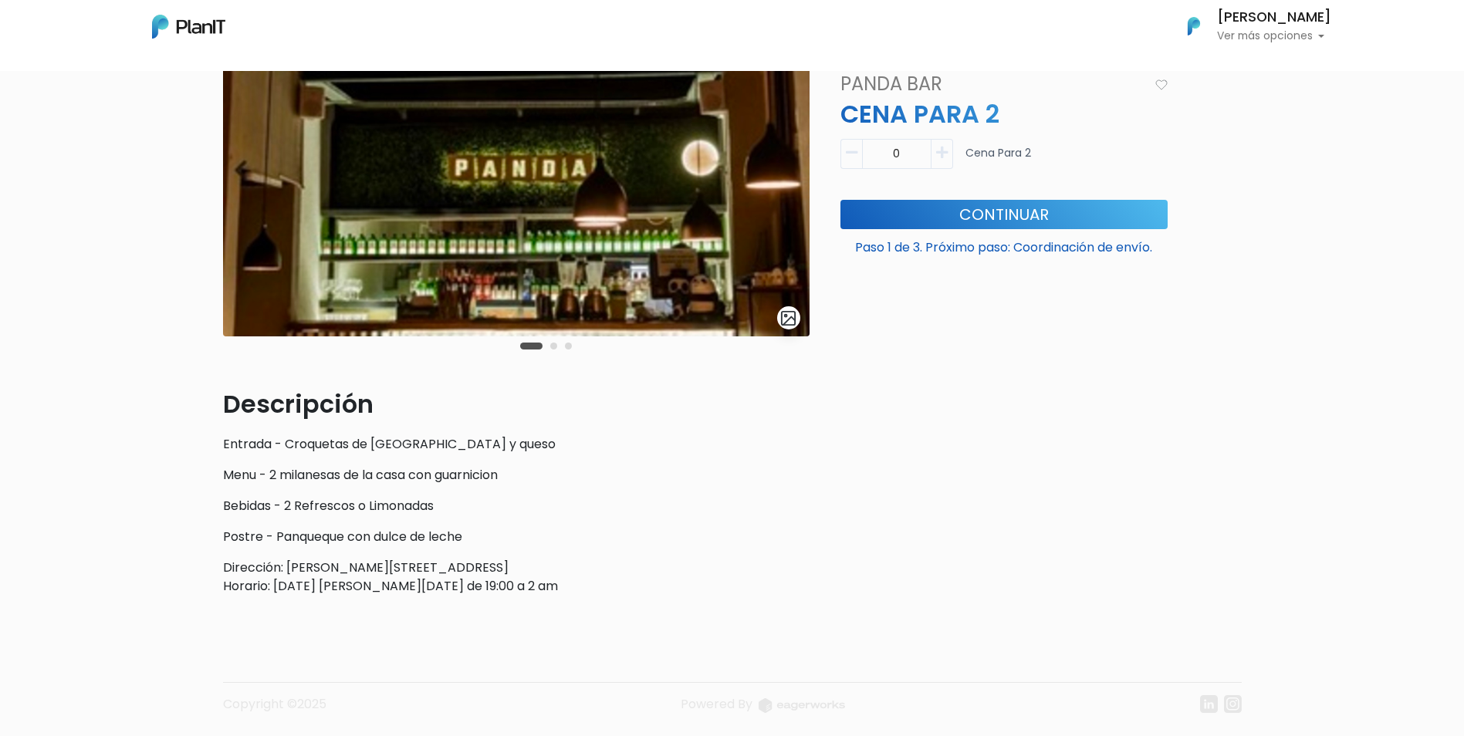
scroll to position [154, 0]
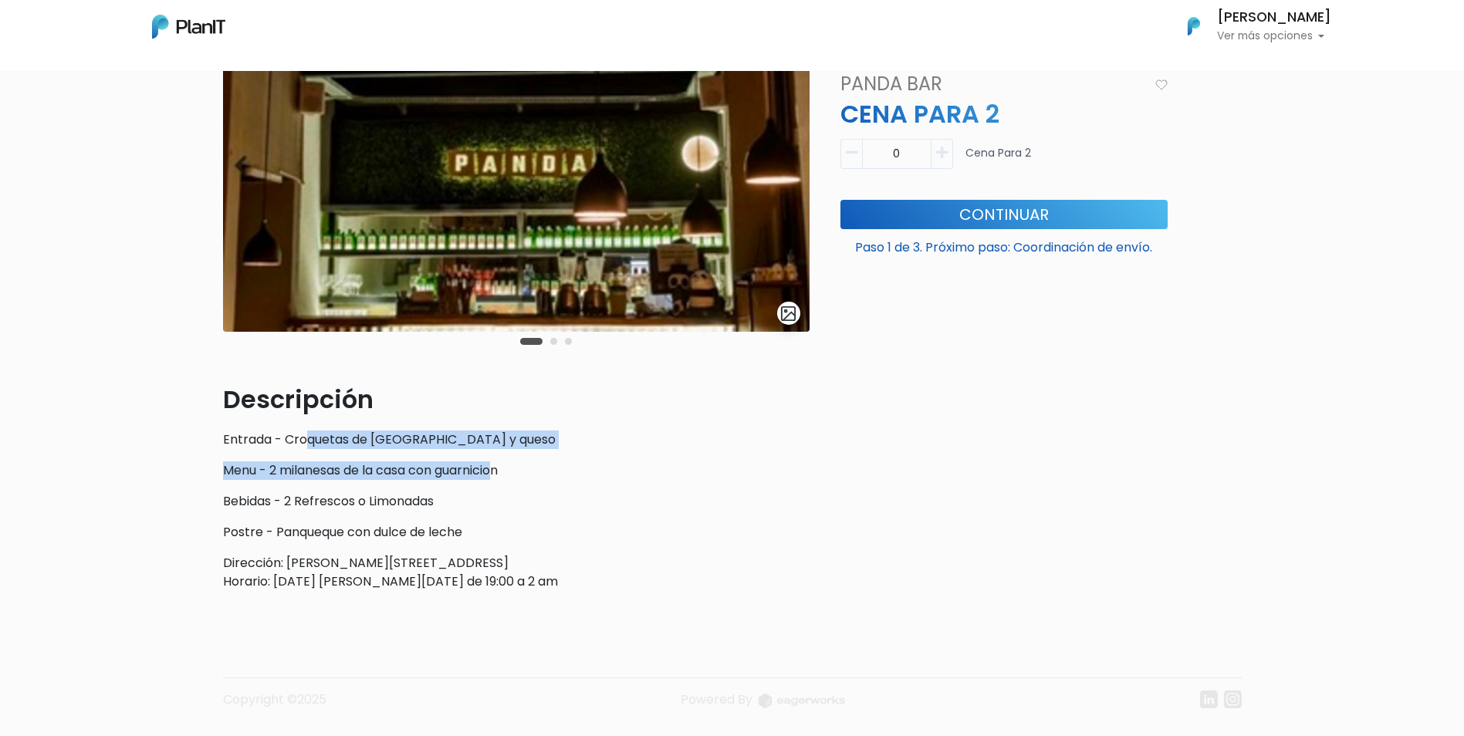
drag, startPoint x: 309, startPoint y: 441, endPoint x: 500, endPoint y: 461, distance: 192.4
click at [500, 461] on div "Descripción Entrada - Croquetas de Bondiola y queso Menu - 2 milanesas de la ca…" at bounding box center [516, 486] width 586 height 210
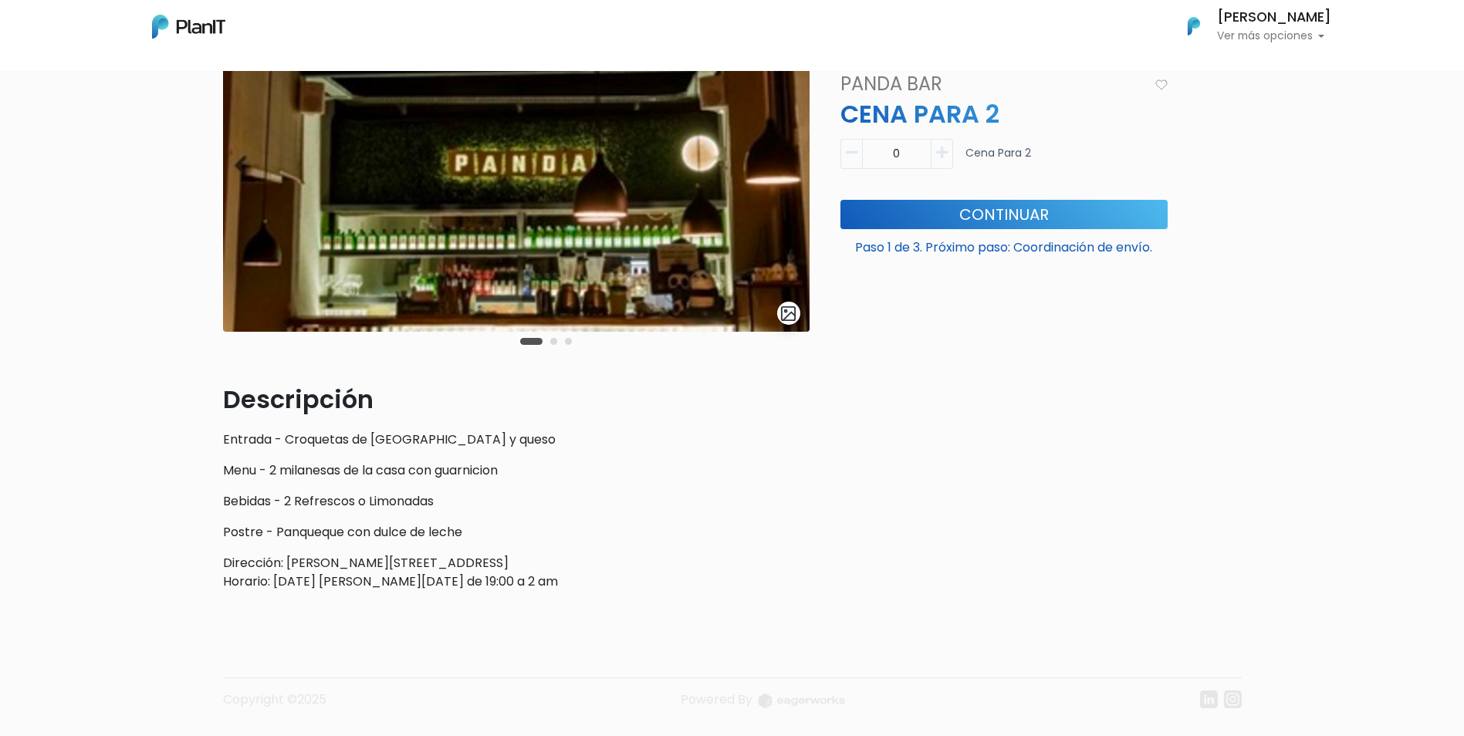
drag, startPoint x: 500, startPoint y: 461, endPoint x: 522, endPoint y: 507, distance: 51.4
click at [522, 507] on p "Bebidas - 2 Refrescos o Limonadas" at bounding box center [516, 501] width 586 height 19
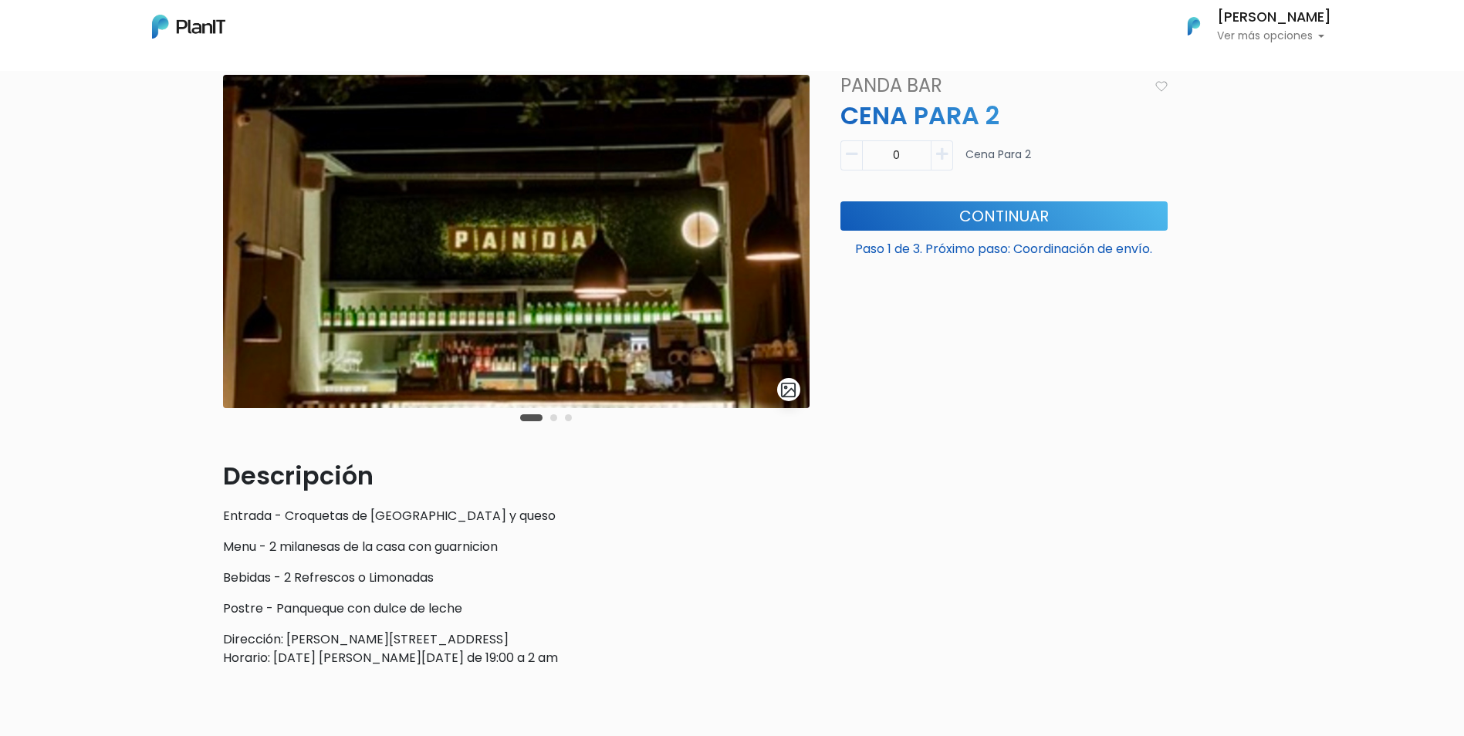
scroll to position [77, 0]
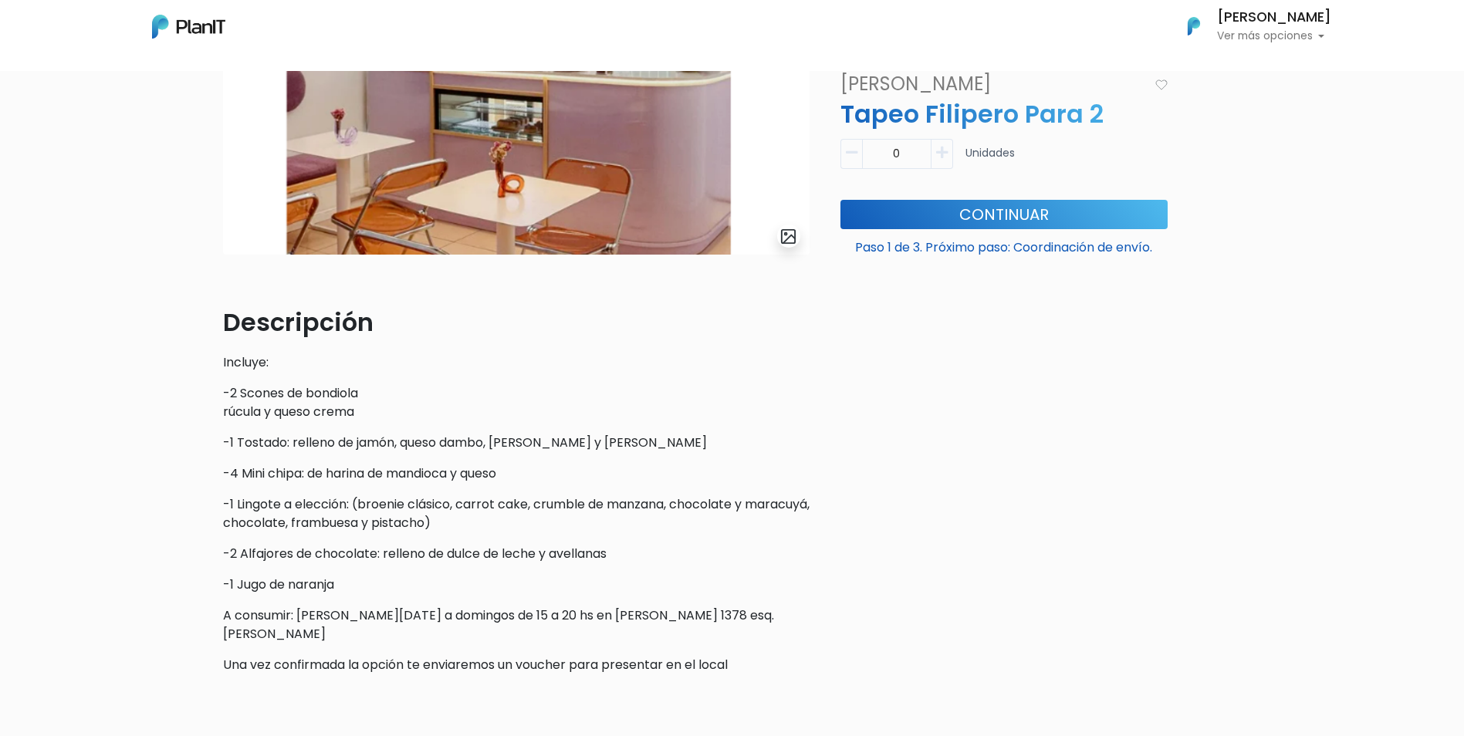
scroll to position [309, 0]
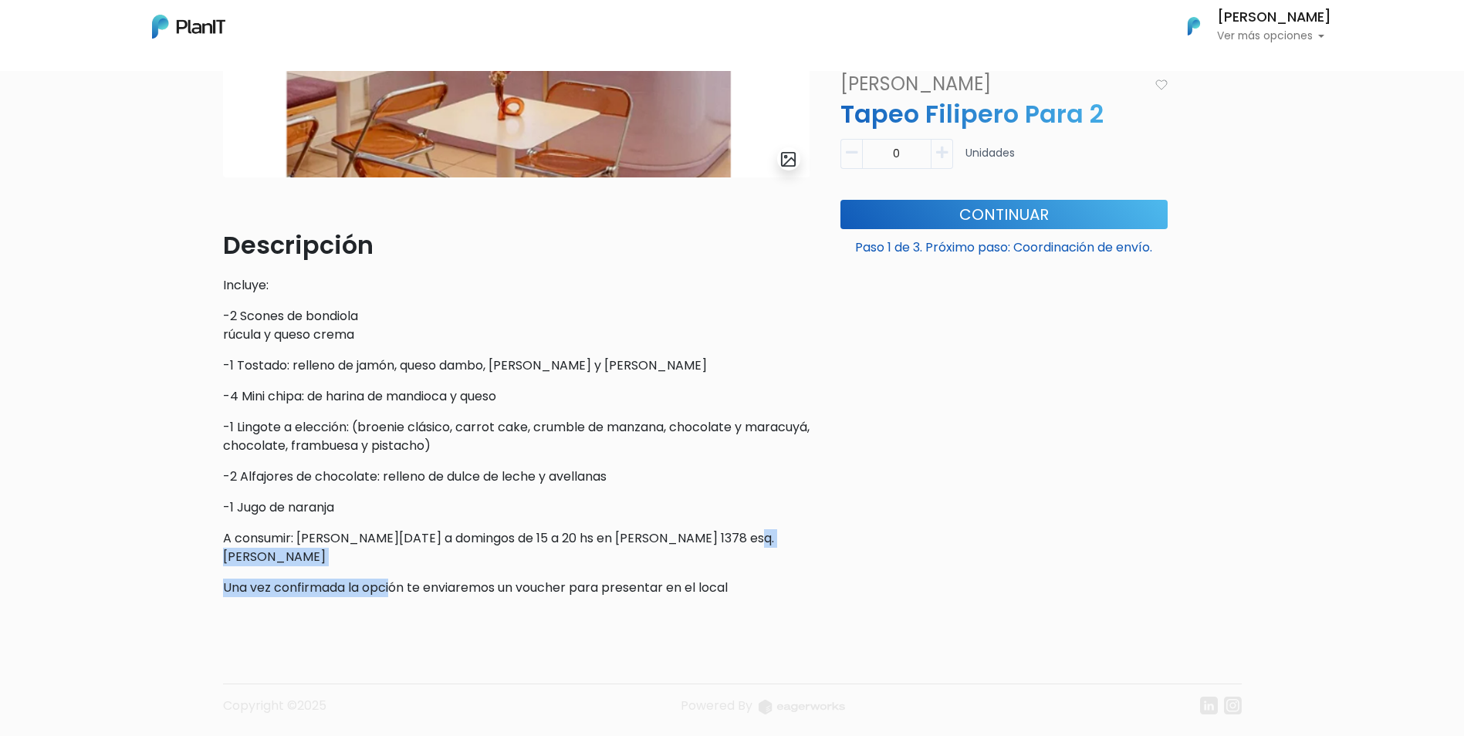
drag, startPoint x: 390, startPoint y: 550, endPoint x: 745, endPoint y: 538, distance: 354.4
click at [745, 538] on div "Descripción Incluye: -2 Scones de bondiola rúcula y queso crema -1 Tostado: rel…" at bounding box center [516, 412] width 586 height 370
drag, startPoint x: 745, startPoint y: 538, endPoint x: 795, endPoint y: 562, distance: 56.3
click at [795, 579] on p "Una vez confirmada la opción te enviaremos un voucher para presentar en el local" at bounding box center [516, 588] width 586 height 19
drag, startPoint x: 654, startPoint y: 537, endPoint x: 735, endPoint y: 536, distance: 81.8
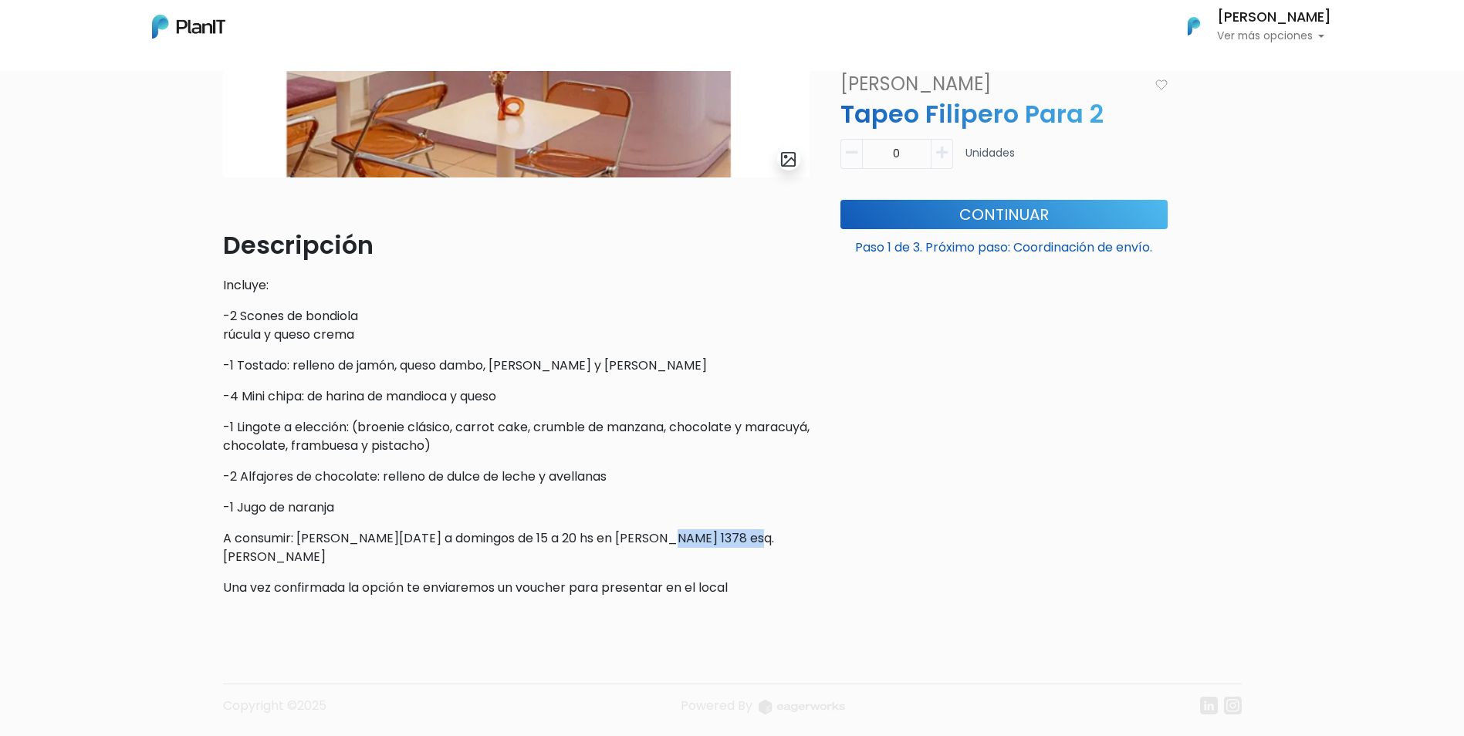
click at [735, 536] on p "A consumir: [PERSON_NAME][DATE] a domingos de 15 a 20 hs en [PERSON_NAME] 1378 …" at bounding box center [516, 547] width 586 height 37
drag, startPoint x: 735, startPoint y: 536, endPoint x: 765, endPoint y: 566, distance: 42.0
click at [765, 579] on p "Una vez confirmada la opción te enviaremos un voucher para presentar en el local" at bounding box center [516, 588] width 586 height 19
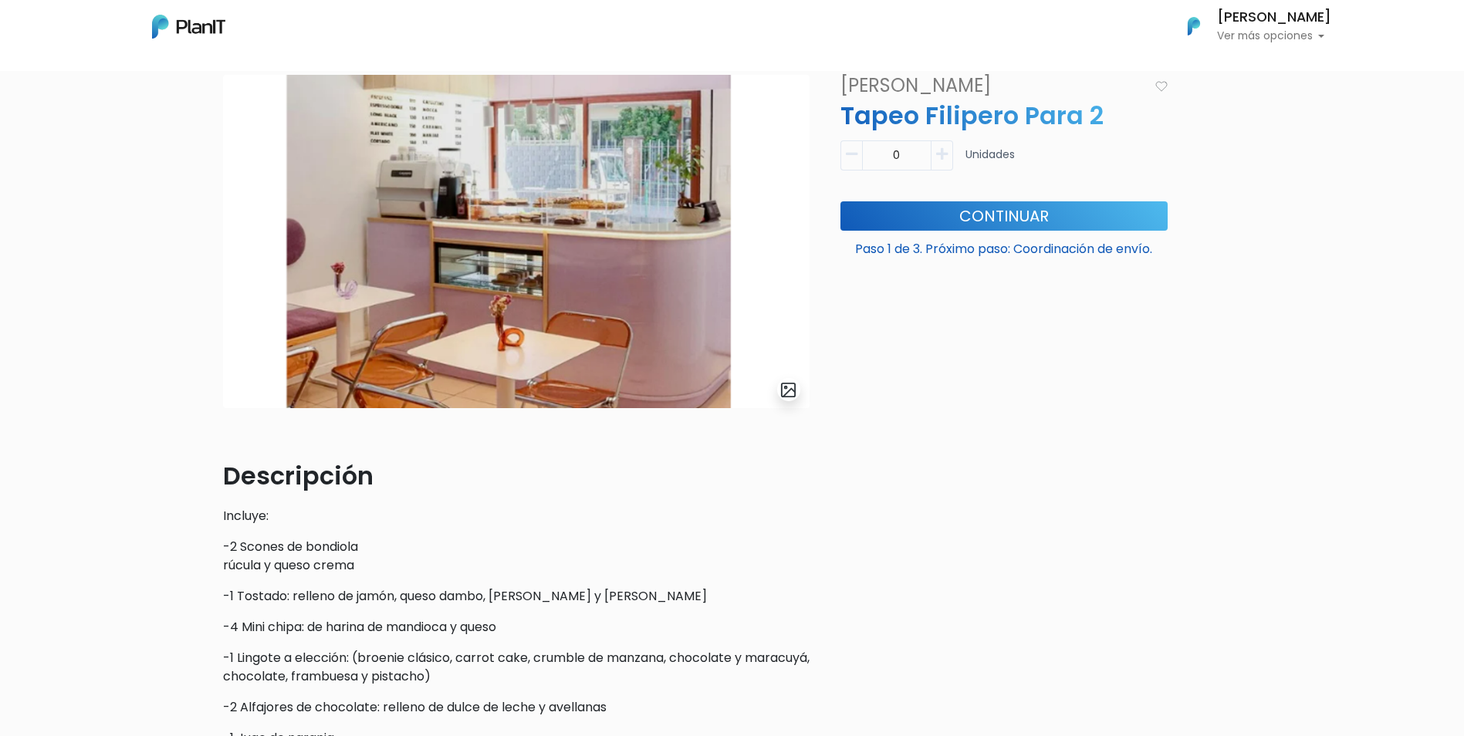
scroll to position [77, 0]
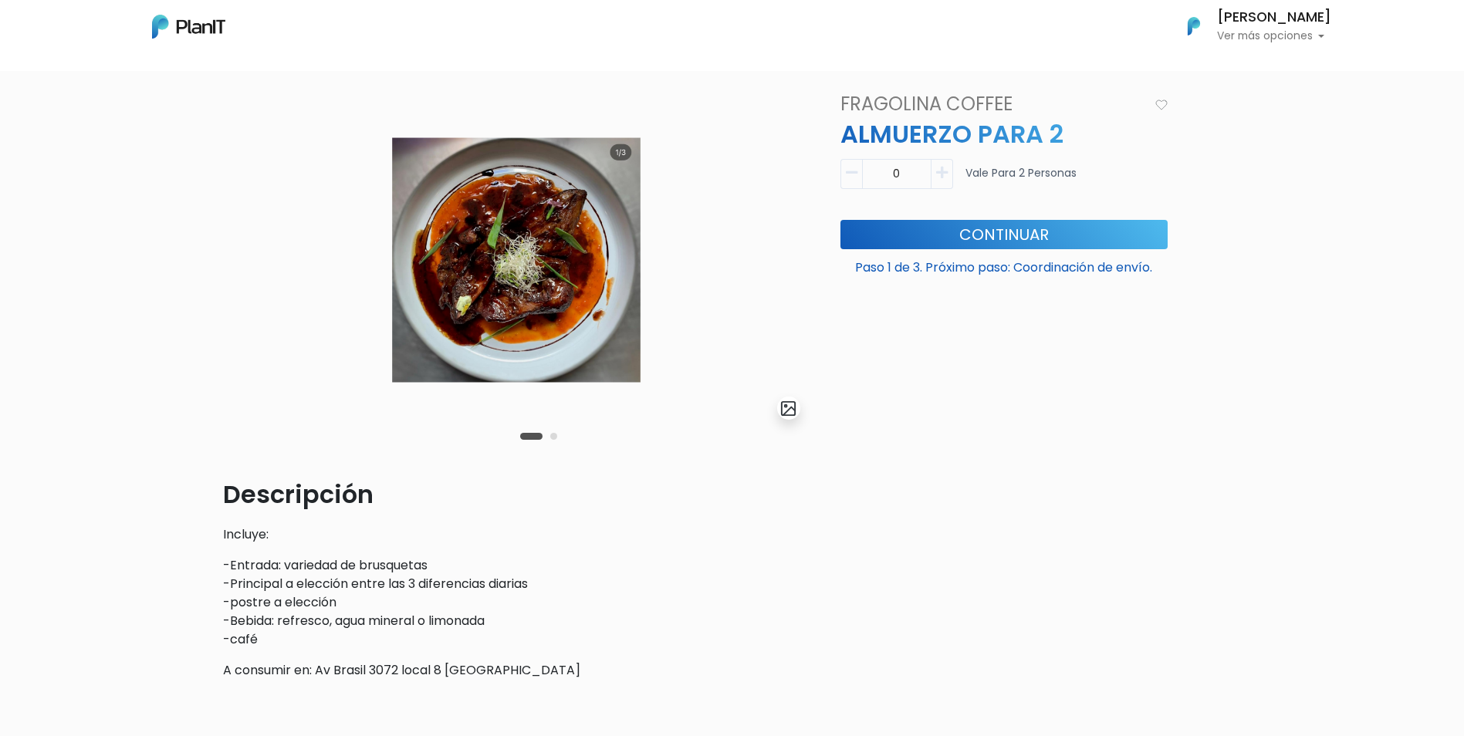
scroll to position [77, 0]
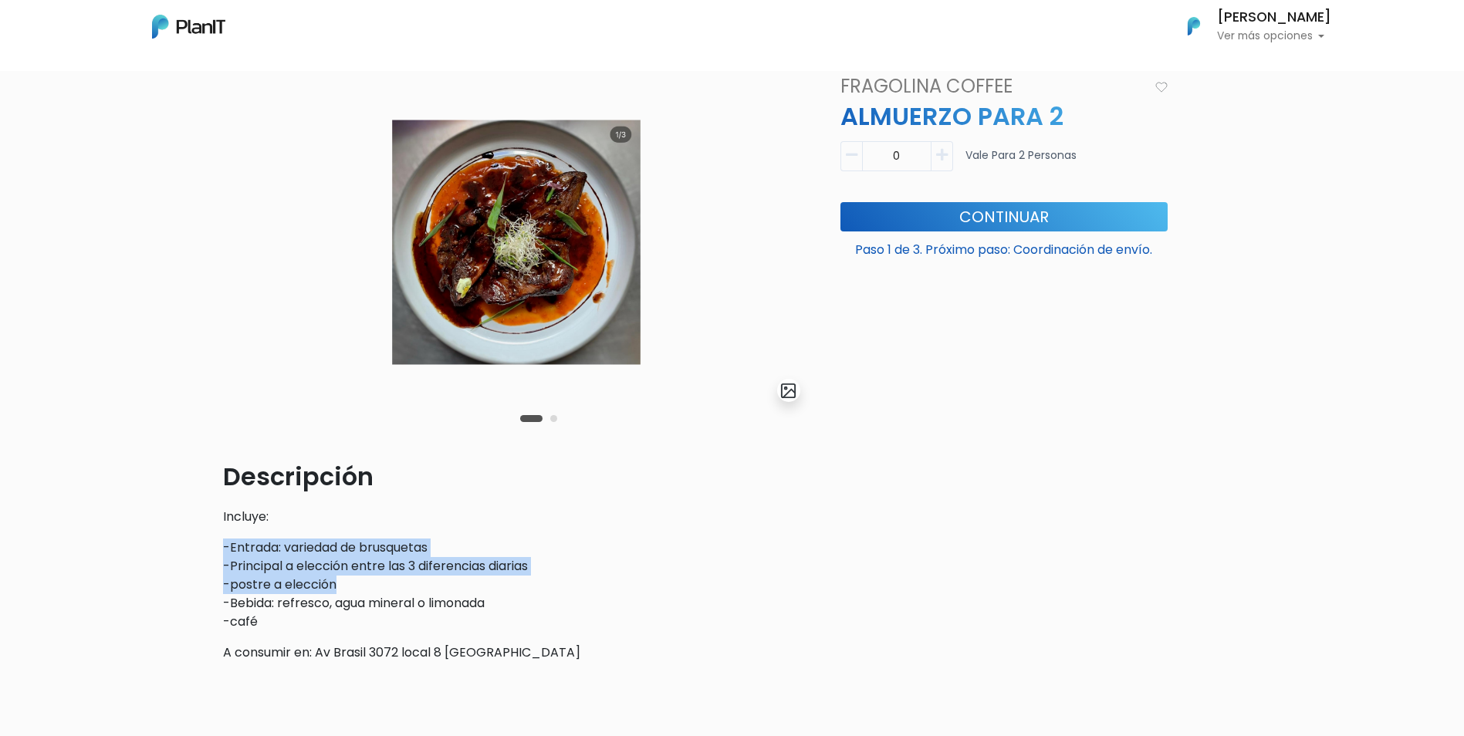
drag, startPoint x: 225, startPoint y: 542, endPoint x: 547, endPoint y: 585, distance: 325.3
click at [547, 585] on p "-Entrada: variedad de brusquetas -Principal a elección entre las 3 diferencias …" at bounding box center [516, 585] width 586 height 93
drag, startPoint x: 547, startPoint y: 585, endPoint x: 569, endPoint y: 600, distance: 26.7
click at [569, 600] on p "-Entrada: variedad de brusquetas -Principal a elección entre las 3 diferencias …" at bounding box center [516, 585] width 586 height 93
drag, startPoint x: 377, startPoint y: 573, endPoint x: 549, endPoint y: 587, distance: 172.6
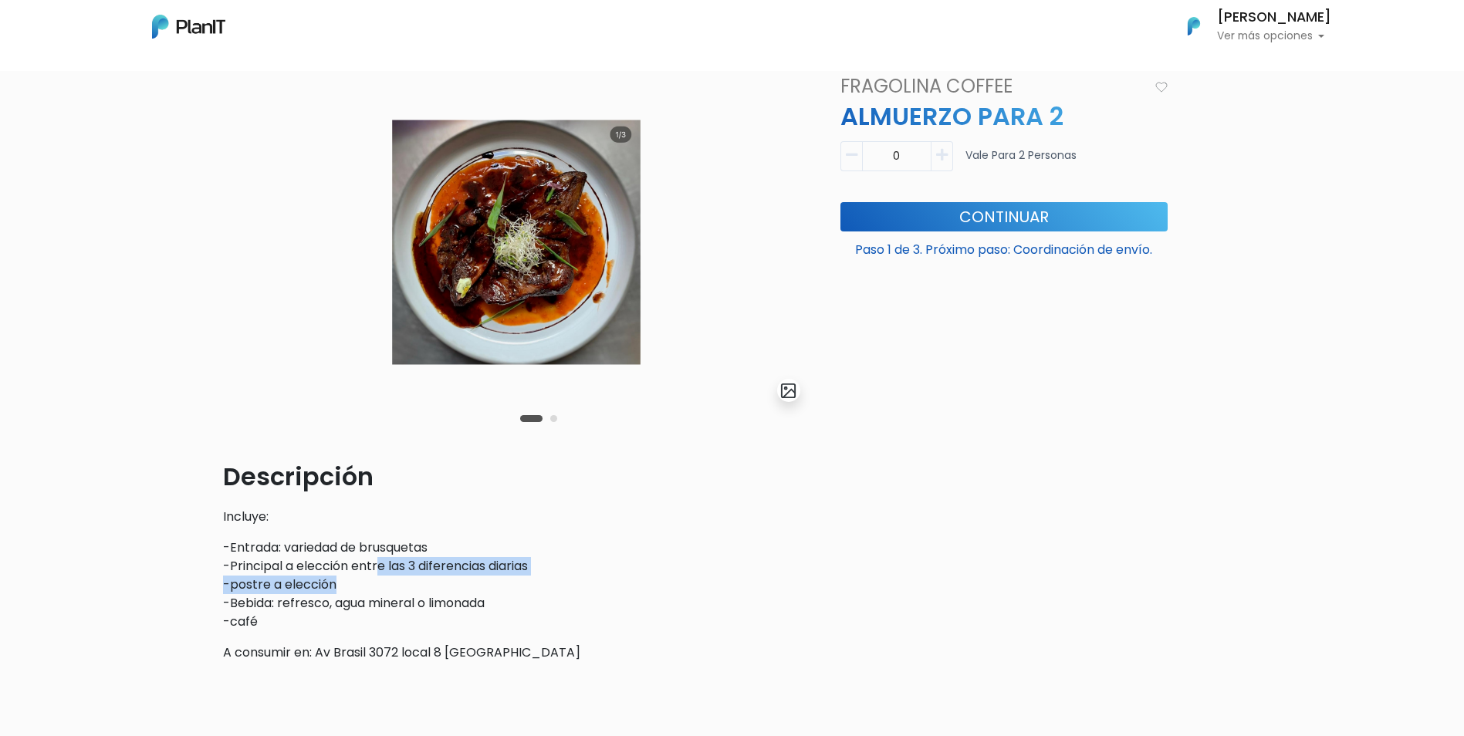
click at [549, 587] on p "-Entrada: variedad de brusquetas -Principal a elección entre las 3 diferencias …" at bounding box center [516, 585] width 586 height 93
drag, startPoint x: 549, startPoint y: 587, endPoint x: 555, endPoint y: 606, distance: 20.3
click at [555, 606] on p "-Entrada: variedad de brusquetas -Principal a elección entre las 3 diferencias …" at bounding box center [516, 585] width 586 height 93
drag, startPoint x: 208, startPoint y: 556, endPoint x: 387, endPoint y: 578, distance: 179.6
click at [387, 578] on div "slide 3 of 2 Descripción Incluye: -Entrada: variedad de brusquetas -Principal a…" at bounding box center [732, 440] width 1464 height 802
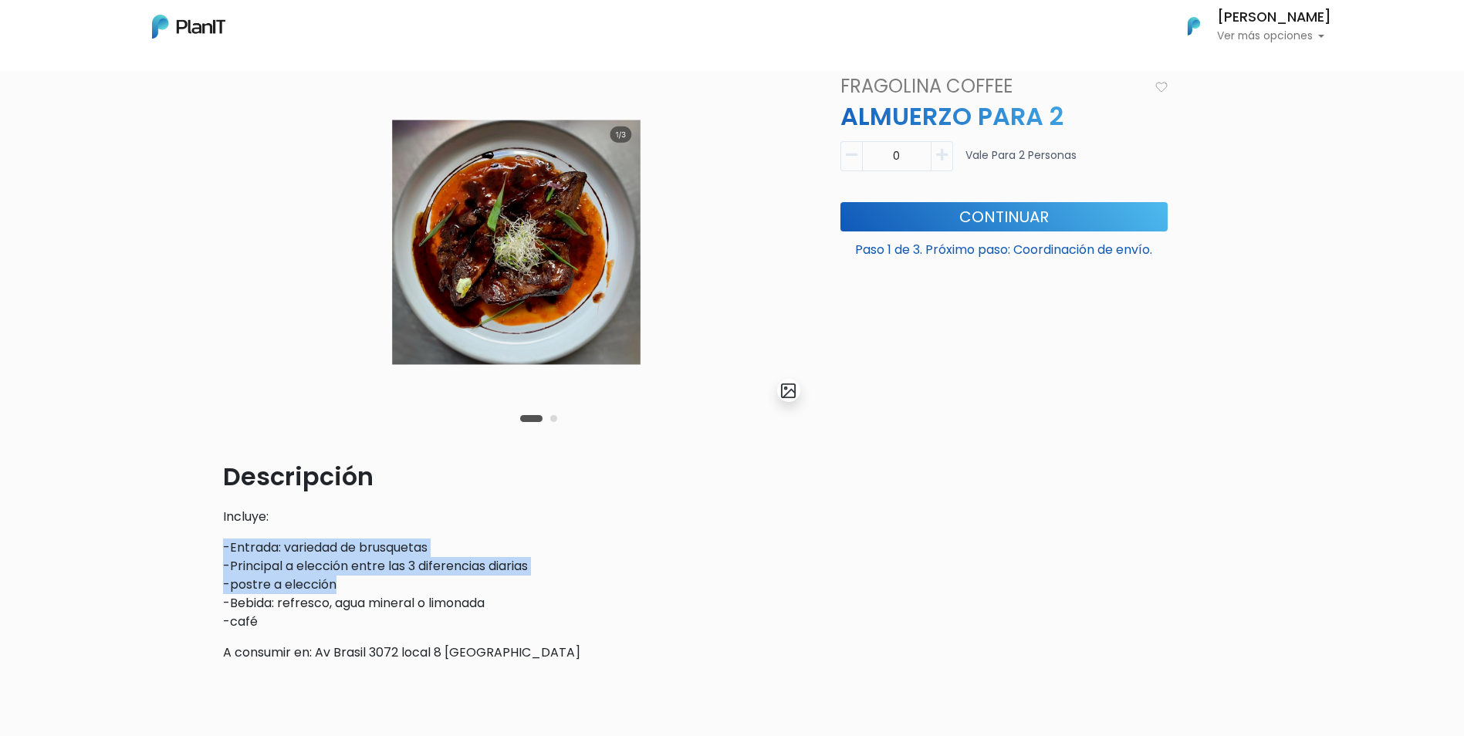
drag, startPoint x: 387, startPoint y: 578, endPoint x: 387, endPoint y: 593, distance: 14.7
click at [387, 593] on p "-Entrada: variedad de brusquetas -Principal a elección entre las 3 diferencias …" at bounding box center [516, 585] width 586 height 93
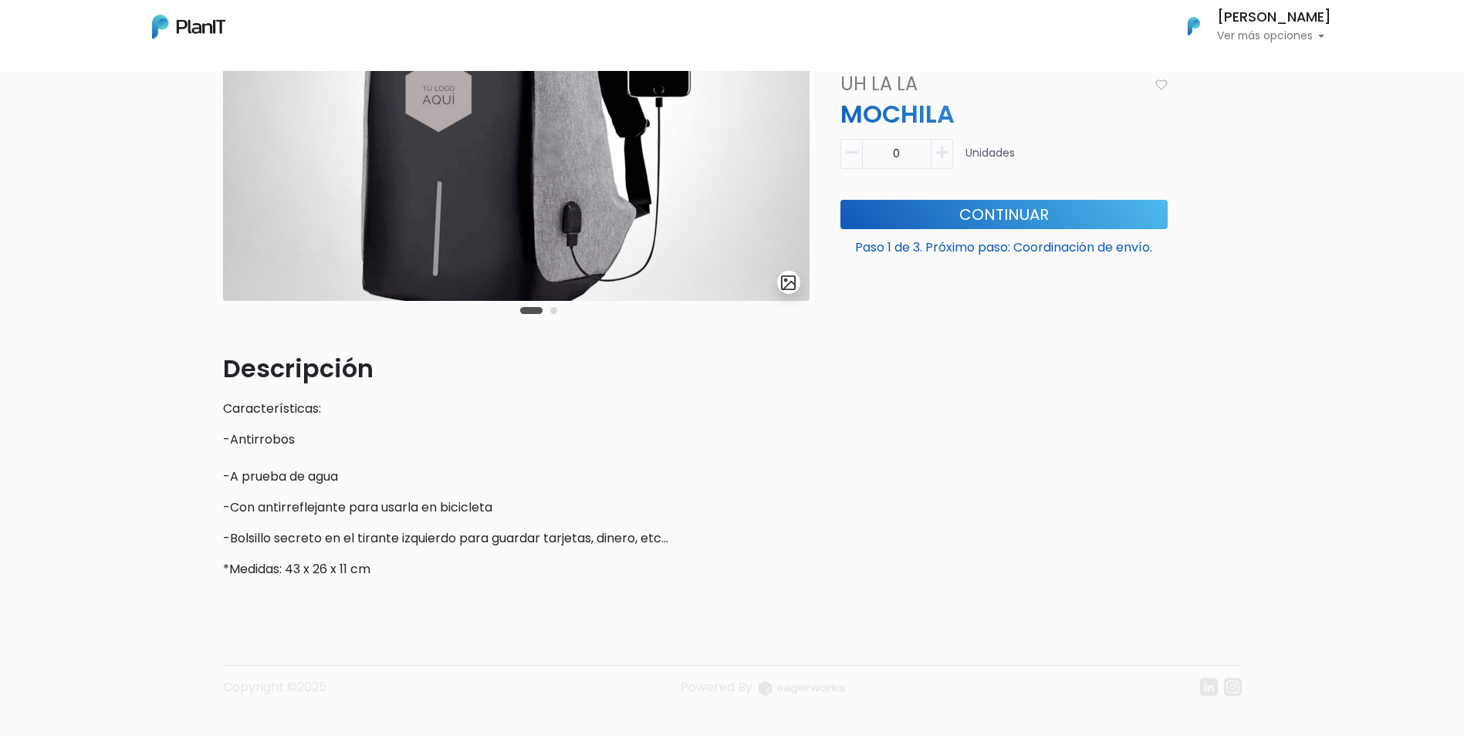
scroll to position [207, 0]
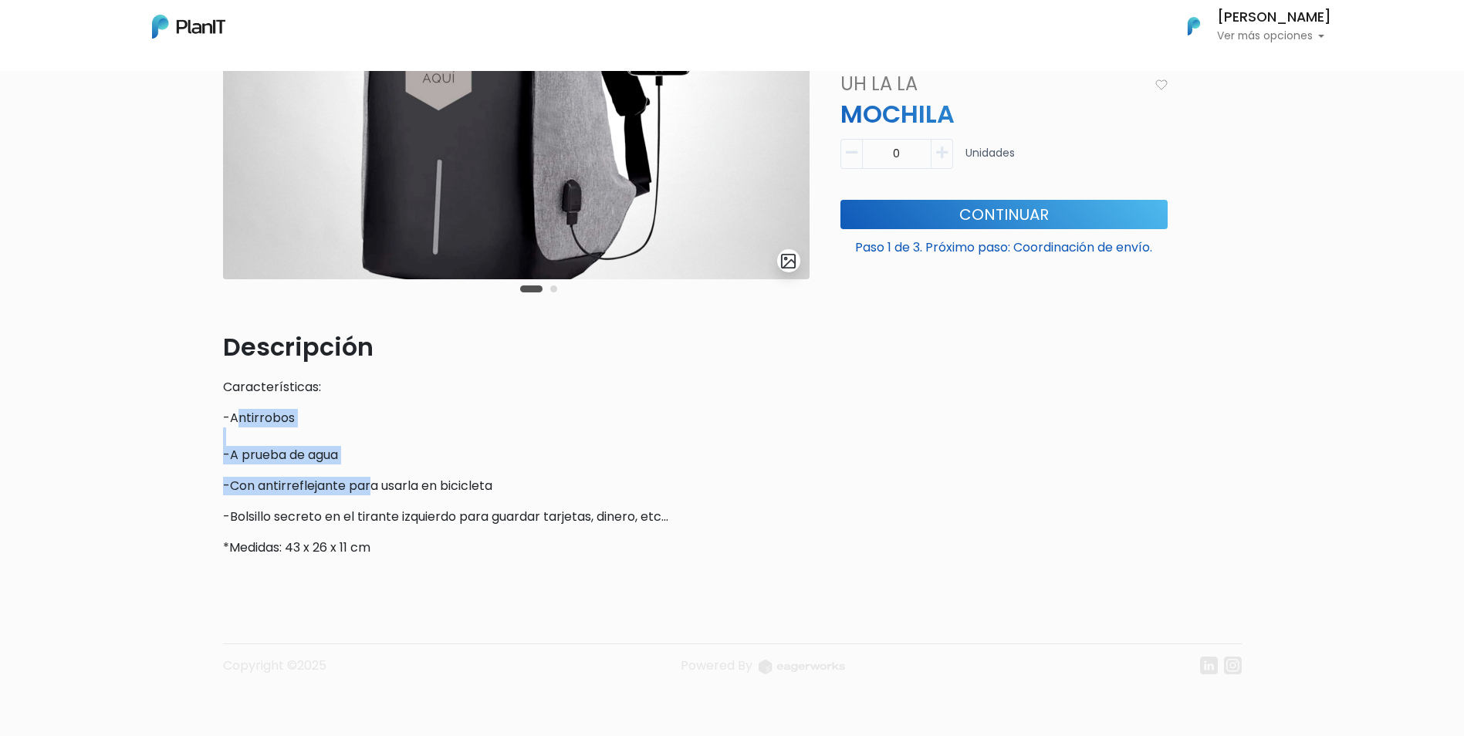
drag, startPoint x: 238, startPoint y: 409, endPoint x: 376, endPoint y: 492, distance: 160.6
click at [376, 492] on div "Descripción Características: -Antirrobos -A prueba de agua -Con antirreflejante…" at bounding box center [516, 443] width 586 height 228
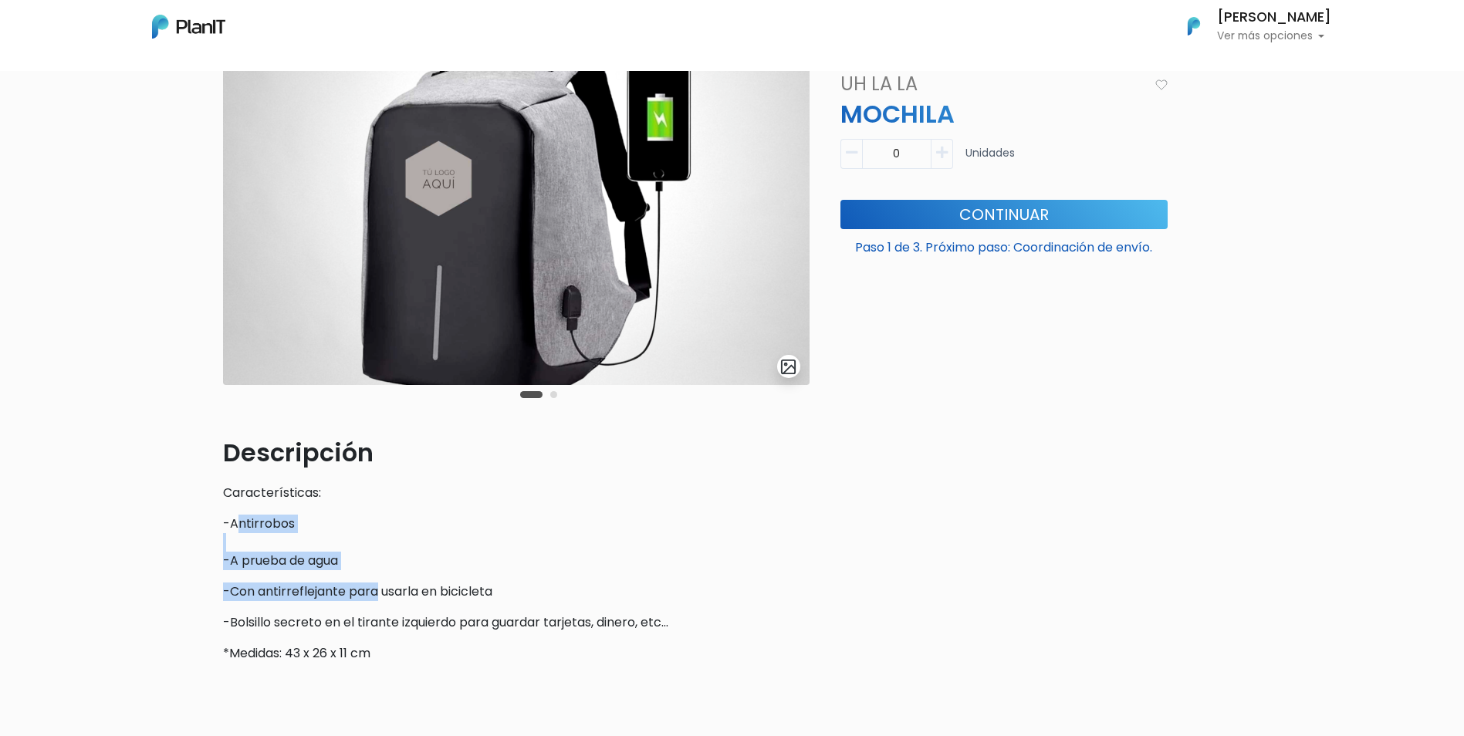
scroll to position [0, 0]
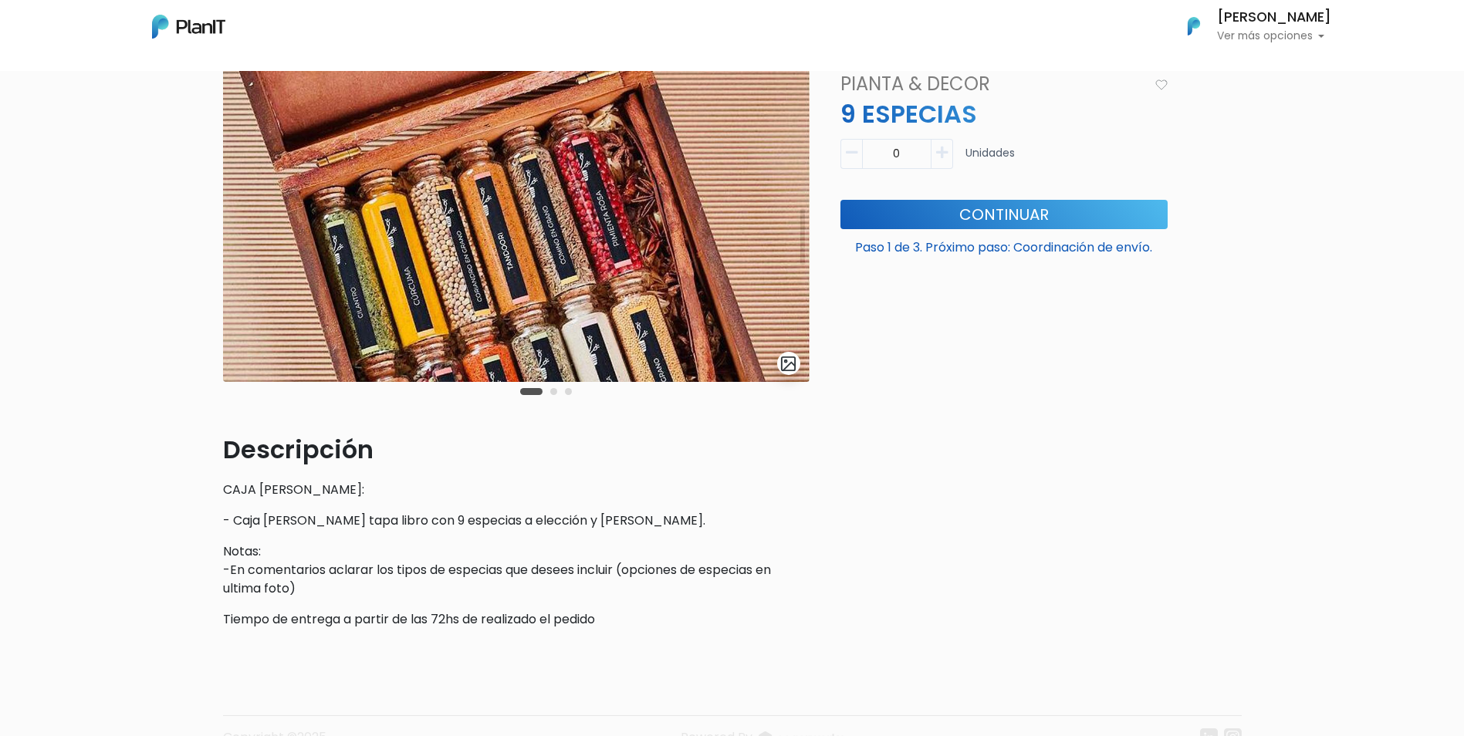
scroll to position [77, 0]
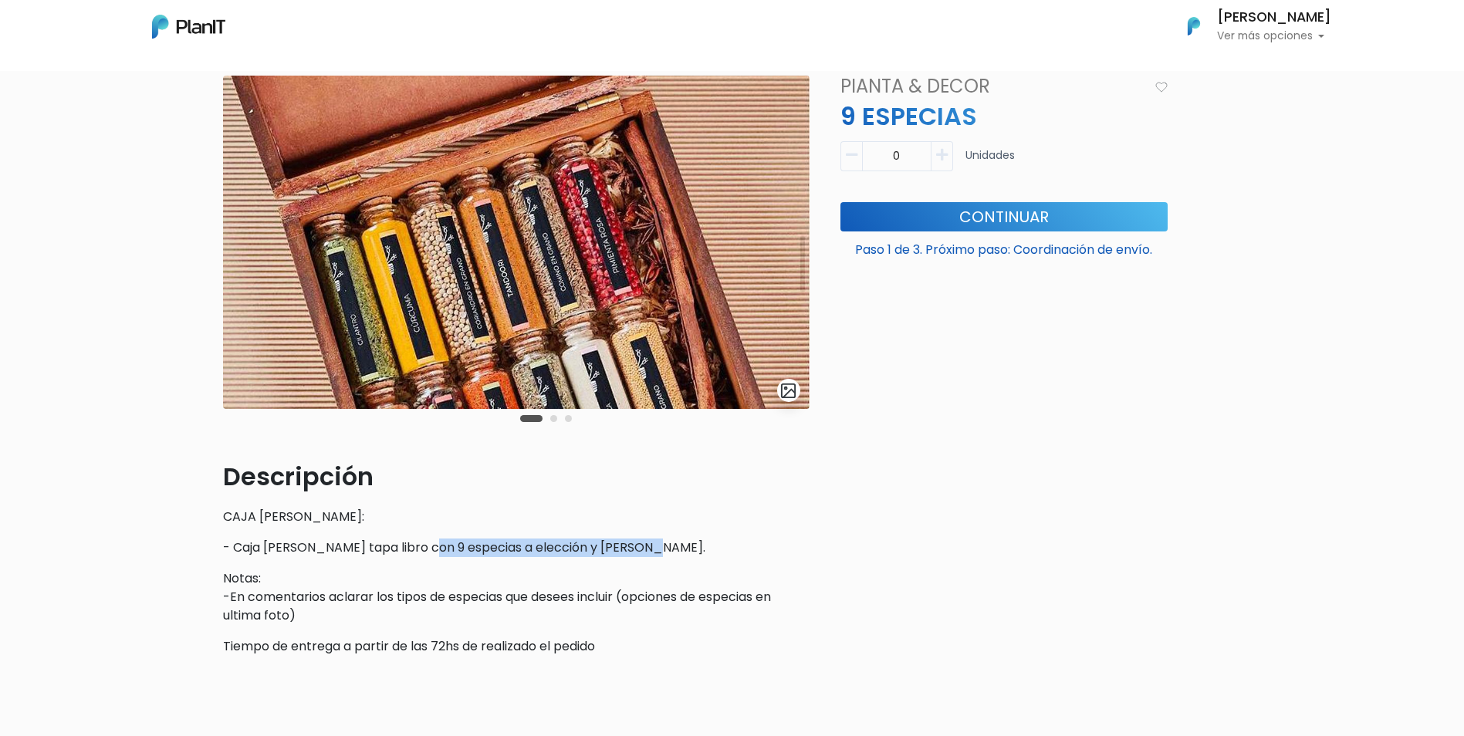
drag, startPoint x: 437, startPoint y: 547, endPoint x: 663, endPoint y: 538, distance: 226.3
click at [663, 538] on div "Descripción CAJA DE MADERA: - Caja de madera tapa libro con 9 especias a elecci…" at bounding box center [516, 557] width 586 height 198
drag, startPoint x: 663, startPoint y: 538, endPoint x: 696, endPoint y: 543, distance: 33.6
click at [696, 543] on p "- Caja de madera tapa libro con 9 especias a elección y rama de canela." at bounding box center [516, 548] width 586 height 19
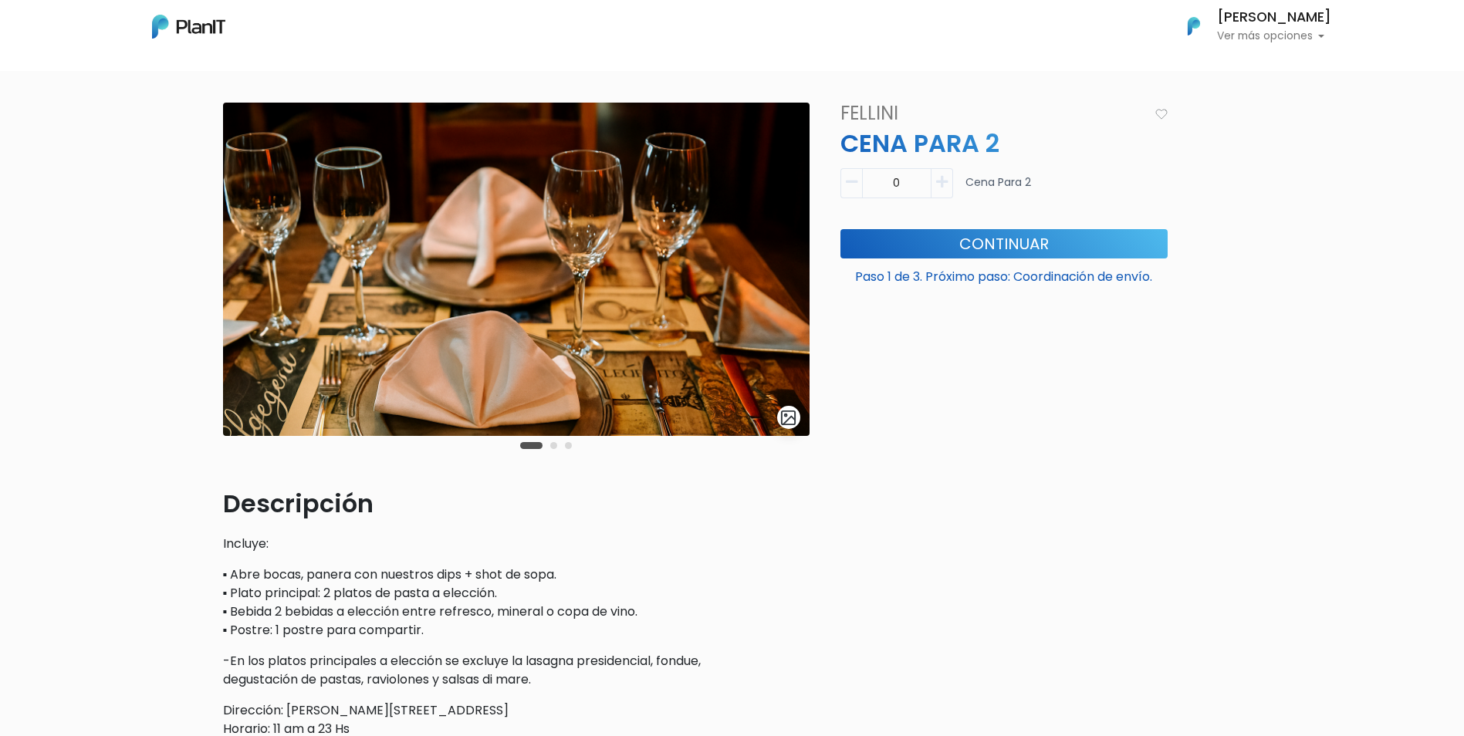
scroll to position [77, 0]
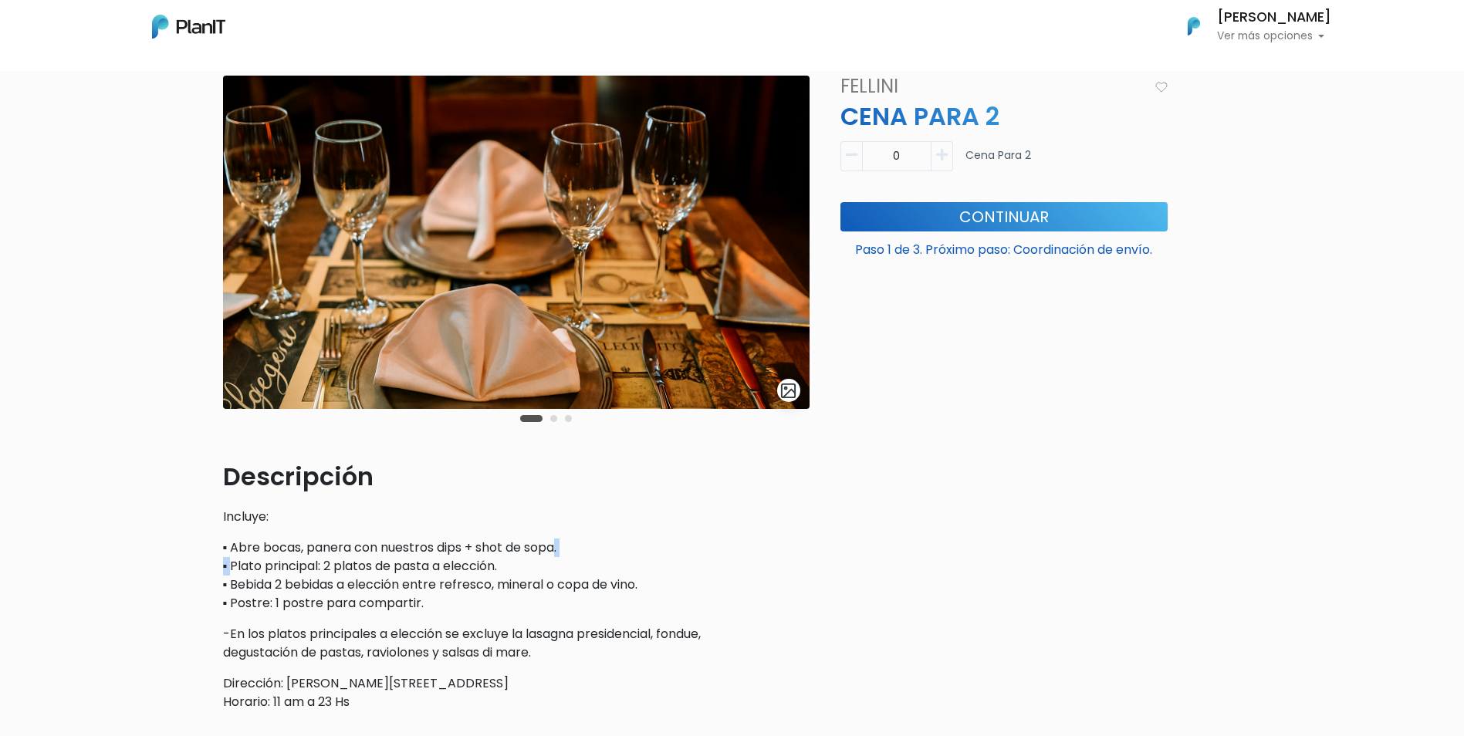
drag, startPoint x: 231, startPoint y: 563, endPoint x: 558, endPoint y: 537, distance: 327.4
click at [558, 537] on div "Descripción Incluye: ▪ Abre bocas, panera con nuestros dips + shot de sopa. ▪ P…" at bounding box center [516, 584] width 586 height 253
drag, startPoint x: 558, startPoint y: 537, endPoint x: 575, endPoint y: 546, distance: 19.3
click at [575, 546] on p "▪ Abre bocas, panera con nuestros dips + shot de sopa. ▪ Plato principal: 2 pla…" at bounding box center [516, 576] width 586 height 74
drag, startPoint x: 295, startPoint y: 586, endPoint x: 624, endPoint y: 591, distance: 329.5
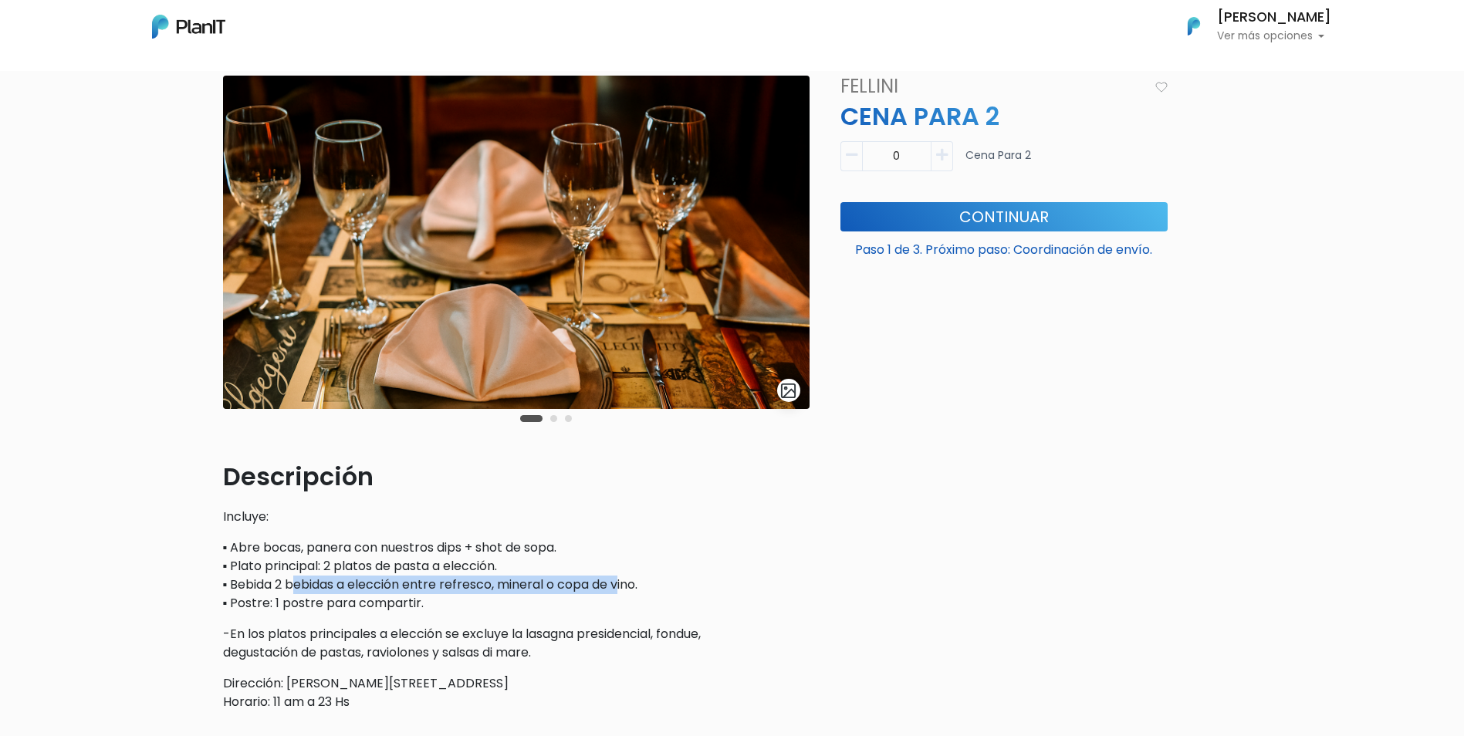
click at [624, 591] on p "▪ Abre bocas, panera con nuestros dips + shot de sopa. ▪ Plato principal: 2 pla…" at bounding box center [516, 576] width 586 height 74
drag, startPoint x: 624, startPoint y: 591, endPoint x: 642, endPoint y: 599, distance: 19.4
click at [642, 599] on p "▪ Abre bocas, panera con nuestros dips + shot de sopa. ▪ Plato principal: 2 pla…" at bounding box center [516, 576] width 586 height 74
click at [648, 591] on p "▪ Abre bocas, panera con nuestros dips + shot de sopa. ▪ Plato principal: 2 pla…" at bounding box center [516, 576] width 586 height 74
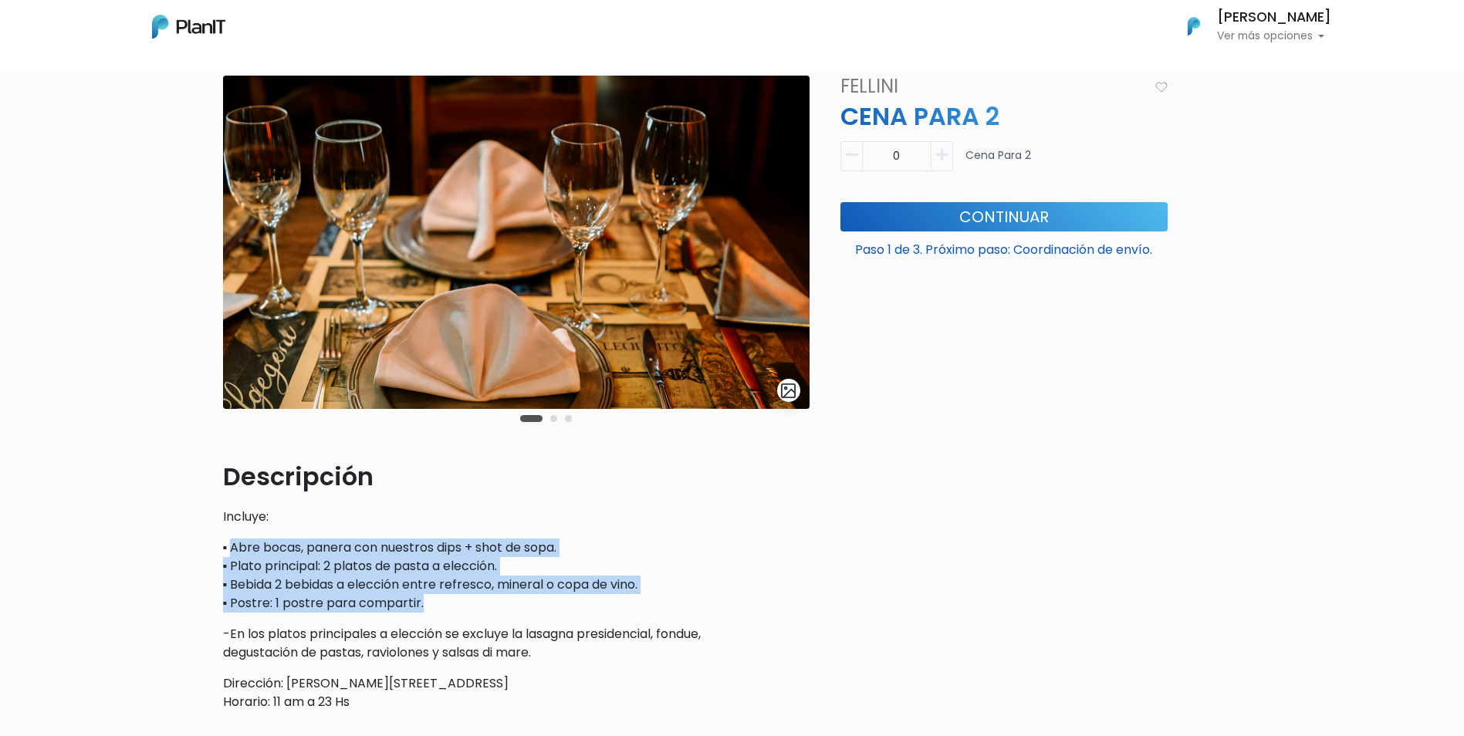
drag, startPoint x: 464, startPoint y: 603, endPoint x: 229, endPoint y: 542, distance: 242.5
click at [229, 542] on p "▪ Abre bocas, panera con nuestros dips + shot de sopa. ▪ Plato principal: 2 pla…" at bounding box center [516, 576] width 586 height 74
drag, startPoint x: 229, startPoint y: 542, endPoint x: 258, endPoint y: 558, distance: 32.8
click at [258, 558] on p "▪ Abre bocas, panera con nuestros dips + shot de sopa. ▪ Plato principal: 2 pla…" at bounding box center [516, 576] width 586 height 74
drag, startPoint x: 271, startPoint y: 587, endPoint x: 600, endPoint y: 600, distance: 328.9
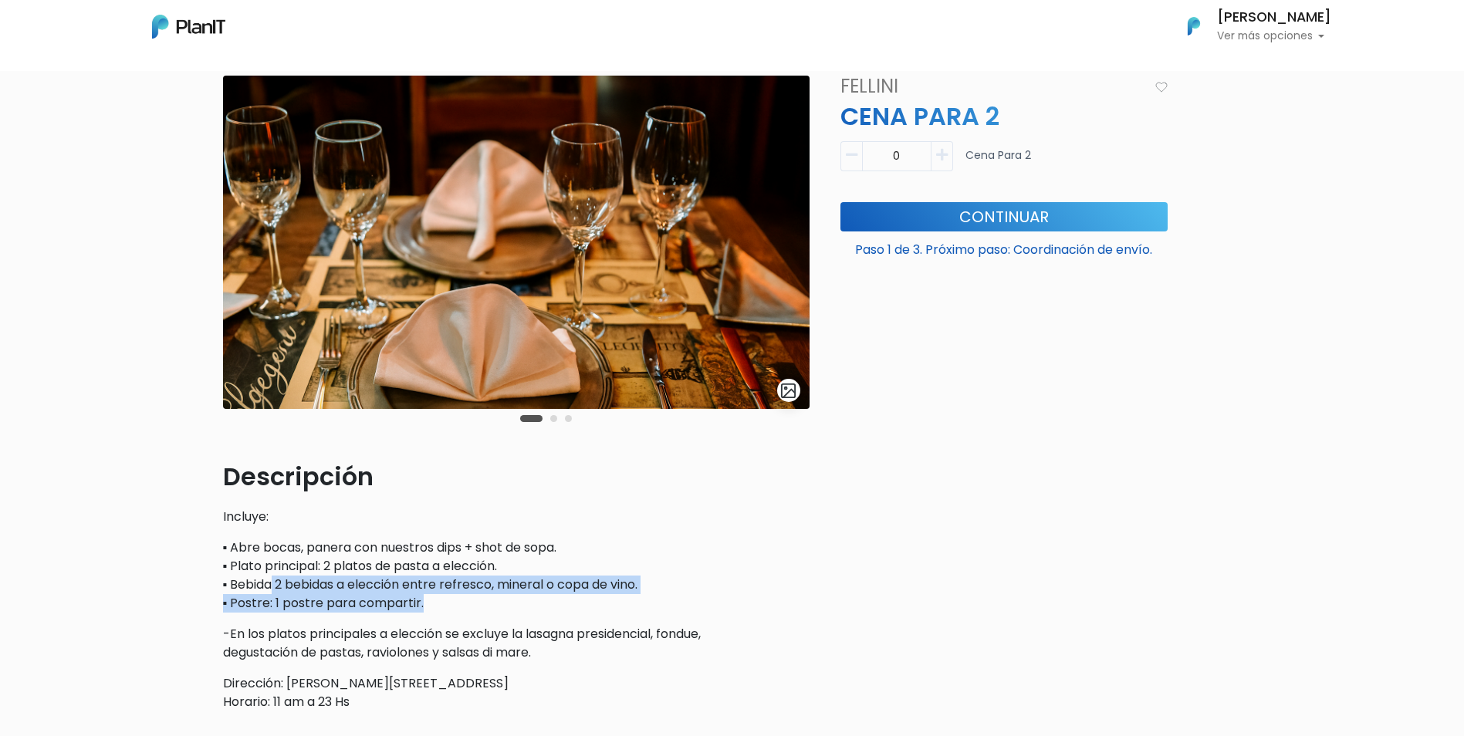
click at [600, 600] on p "▪ Abre bocas, panera con nuestros dips + shot de sopa. ▪ Plato principal: 2 pla…" at bounding box center [516, 576] width 586 height 74
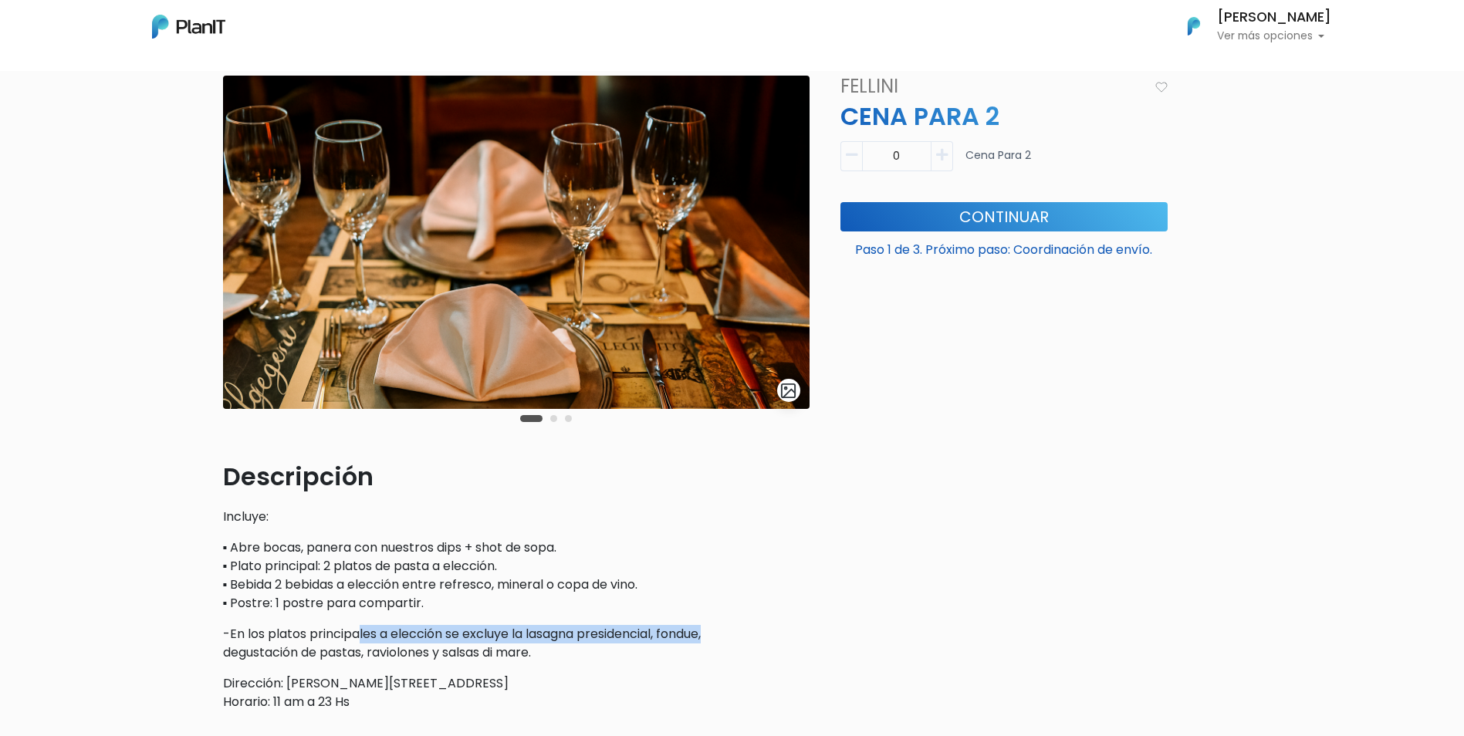
drag, startPoint x: 361, startPoint y: 629, endPoint x: 730, endPoint y: 642, distance: 369.0
click at [730, 642] on p "-En los platos principales a elección se excluye la lasagna presidencial, fondu…" at bounding box center [516, 643] width 586 height 37
drag, startPoint x: 730, startPoint y: 642, endPoint x: 710, endPoint y: 654, distance: 23.2
click at [712, 654] on p "-En los platos principales a elección se excluye la lasagna presidencial, fondu…" at bounding box center [516, 643] width 586 height 37
click at [540, 657] on p "-En los platos principales a elección se excluye la lasagna presidencial, fondu…" at bounding box center [516, 643] width 586 height 37
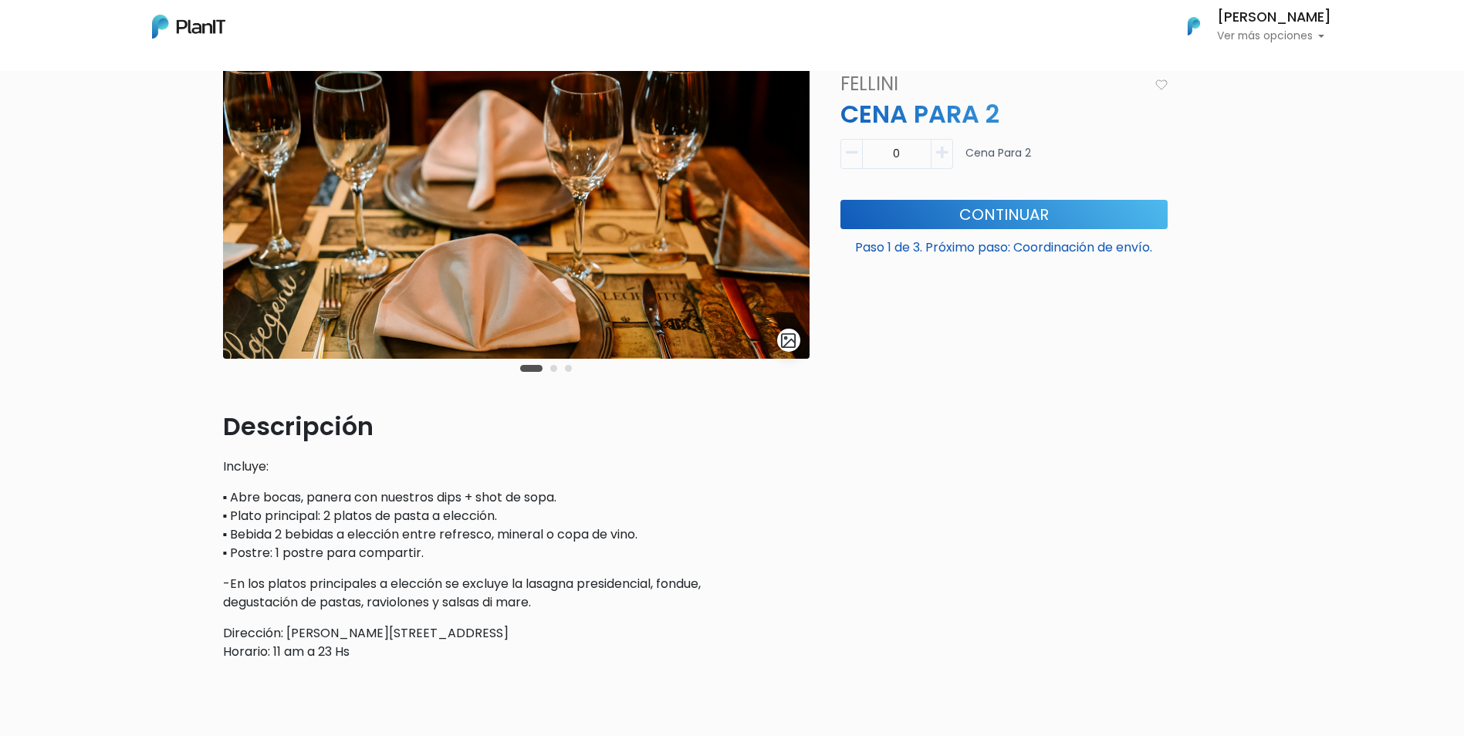
scroll to position [154, 0]
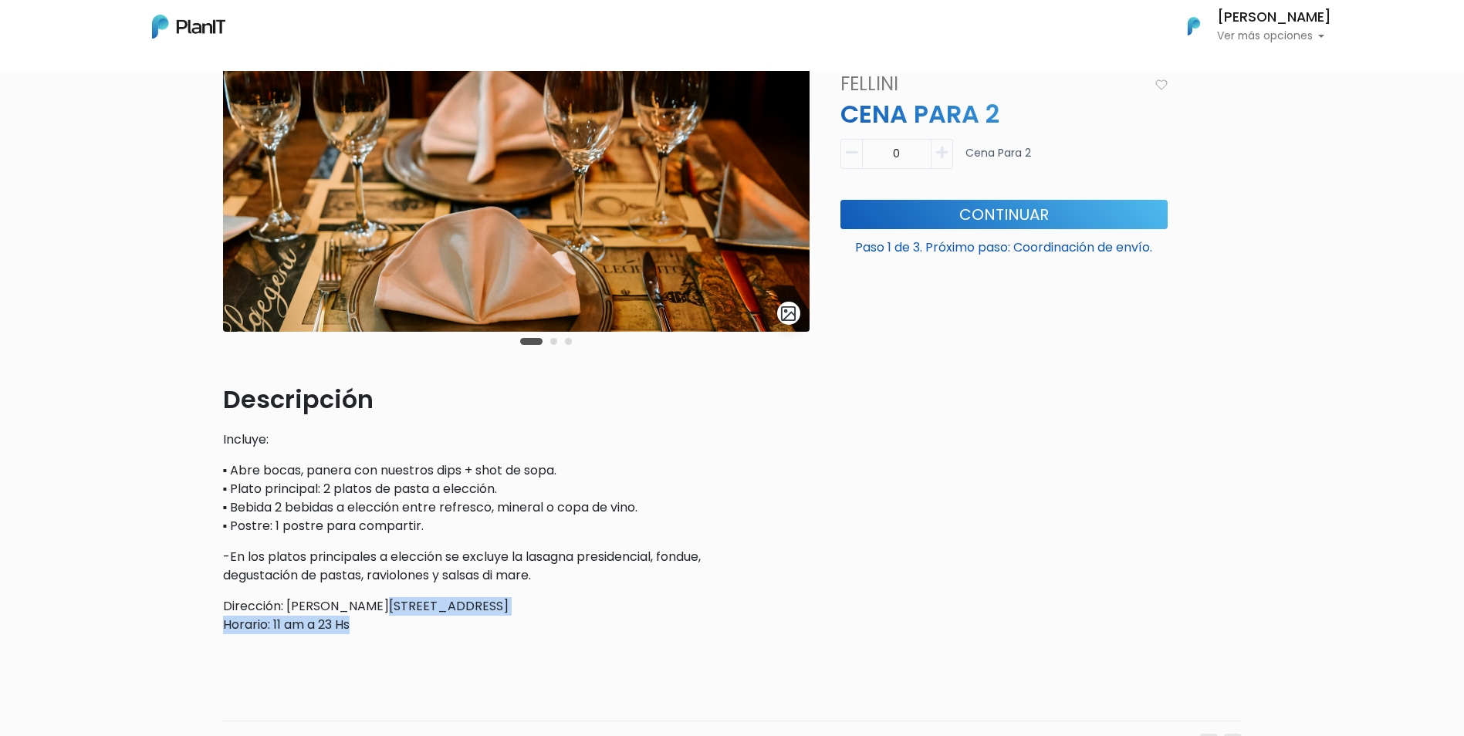
drag, startPoint x: 380, startPoint y: 633, endPoint x: 364, endPoint y: 595, distance: 41.1
click at [364, 595] on div "Descripción Incluye: ▪ Abre bocas, panera con nuestros dips + shot de sopa. ▪ P…" at bounding box center [516, 507] width 586 height 253
drag, startPoint x: 364, startPoint y: 595, endPoint x: 373, endPoint y: 613, distance: 20.4
click at [372, 611] on p "Dirección: [PERSON_NAME][STREET_ADDRESS] Horario: 11 am a 23 Hs" at bounding box center [516, 615] width 586 height 37
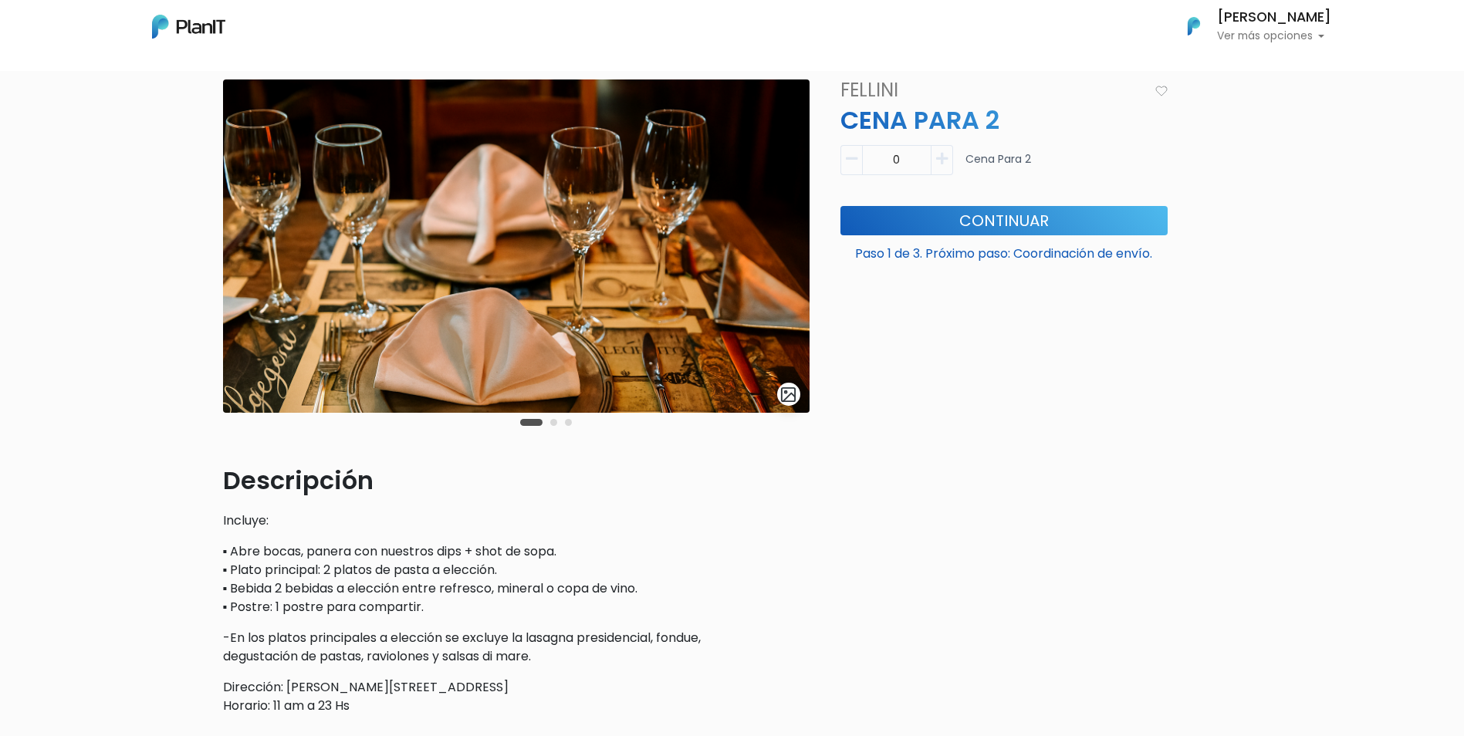
scroll to position [77, 0]
